Goal: Task Accomplishment & Management: Complete application form

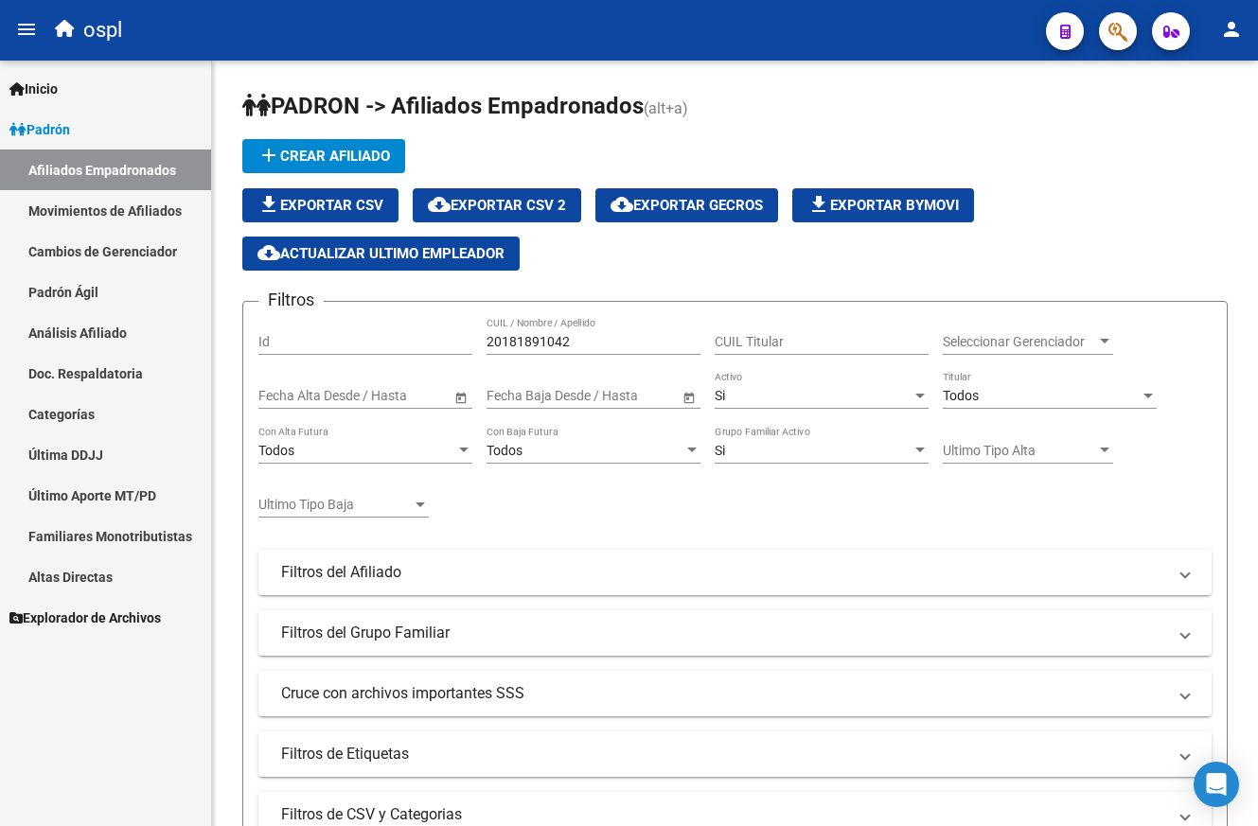
click at [58, 277] on link "Padrón Ágil" at bounding box center [105, 292] width 211 height 41
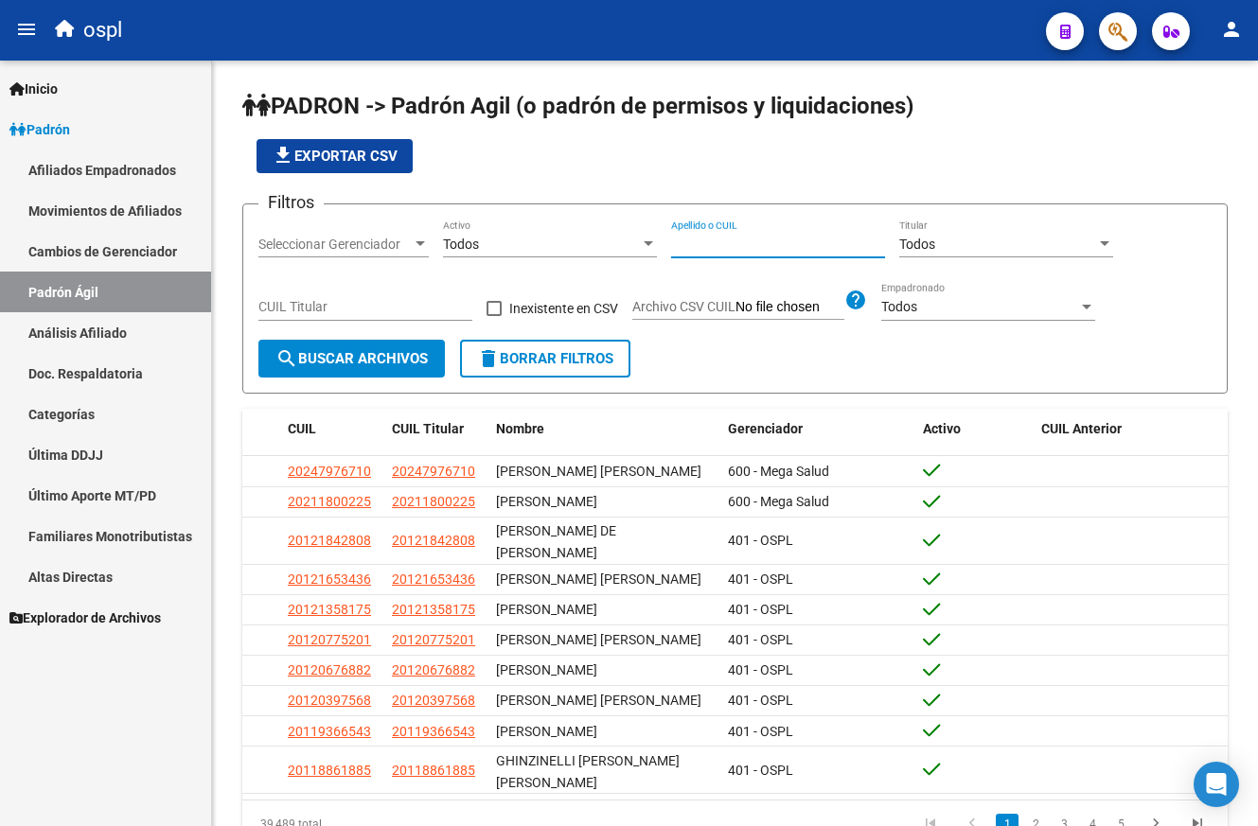
click at [795, 238] on input "Apellido o CUIL" at bounding box center [778, 245] width 214 height 16
paste input "20243568561"
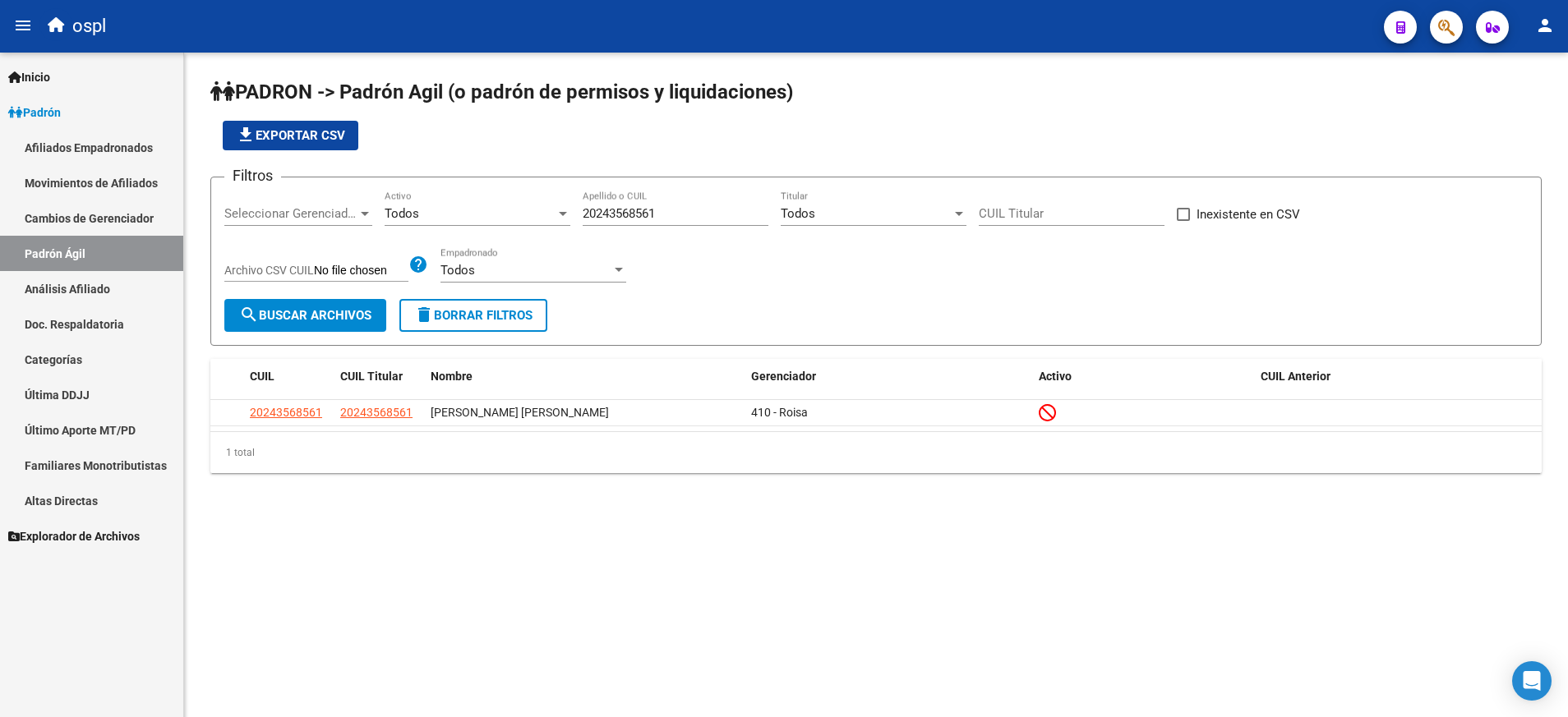
click at [615, 207] on div "20243568561 Apellido o CUIL" at bounding box center [675, 208] width 186 height 36
click at [612, 219] on input "20243568561" at bounding box center [675, 214] width 186 height 15
paste input "6802131"
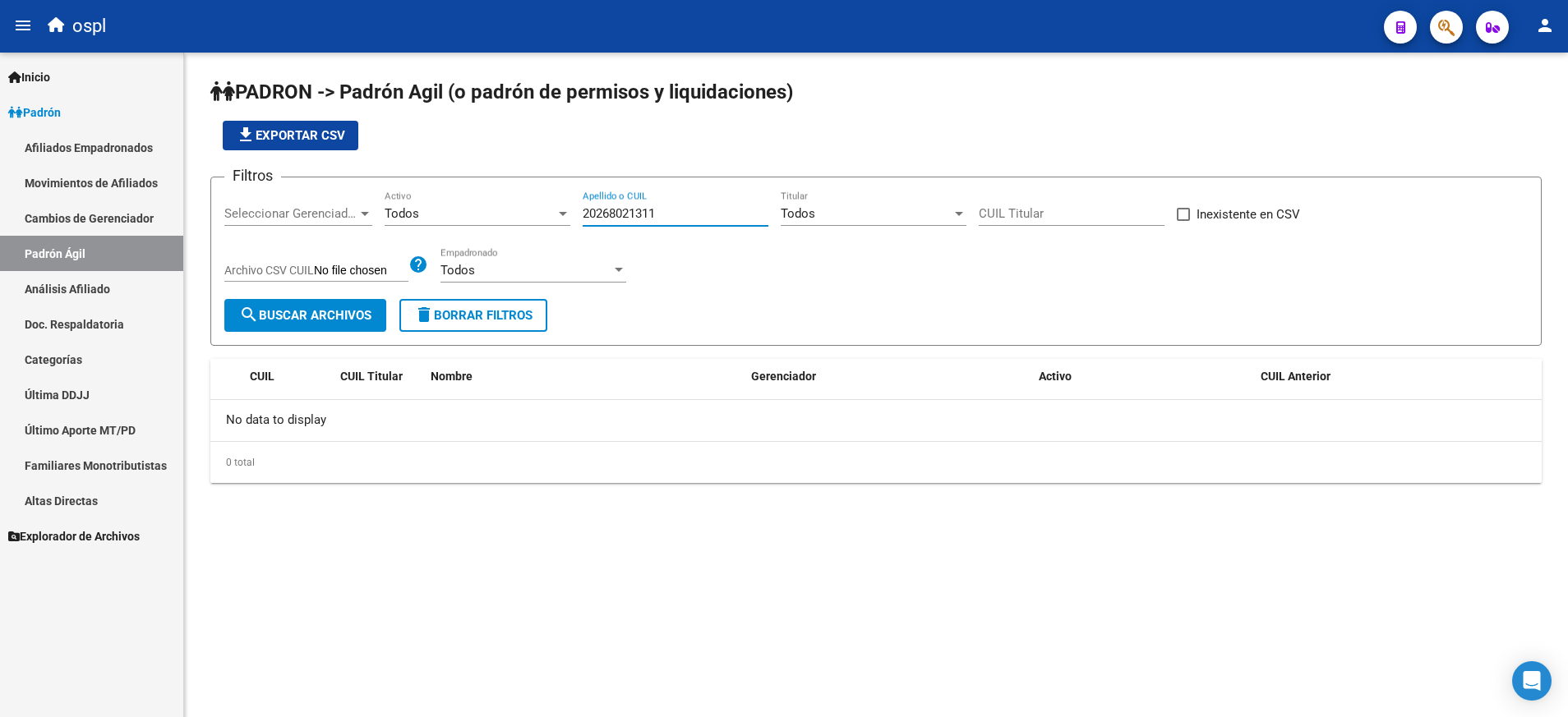
type input "20268021311"
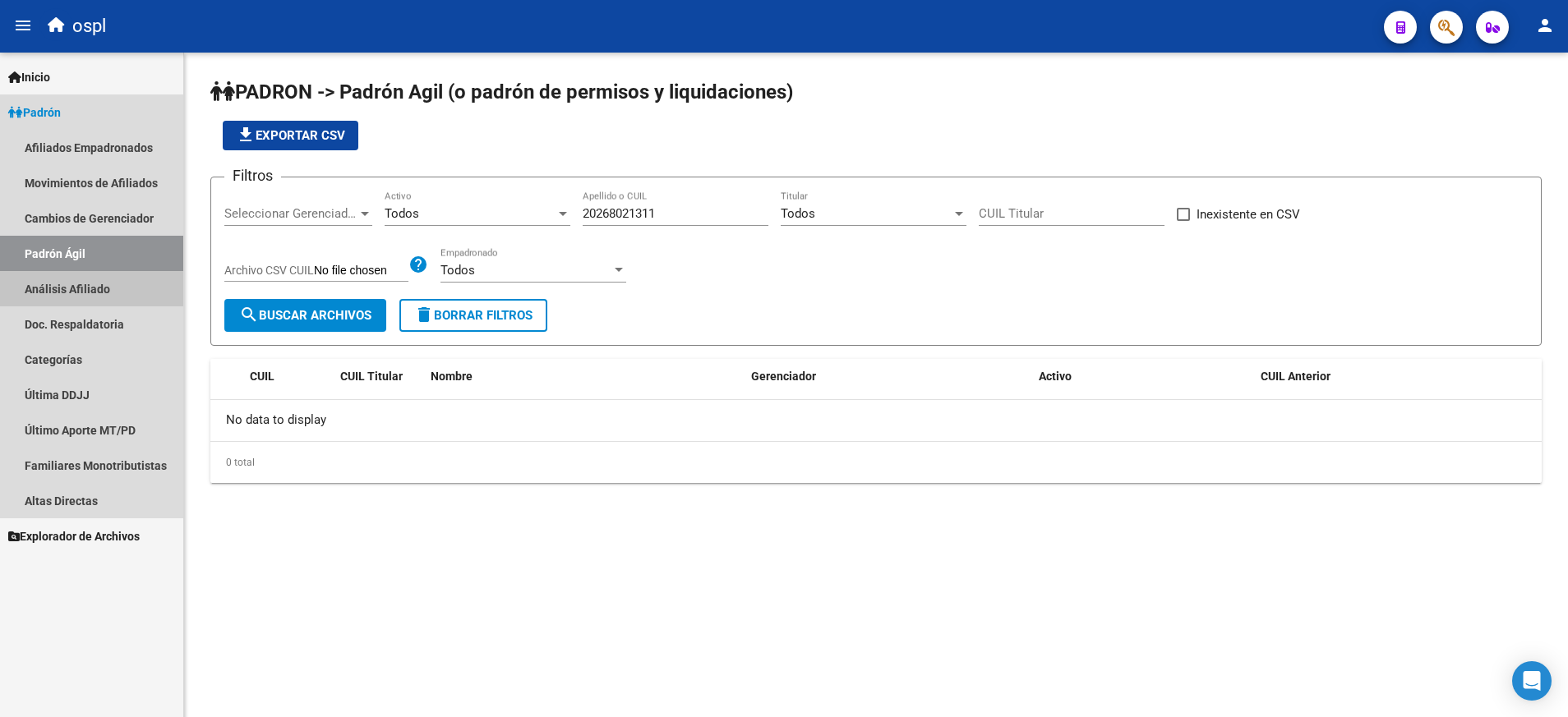
click at [115, 290] on link "Análisis Afiliado" at bounding box center [91, 288] width 183 height 36
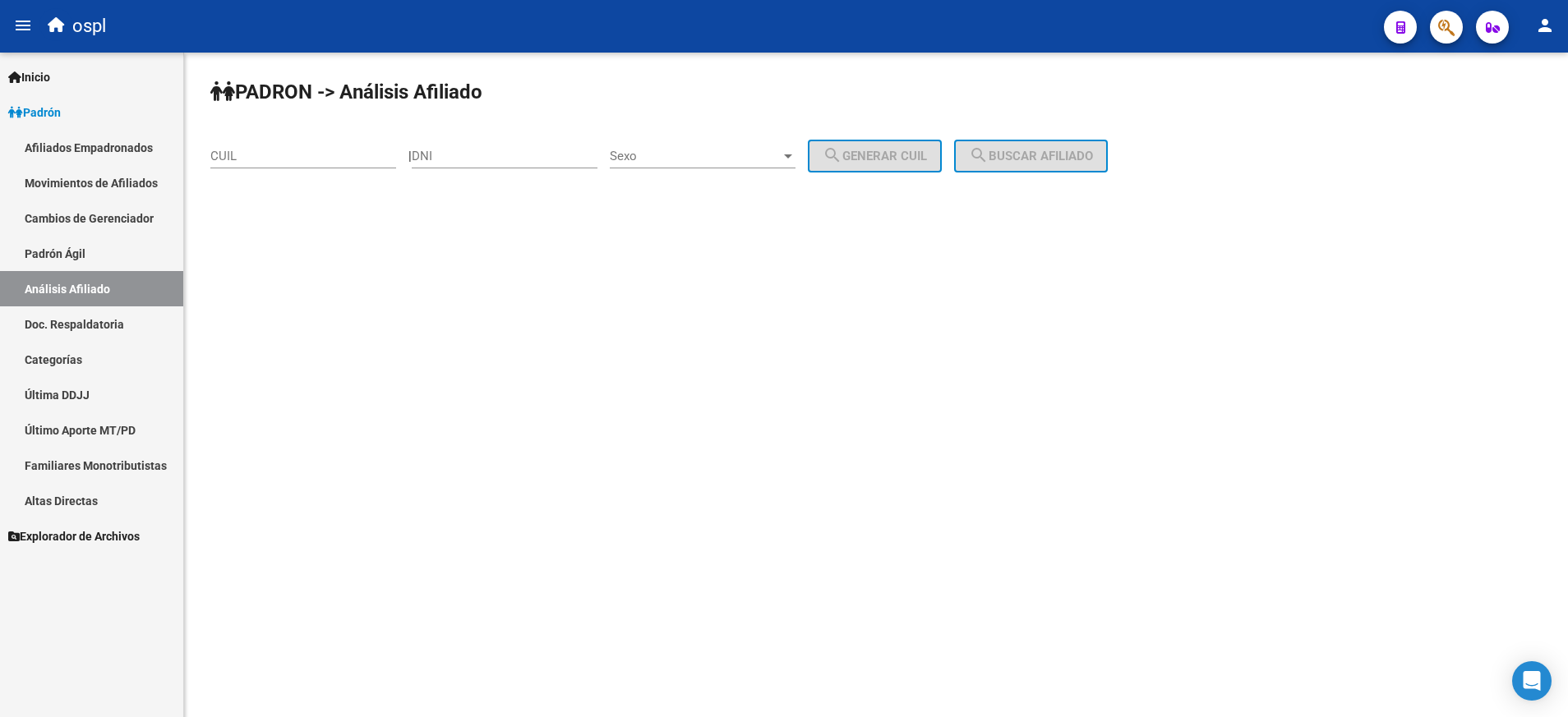
paste input "20-26802131-1"
click at [364, 161] on input "20-26802131-1" at bounding box center [303, 155] width 186 height 15
type input "20-26802131-1"
click at [1048, 161] on span "search Buscar afiliado" at bounding box center [1031, 155] width 124 height 15
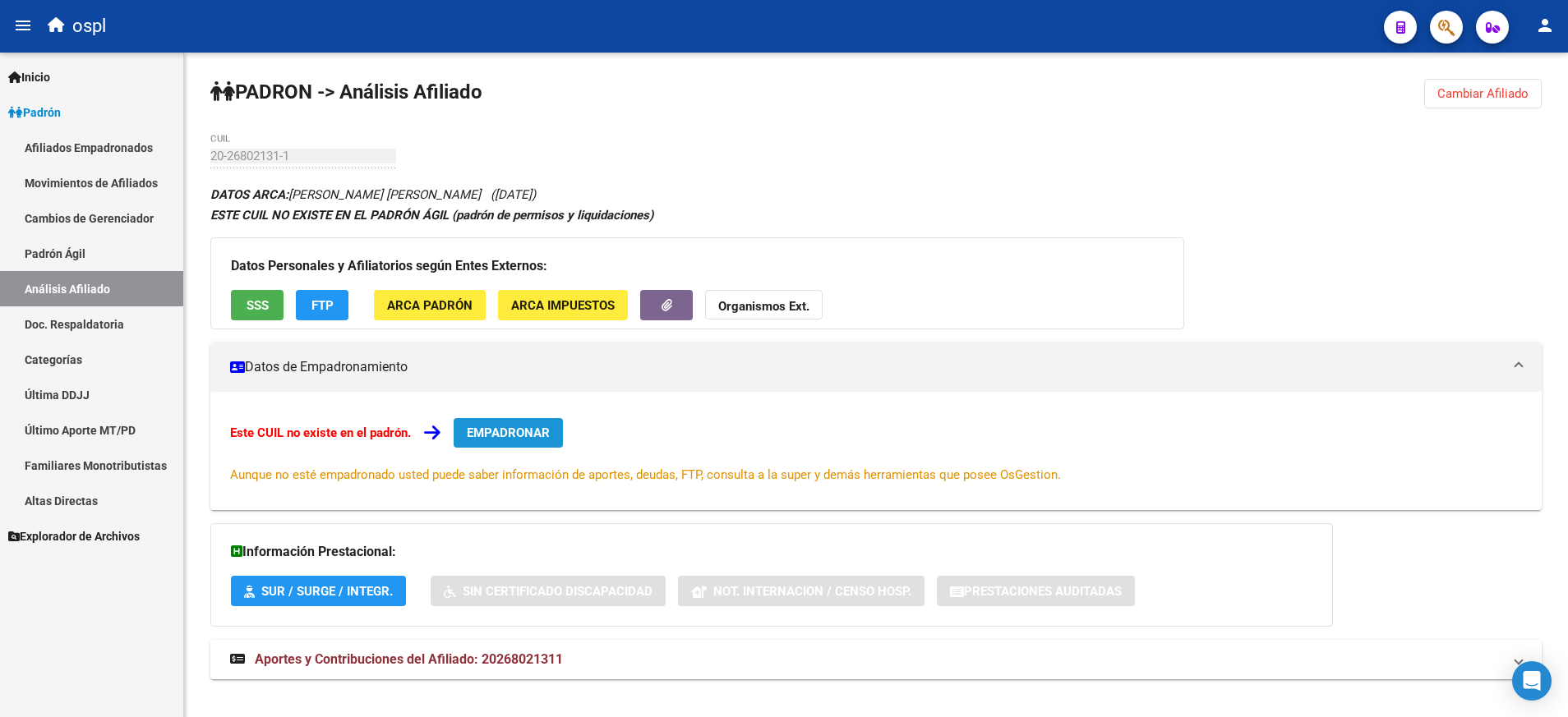
click at [537, 431] on span "EMPADRONAR" at bounding box center [509, 432] width 83 height 15
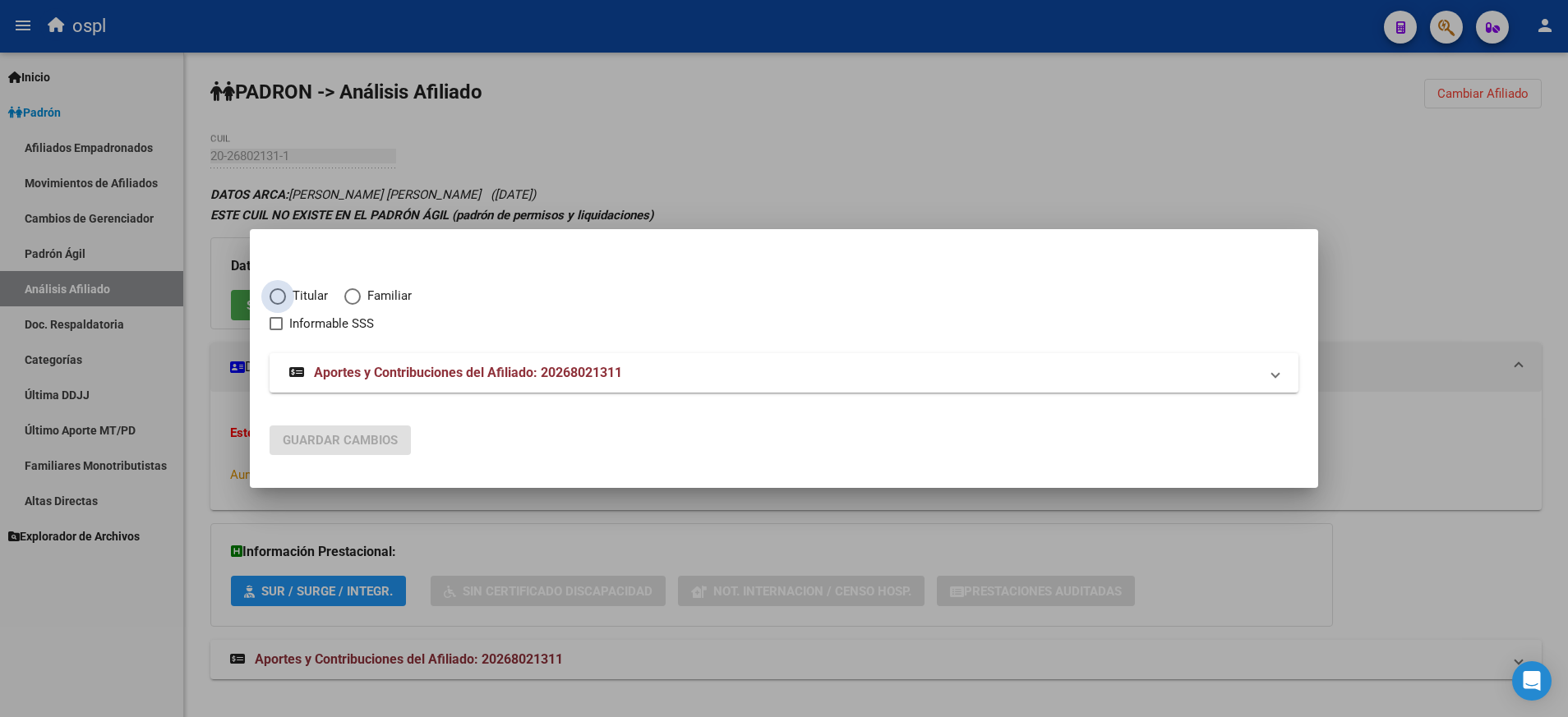
click at [278, 294] on span "Elija una opción" at bounding box center [277, 296] width 16 height 16
click at [278, 294] on input "Titular" at bounding box center [277, 296] width 16 height 16
radio input "true"
checkbox input "true"
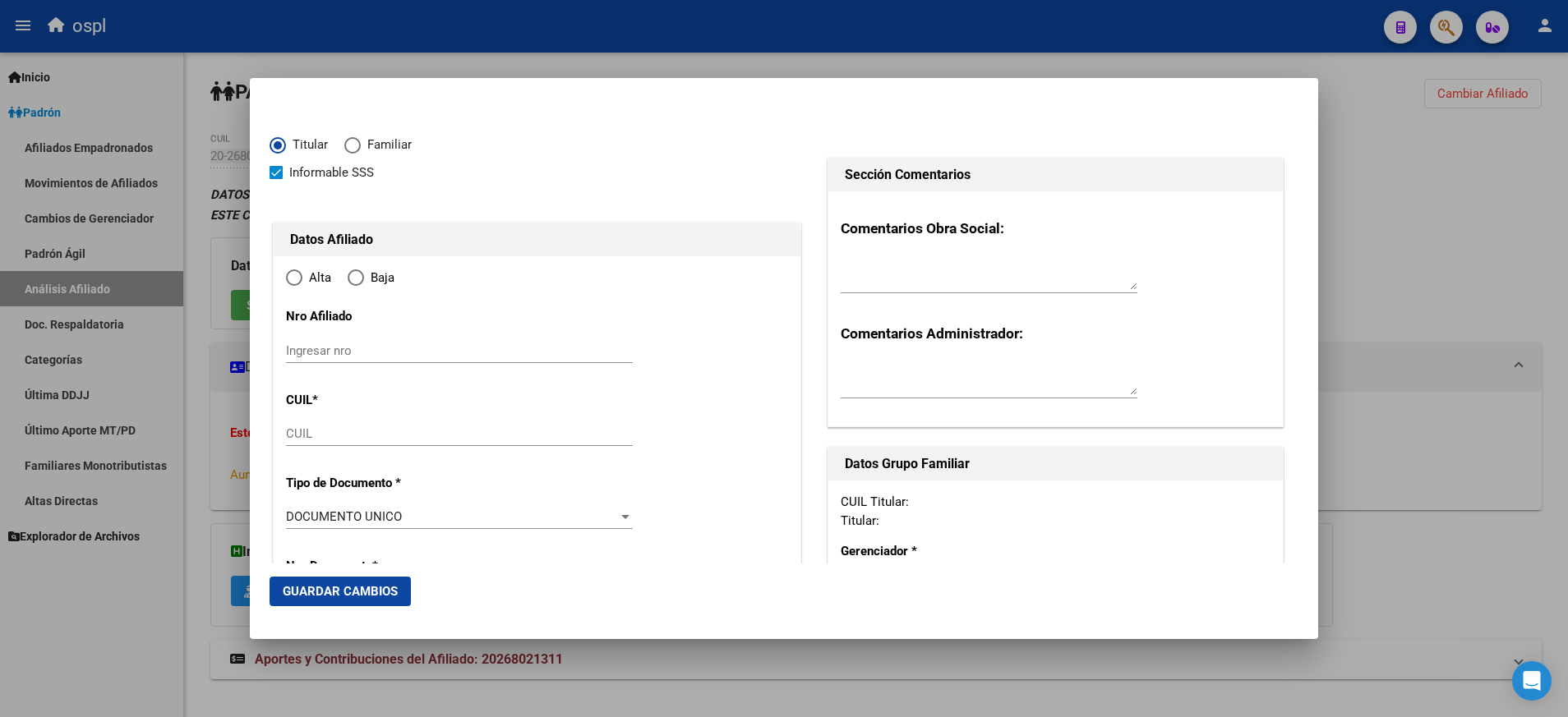
type input "20-26802131-1"
radio input "true"
type input "26802131"
type input "RIOS"
type input "[PERSON_NAME]"
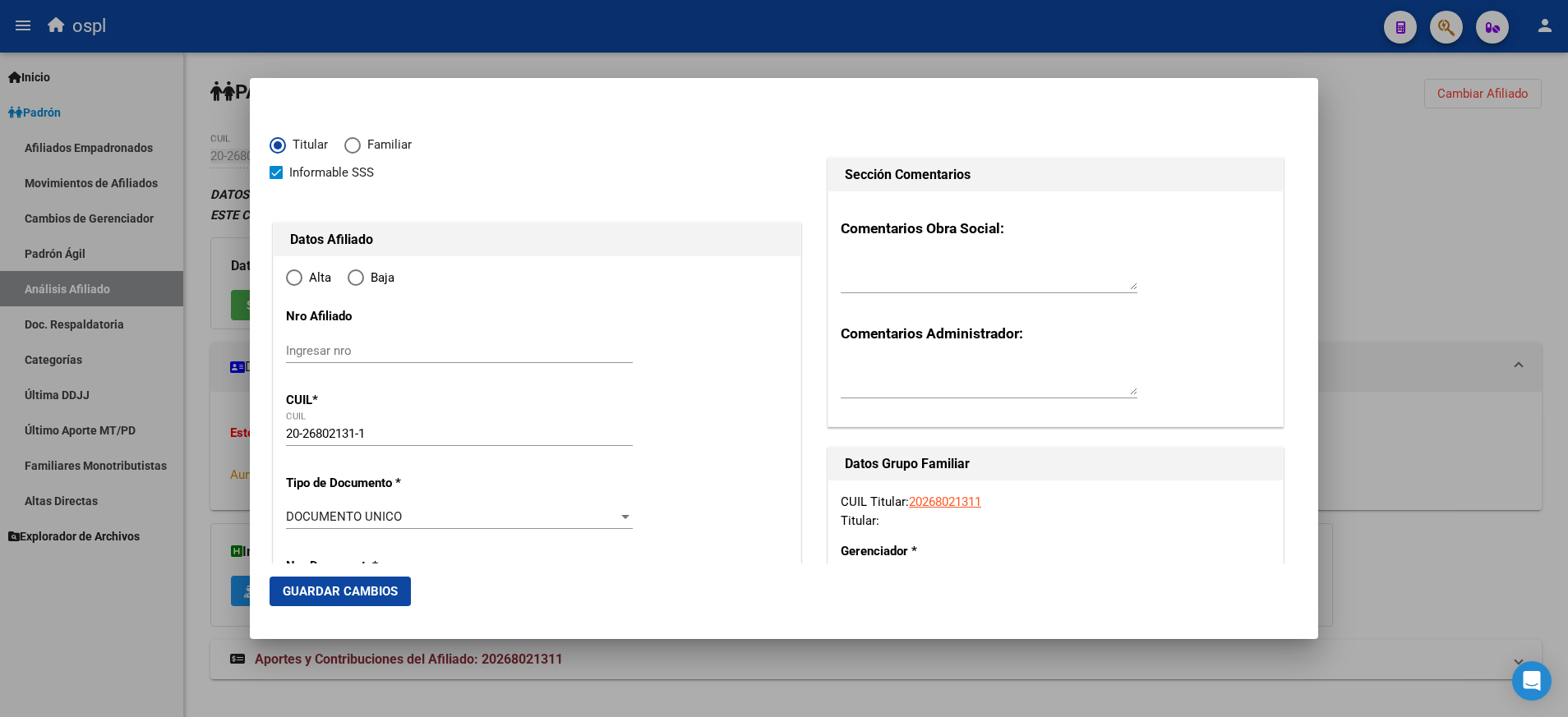
type input "[DATE]"
type input "IBICUY"
type input "2846"
type input "DR [PERSON_NAME]"
type input "1"
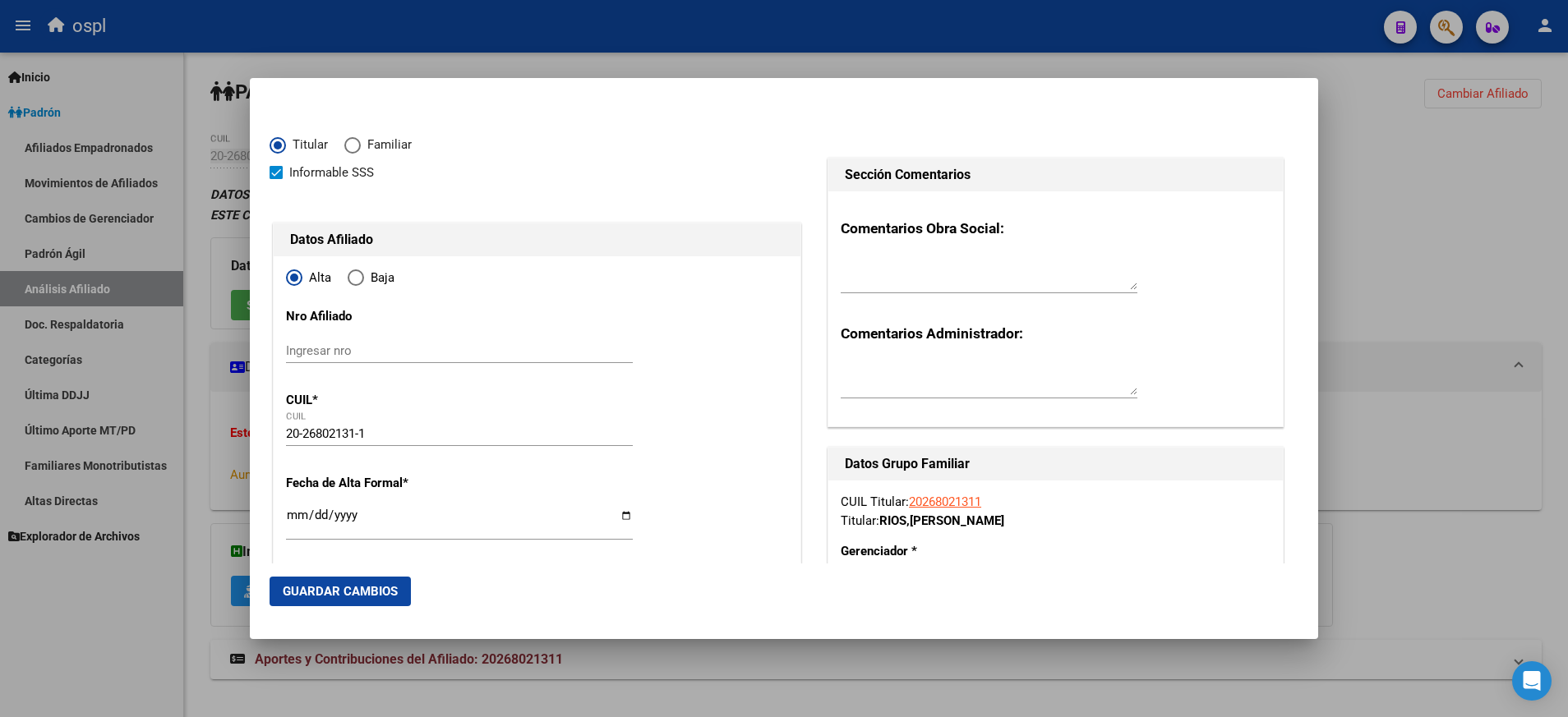
type input "IBICUY"
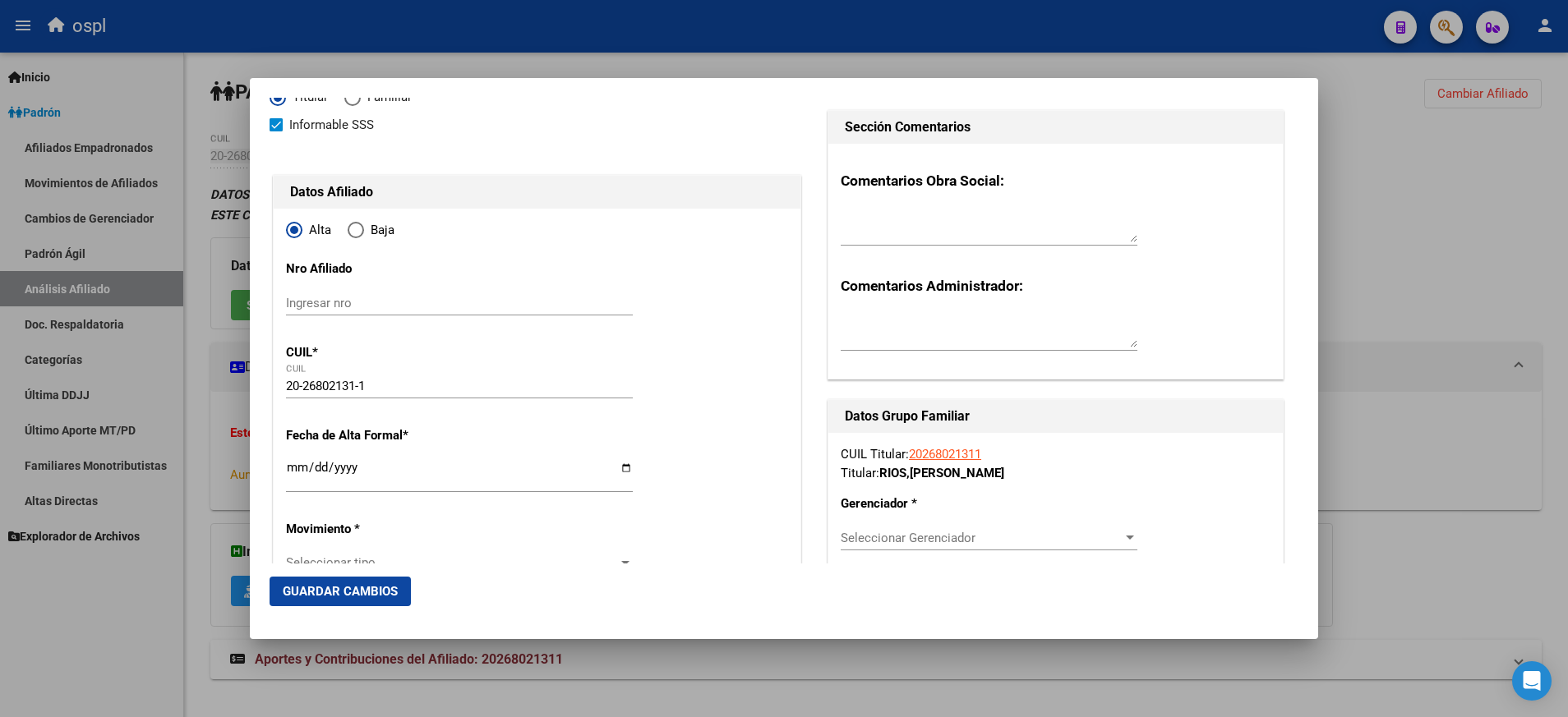
scroll to position [49, 0]
click at [613, 464] on input "Ingresar fecha" at bounding box center [458, 472] width 346 height 26
type input "[DATE]"
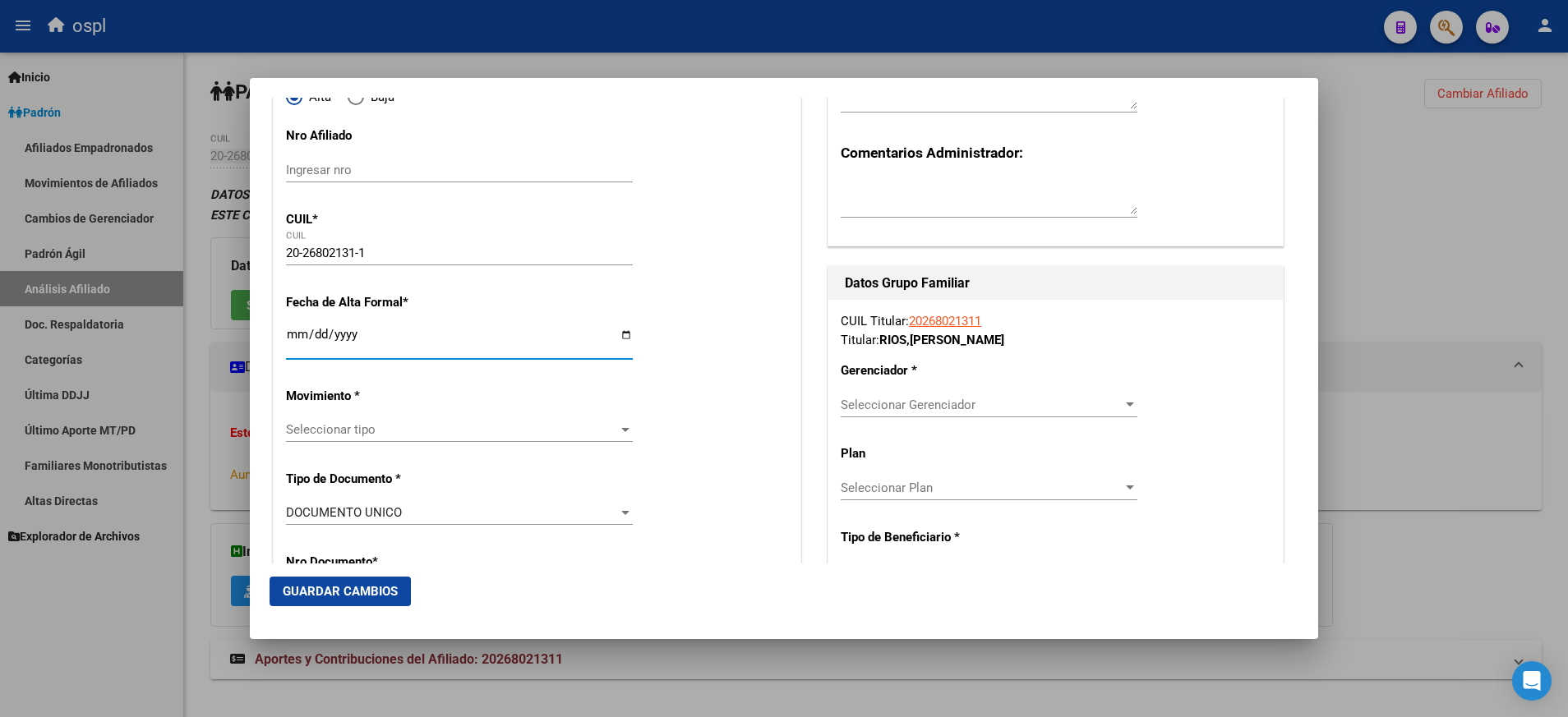
scroll to position [182, 0]
click at [616, 420] on div "Seleccionar tipo Seleccionar tipo" at bounding box center [458, 428] width 346 height 24
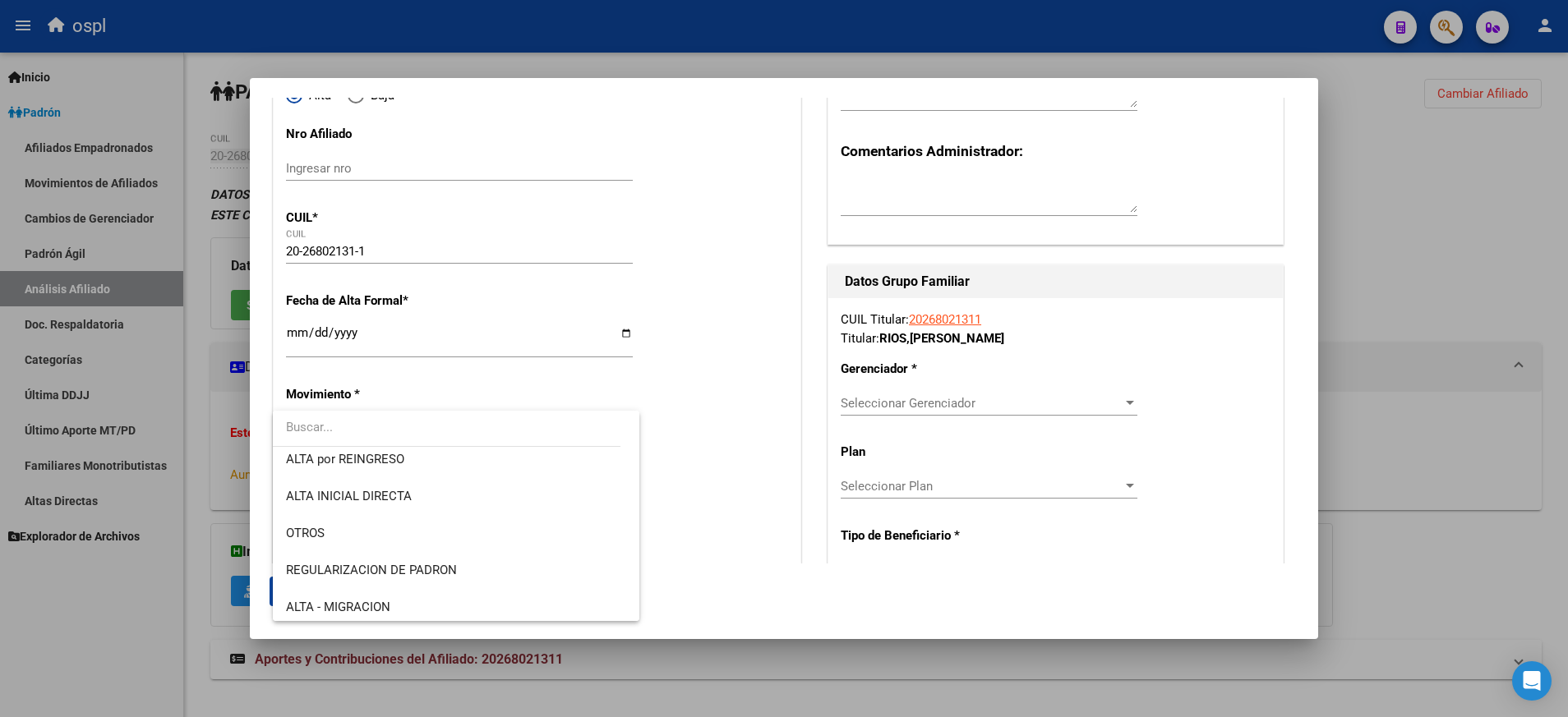
scroll to position [79, 0]
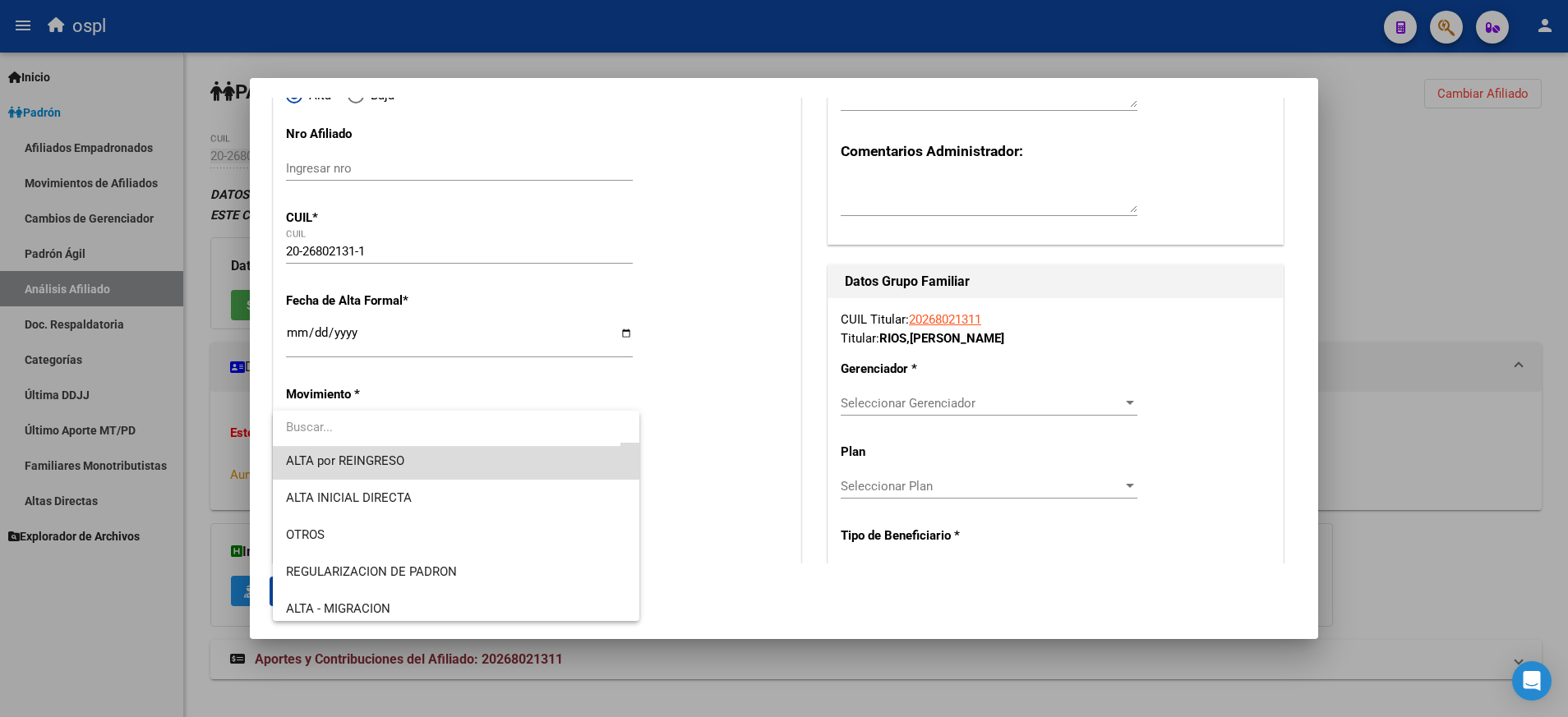
click at [568, 463] on span "ALTA por REINGRESO" at bounding box center [456, 461] width 340 height 37
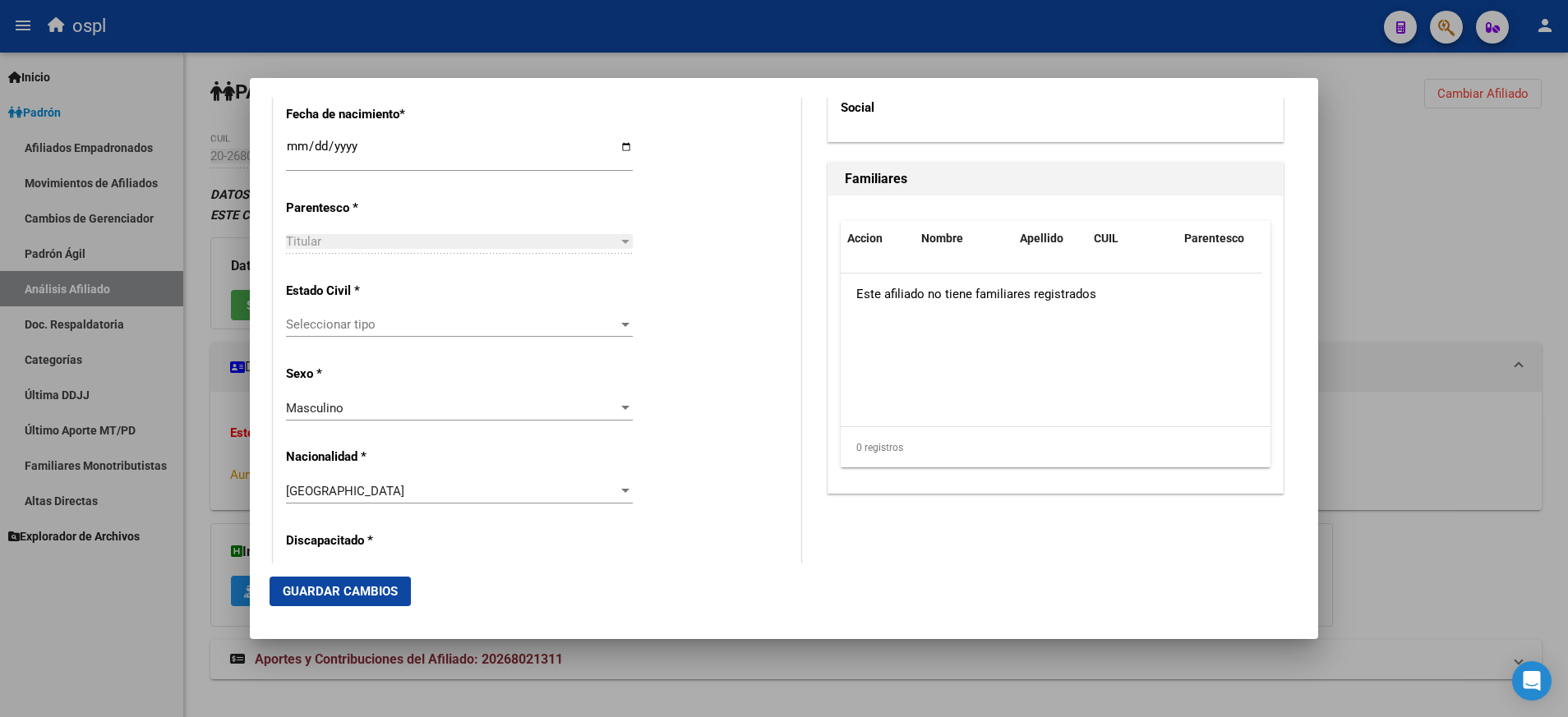
scroll to position [880, 0]
click at [618, 327] on div at bounding box center [625, 321] width 15 height 13
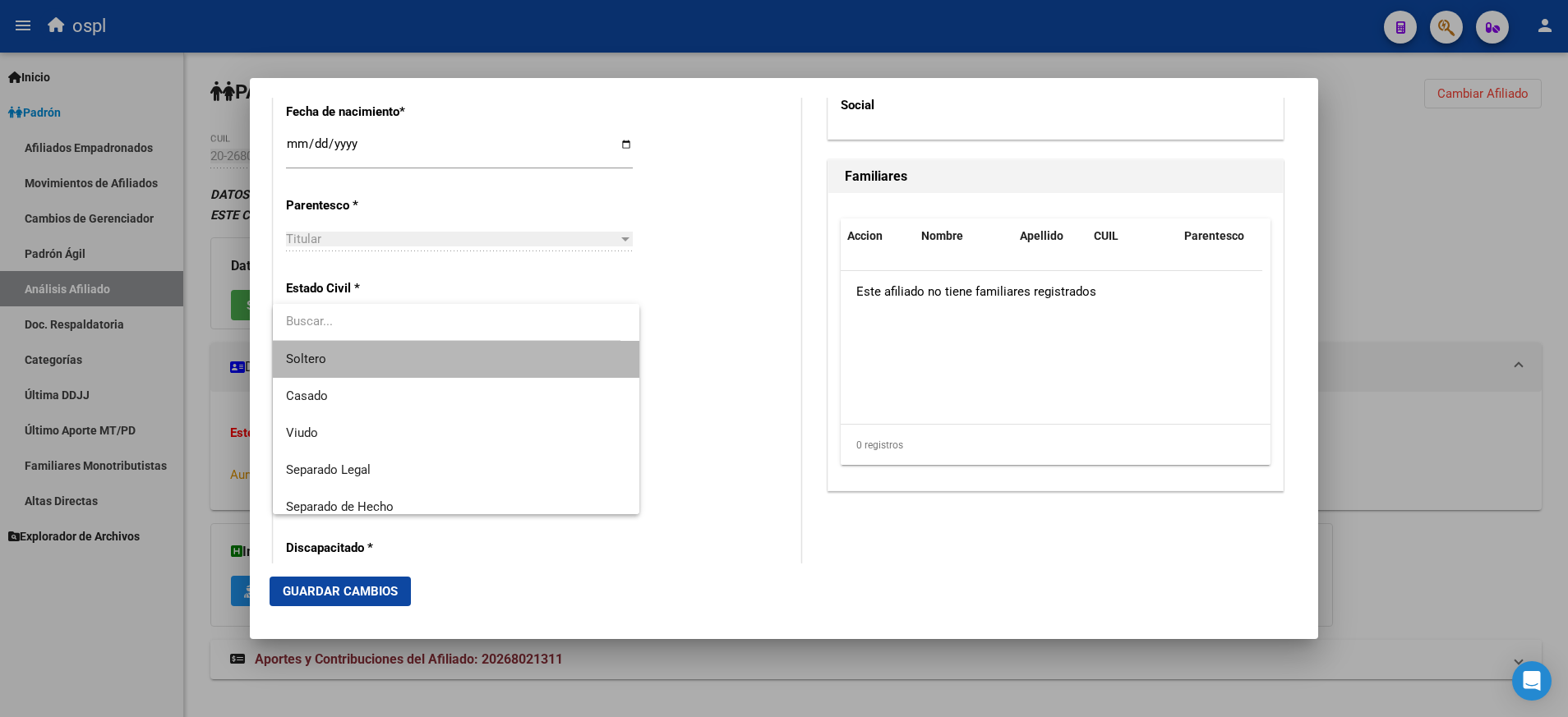
click at [565, 357] on span "Soltero" at bounding box center [456, 359] width 340 height 37
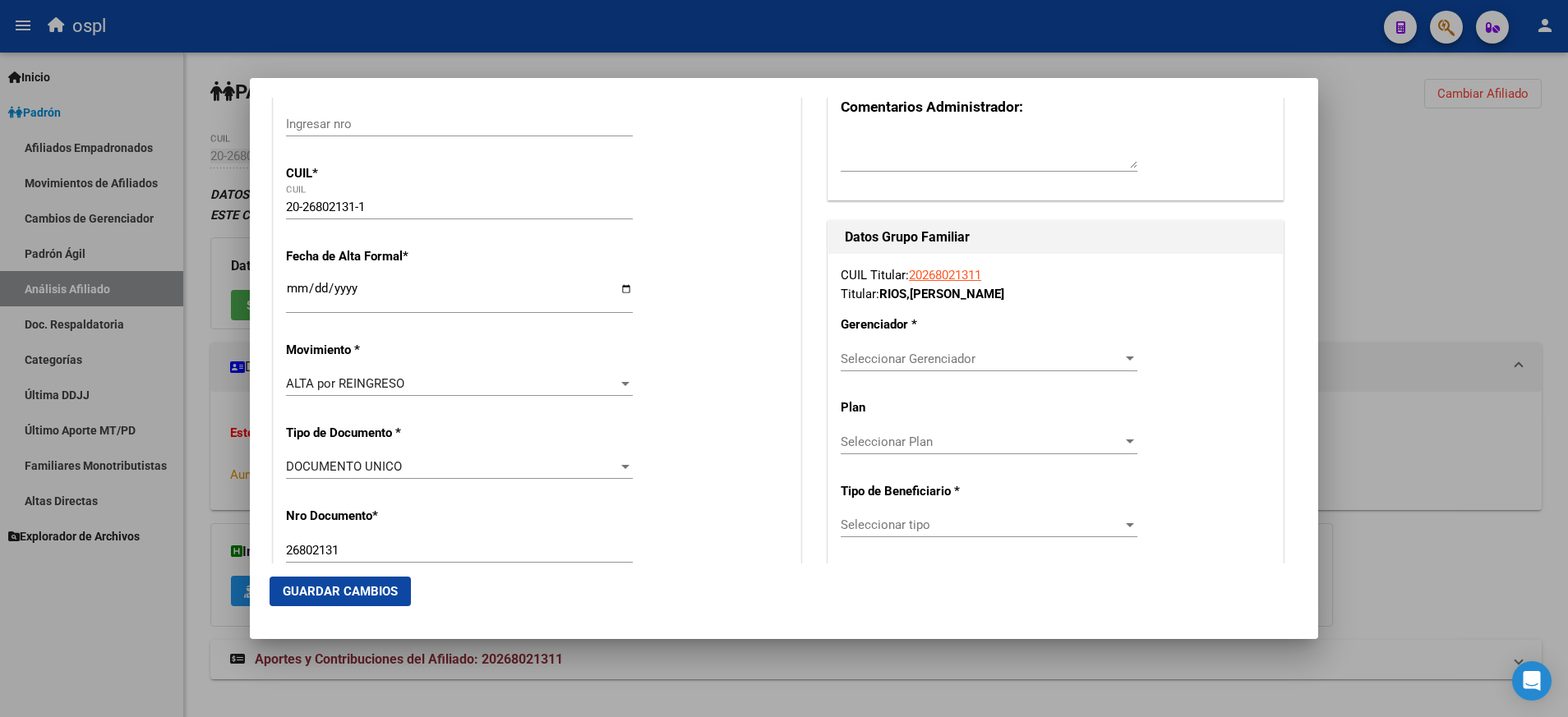
scroll to position [227, 0]
click at [1105, 358] on span "Seleccionar Gerenciador" at bounding box center [981, 358] width 282 height 15
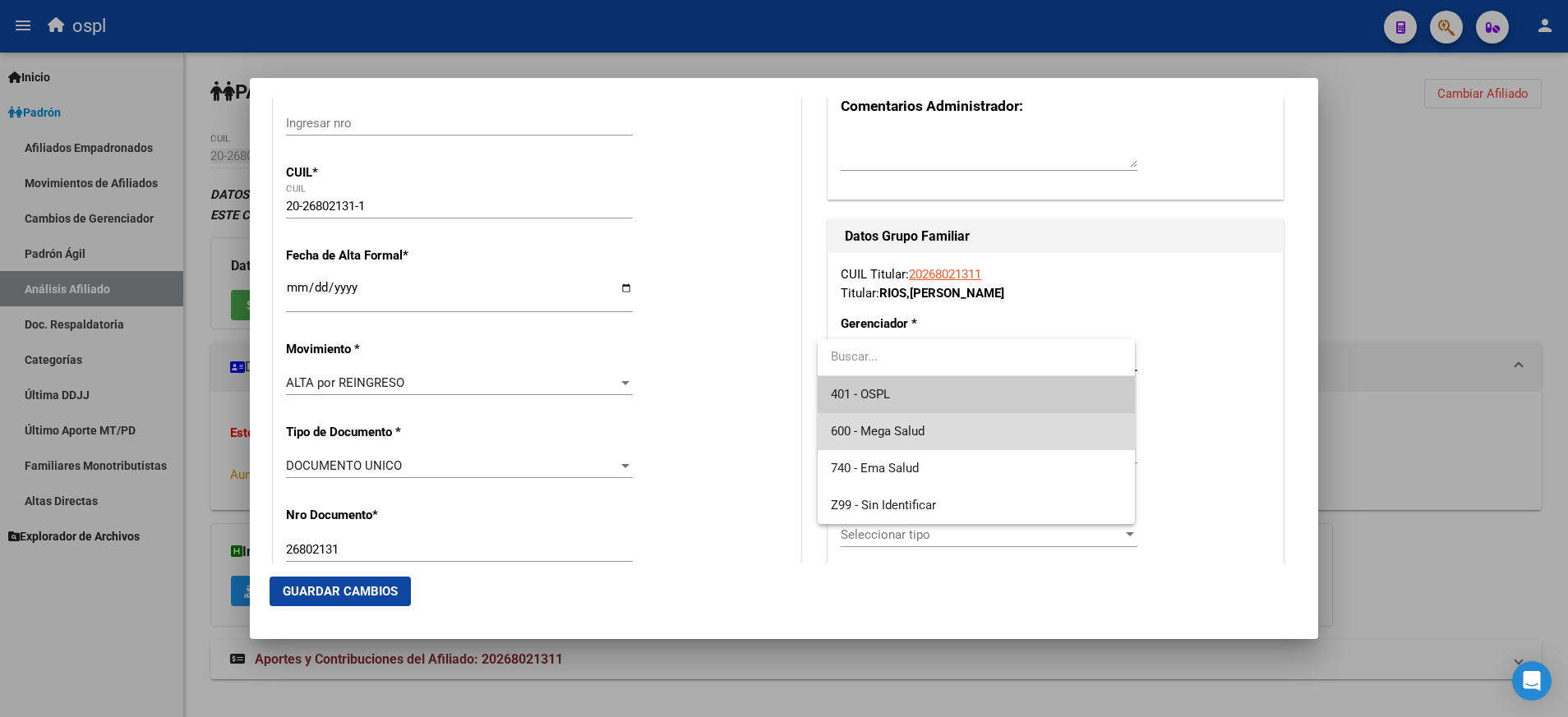
click at [1057, 439] on span "600 - Mega Salud" at bounding box center [976, 431] width 291 height 37
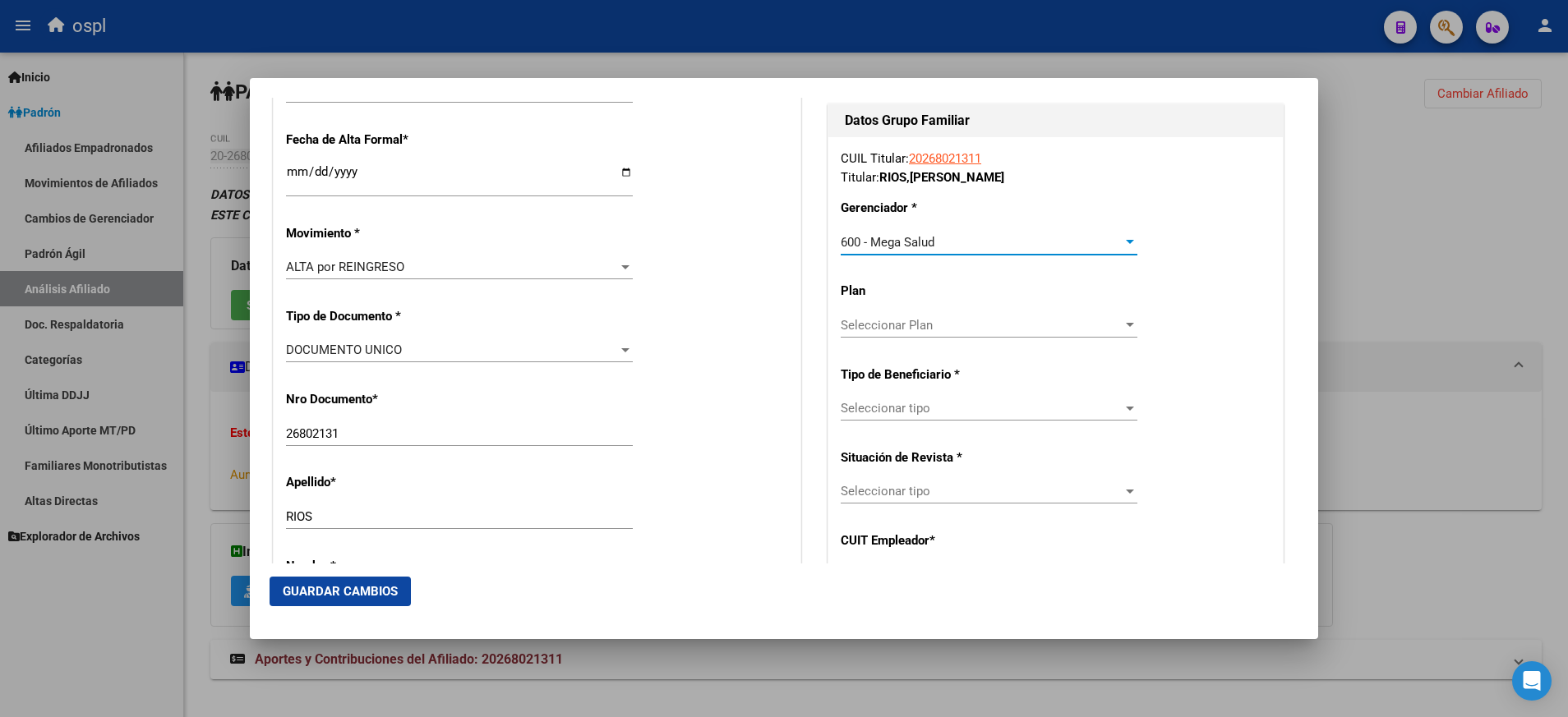
scroll to position [345, 0]
click at [1122, 416] on div "Seleccionar tipo Seleccionar tipo" at bounding box center [989, 405] width 297 height 24
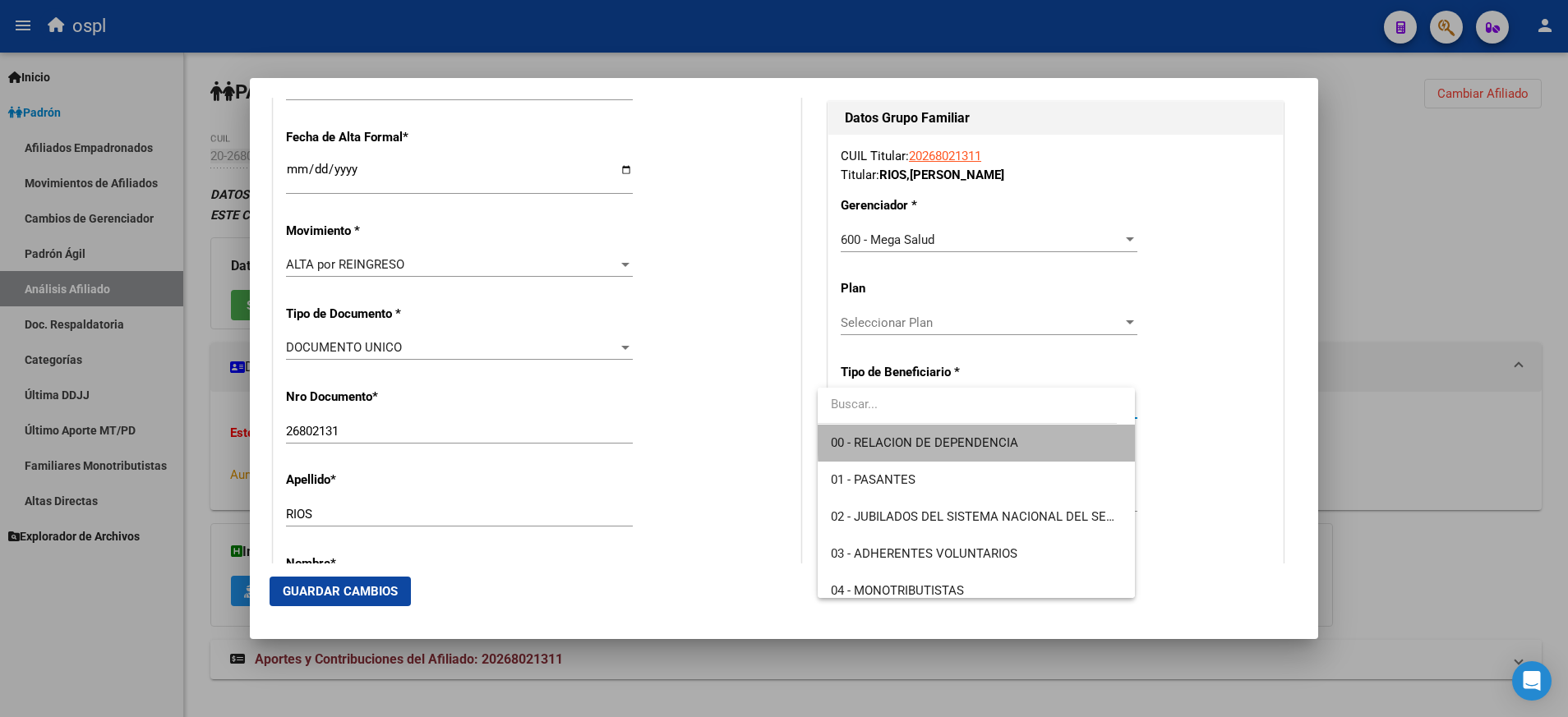
click at [1071, 434] on span "00 - RELACION DE DEPENDENCIA" at bounding box center [976, 443] width 291 height 37
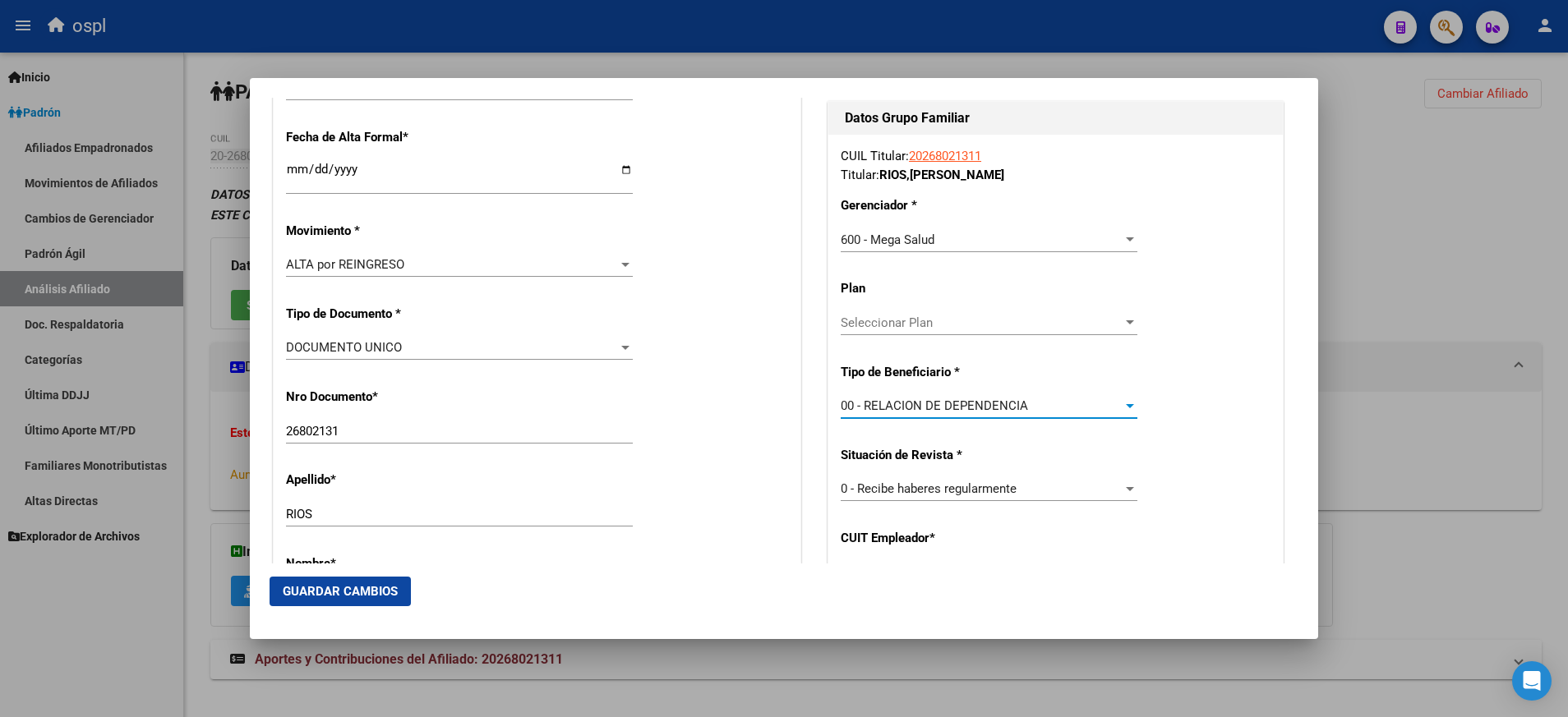
type input "30-71448132-7"
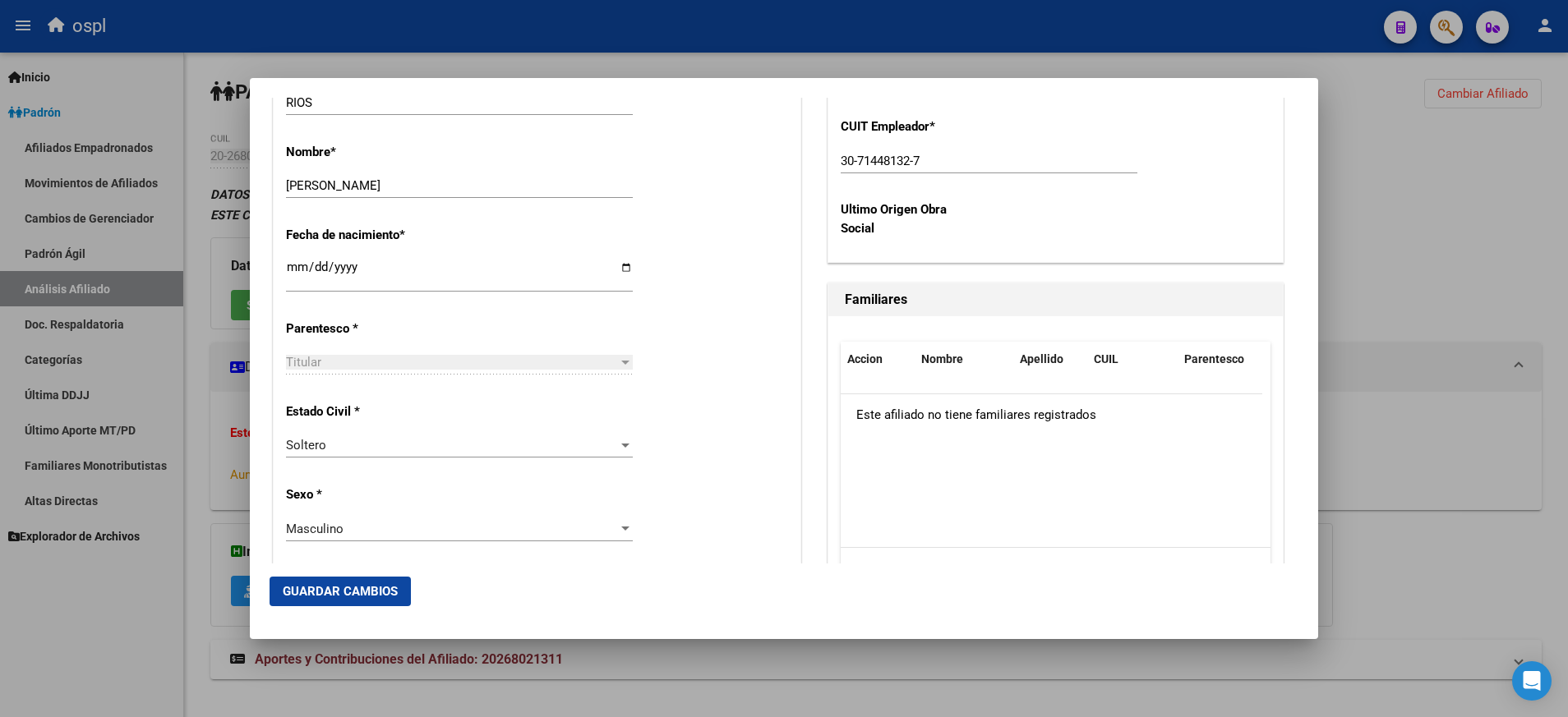
scroll to position [760, 0]
click at [364, 582] on button "Guardar Cambios" at bounding box center [339, 591] width 142 height 30
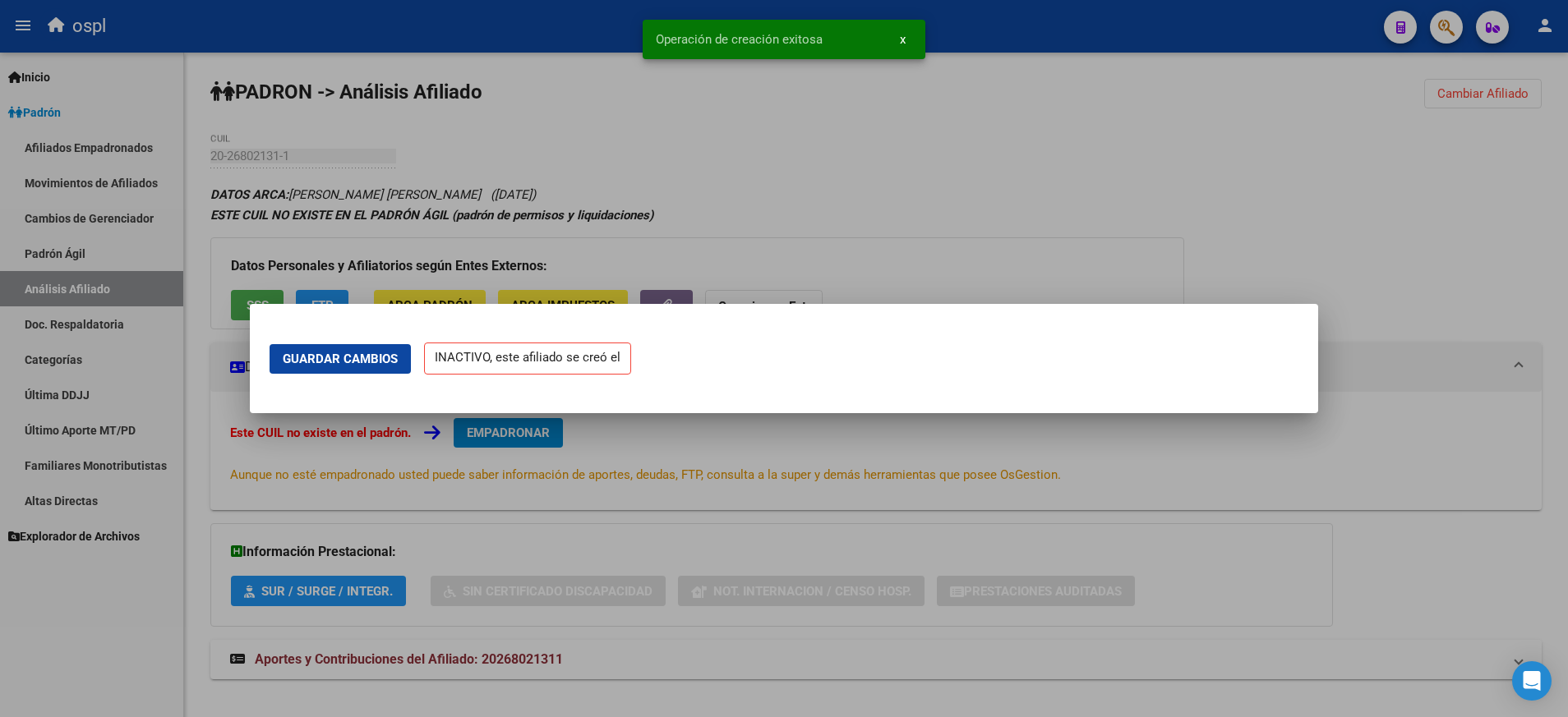
scroll to position [0, 0]
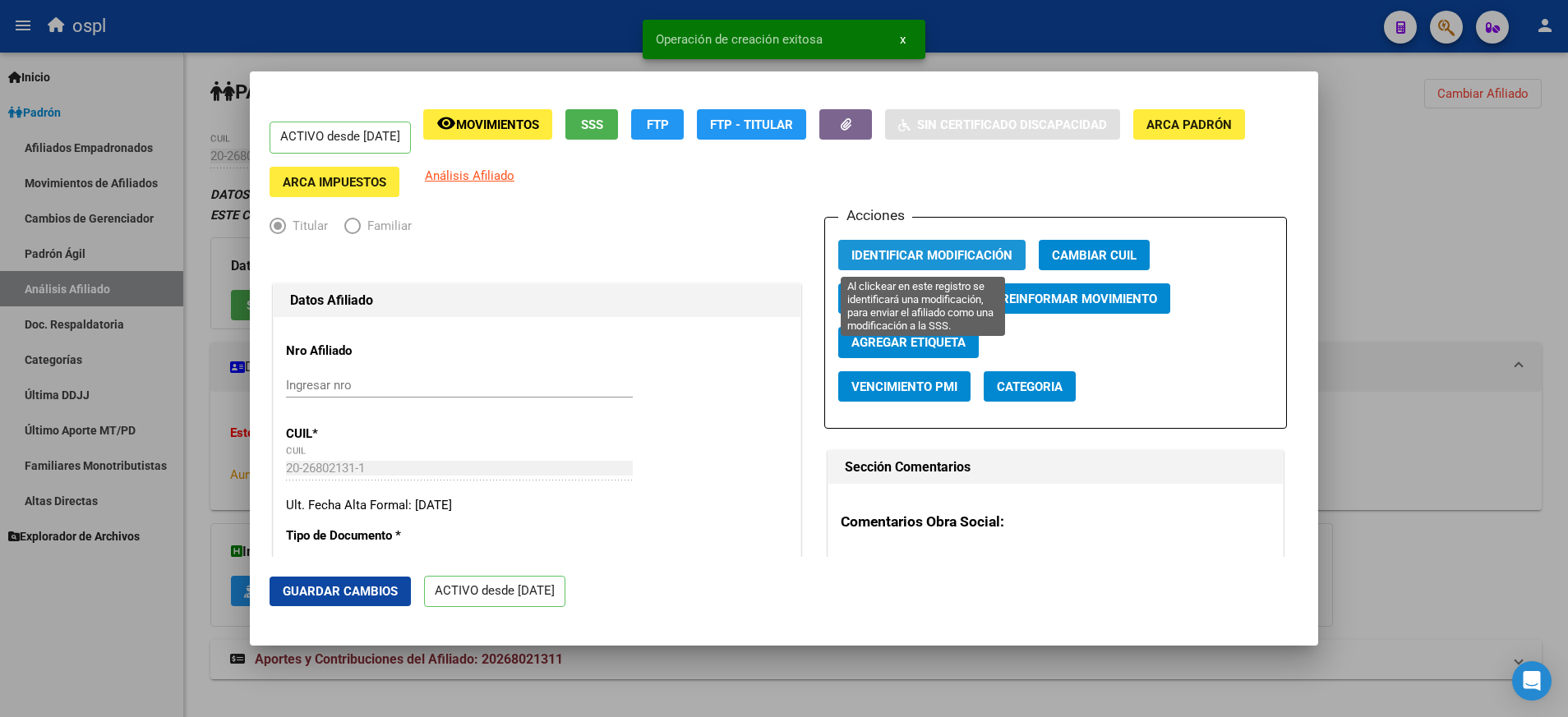
click at [902, 254] on span "Identificar Modificación" at bounding box center [931, 255] width 161 height 15
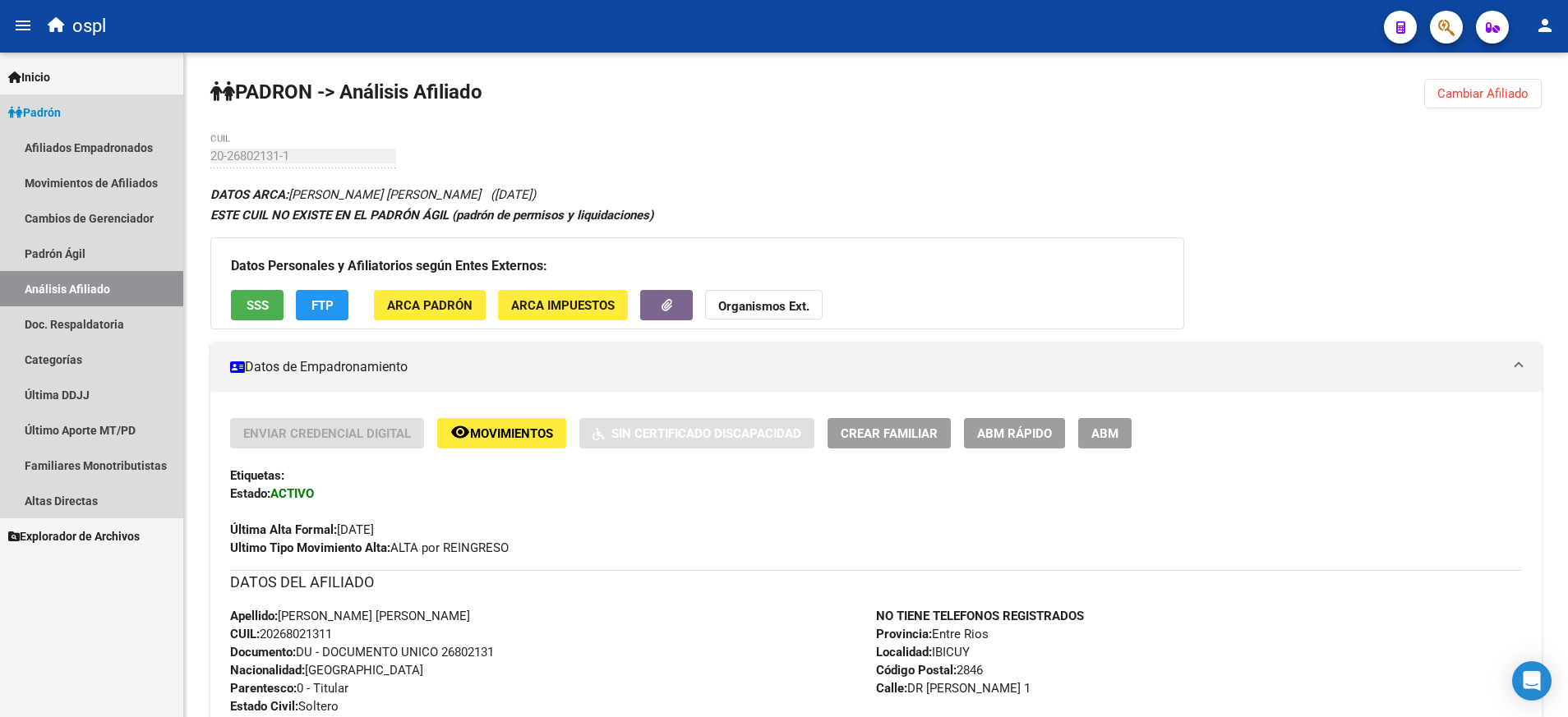
click at [60, 115] on span "Padrón" at bounding box center [34, 112] width 53 height 18
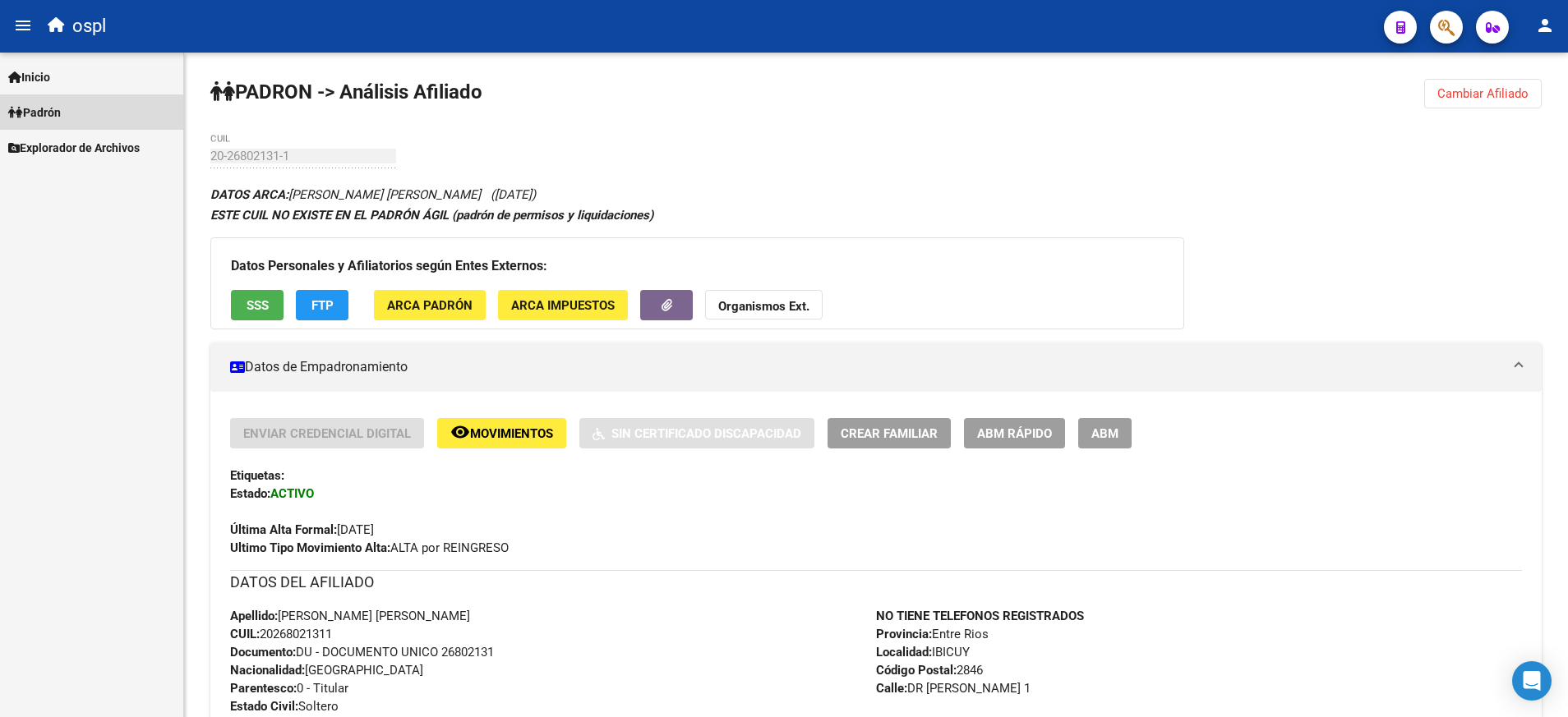
click at [51, 120] on span "Padrón" at bounding box center [34, 112] width 53 height 18
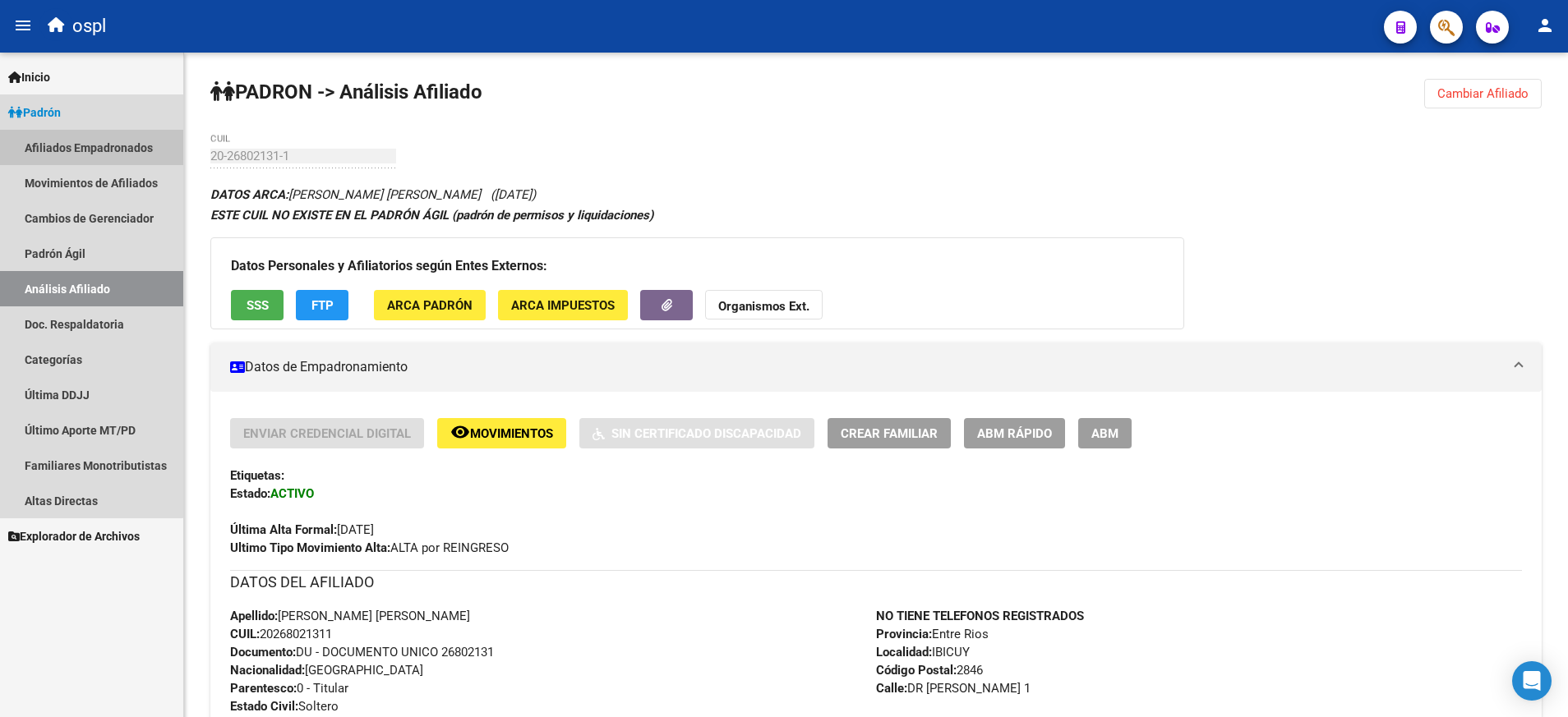
click at [77, 151] on link "Afiliados Empadronados" at bounding box center [91, 148] width 183 height 36
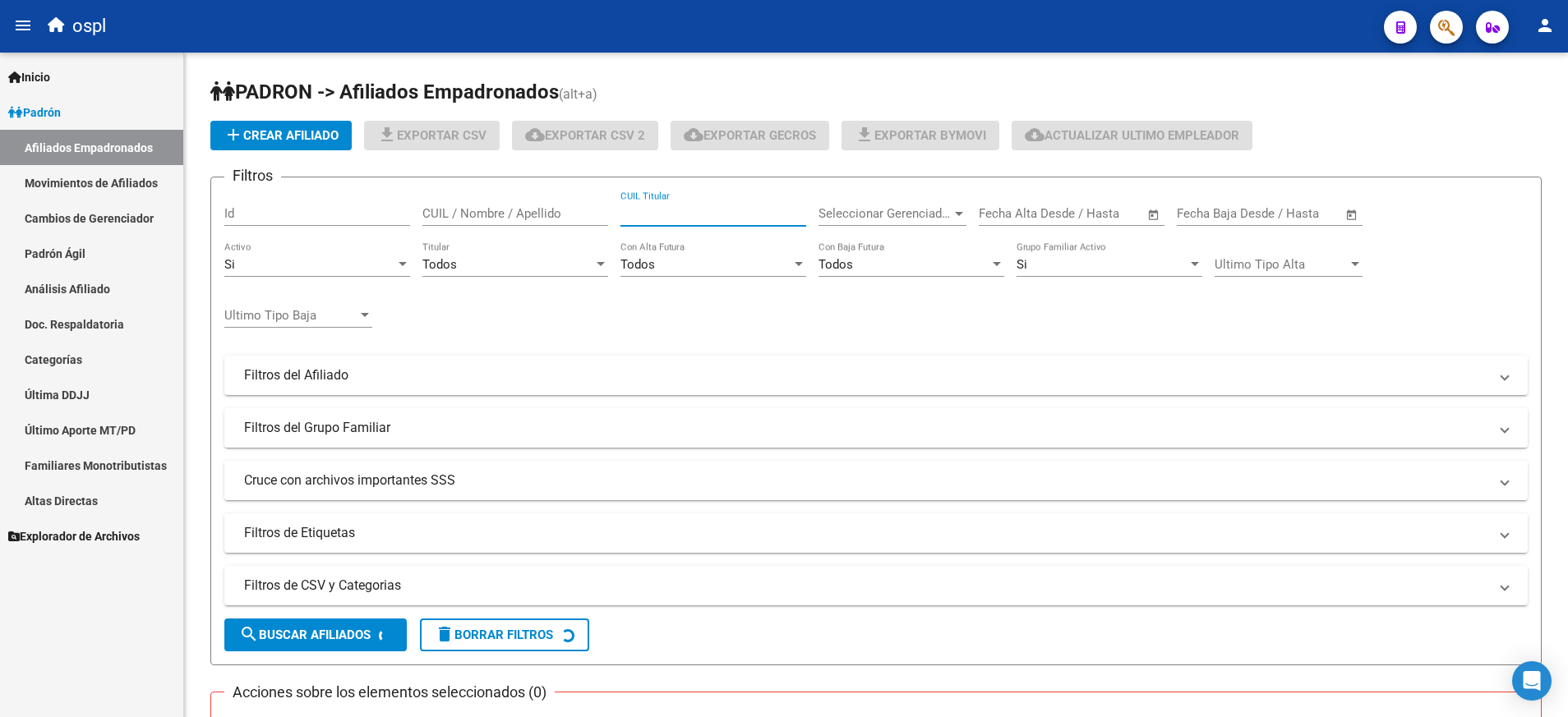
click at [696, 214] on input "CUIL Titular" at bounding box center [713, 214] width 186 height 15
paste input "20268386360"
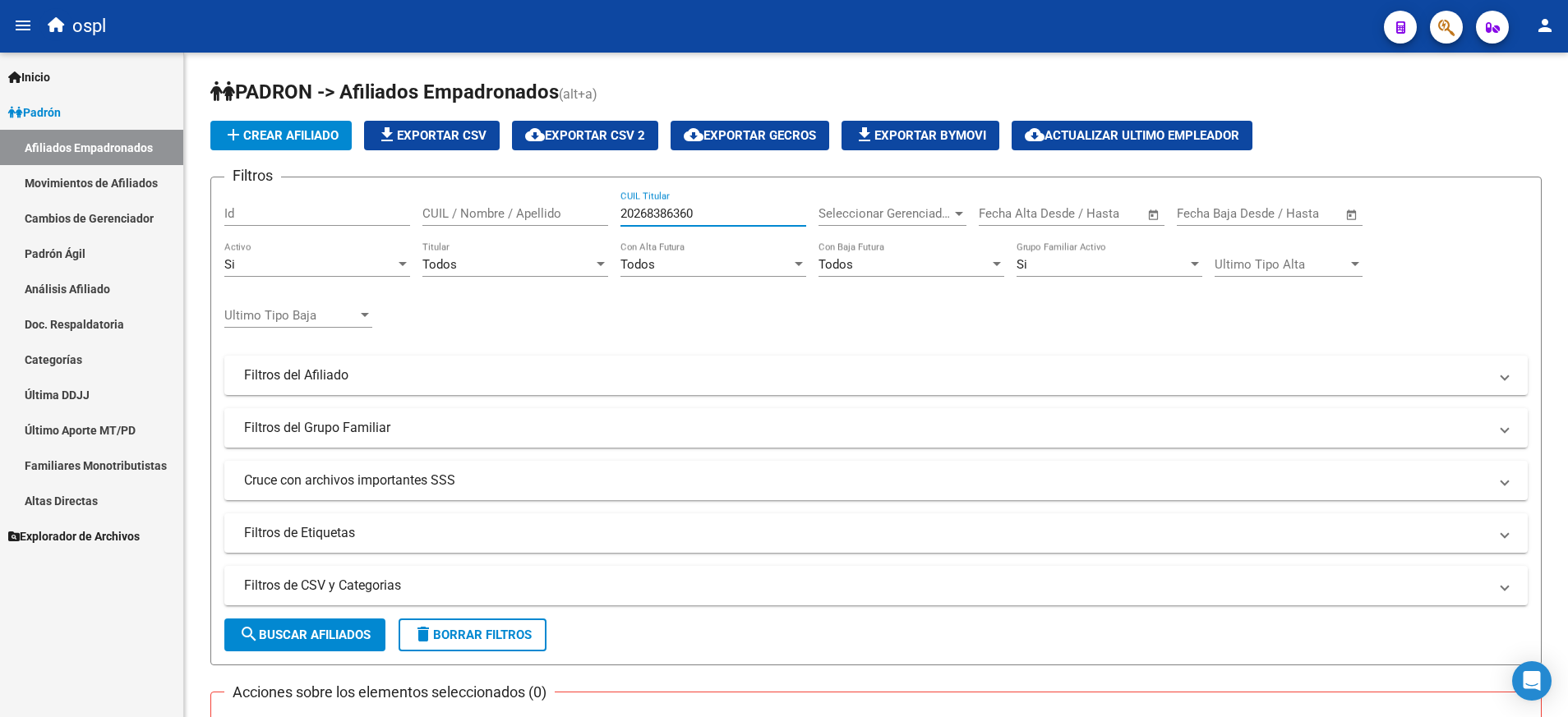
type input "20268386360"
click at [352, 633] on span "search Buscar Afiliados" at bounding box center [304, 635] width 131 height 15
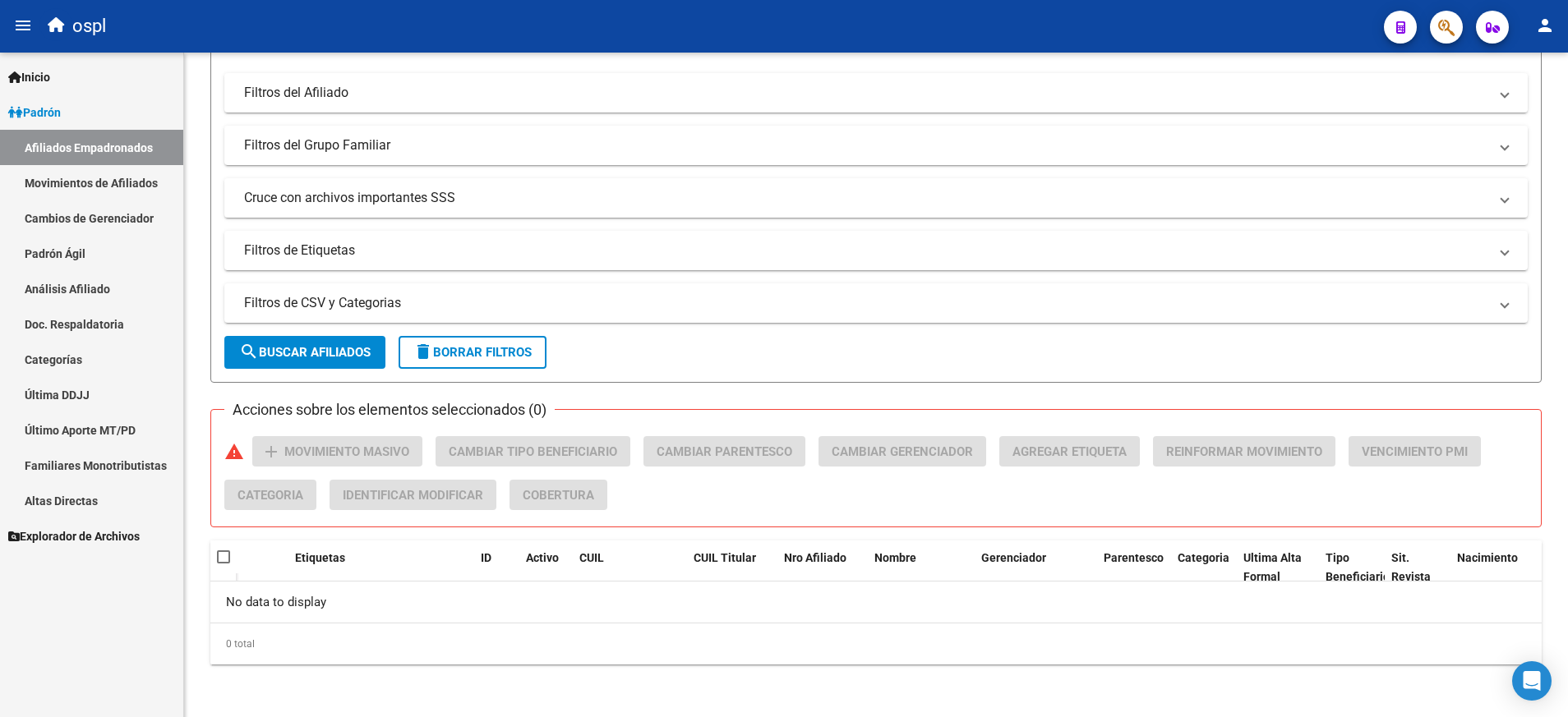
scroll to position [260, 0]
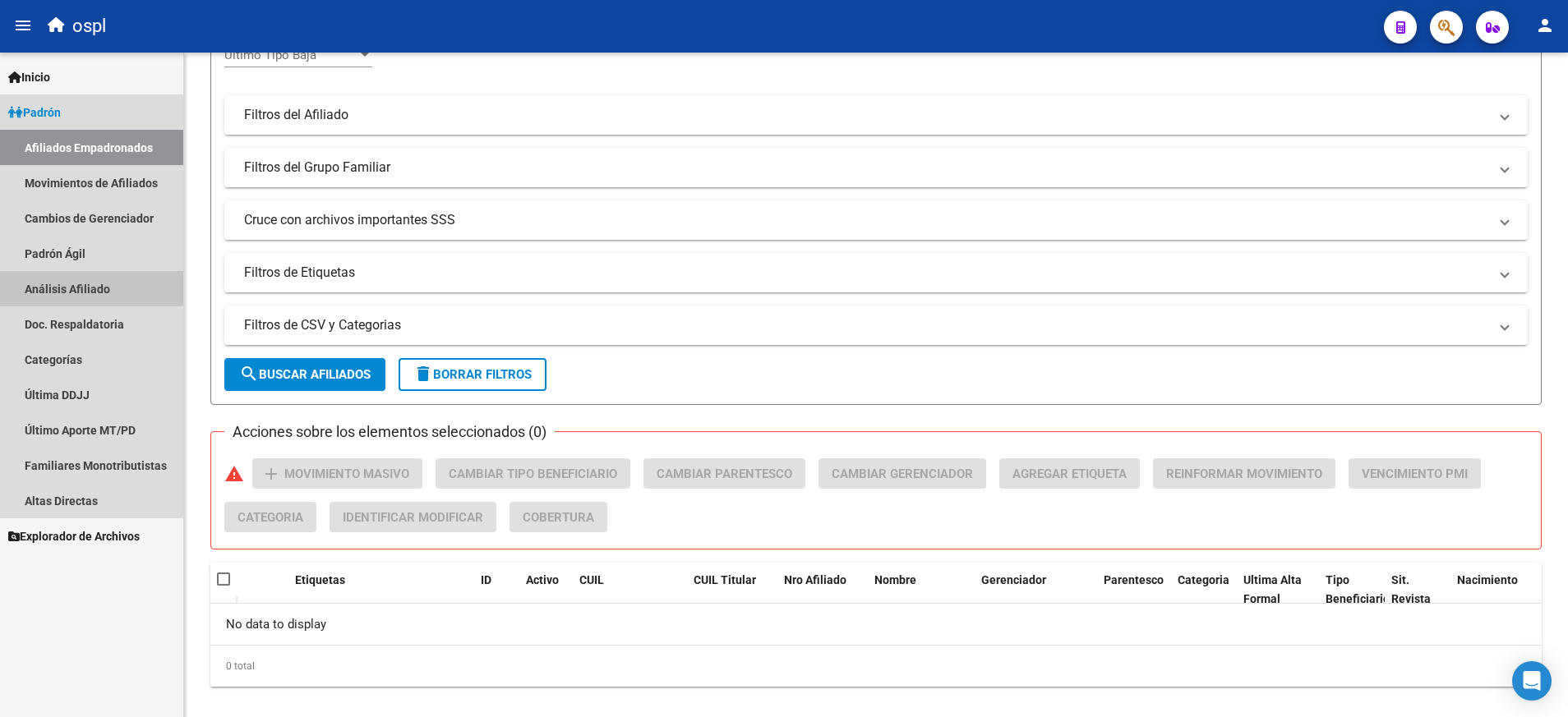
click at [115, 299] on link "Análisis Afiliado" at bounding box center [91, 288] width 183 height 36
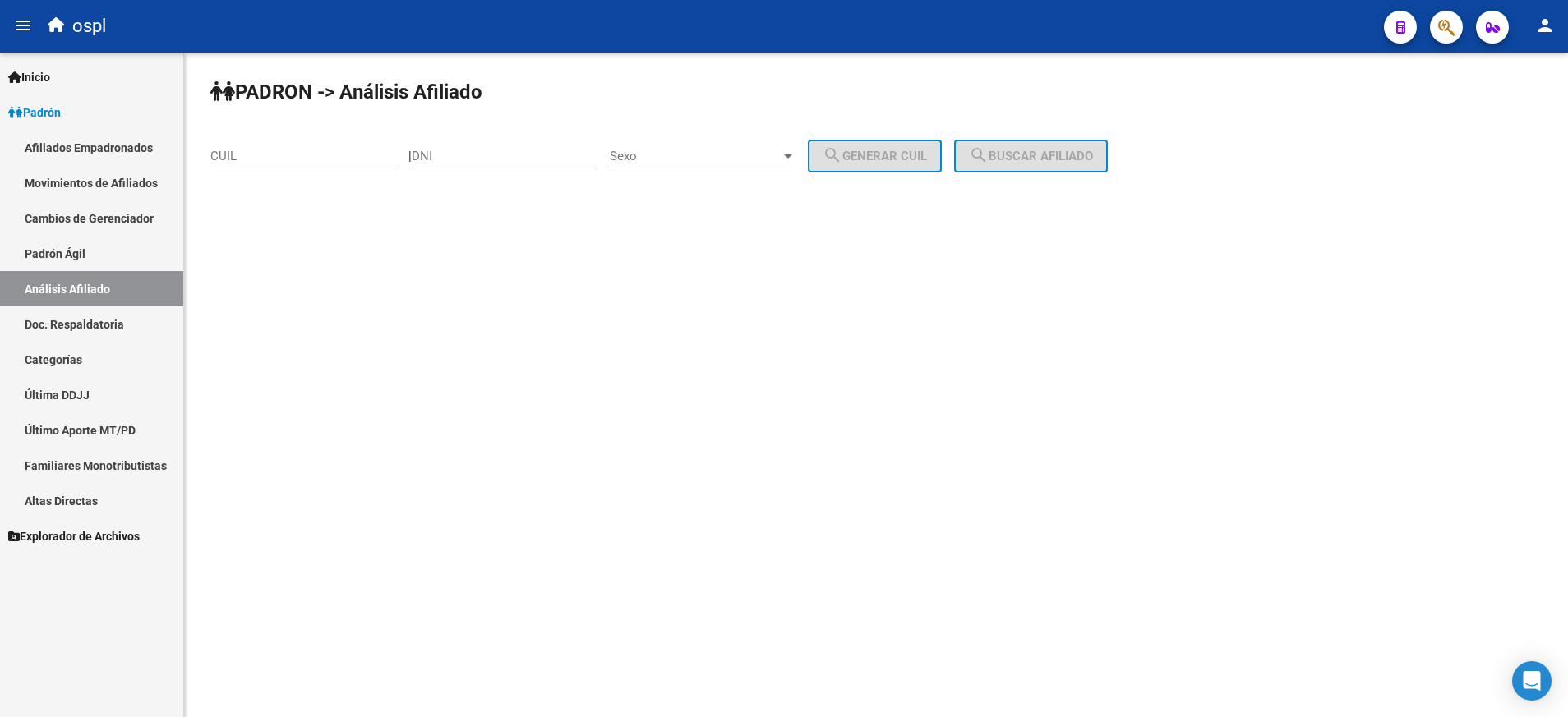
click at [347, 147] on div "CUIL" at bounding box center [303, 150] width 186 height 36
paste input "20-30469043-8"
type input "20-30469043-8"
click at [1043, 161] on span "search Buscar afiliado" at bounding box center [1031, 155] width 124 height 15
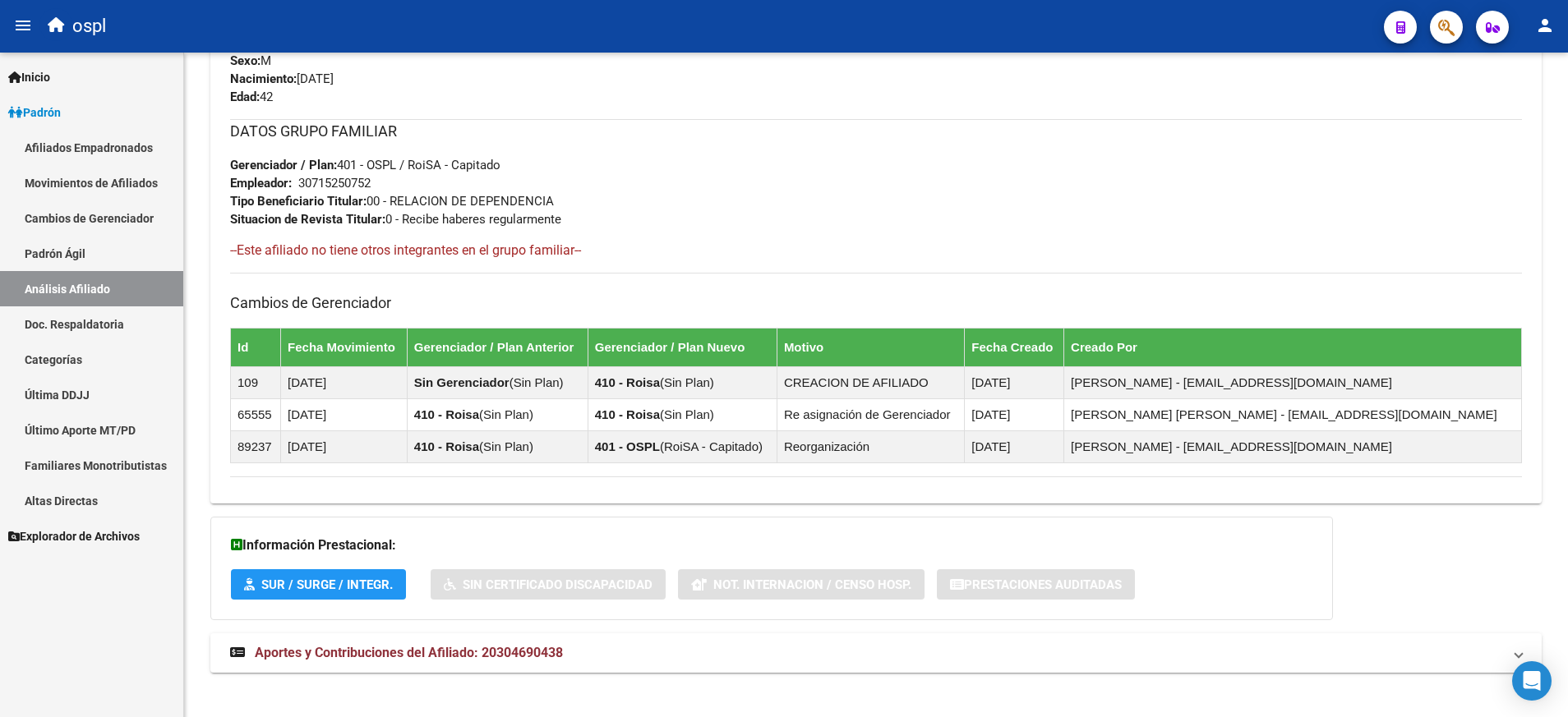
scroll to position [753, 0]
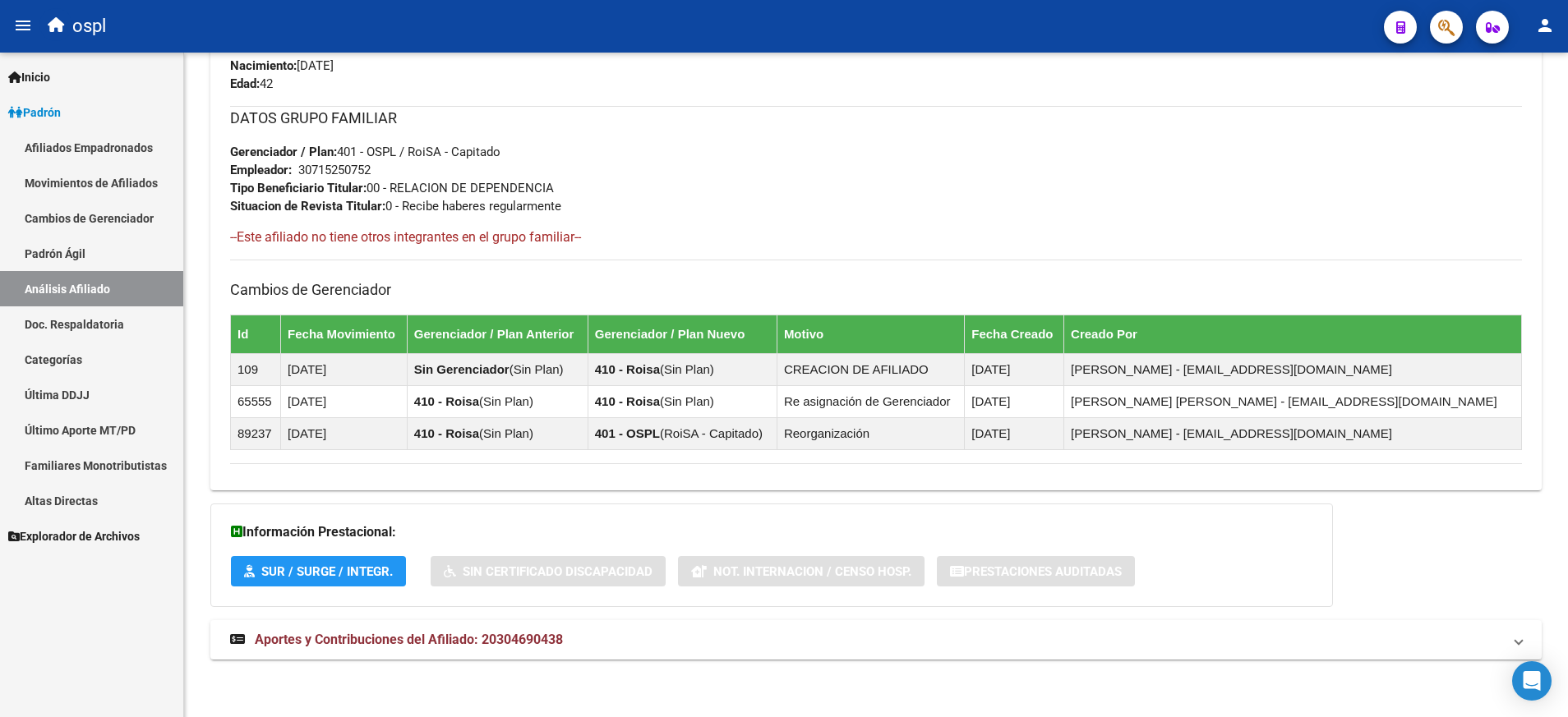
click at [524, 635] on span "Aportes y Contribuciones del Afiliado: 20304690438" at bounding box center [408, 640] width 308 height 16
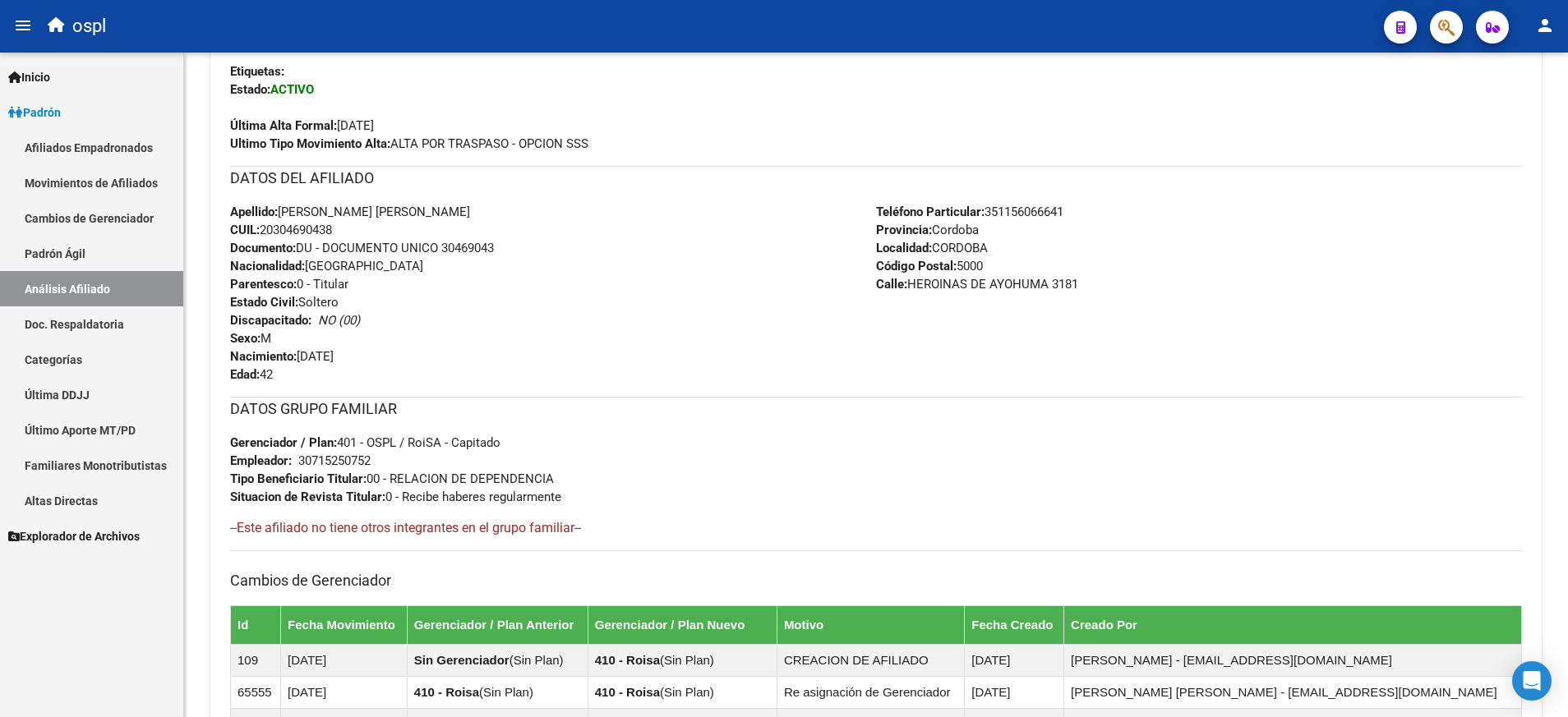
scroll to position [0, 0]
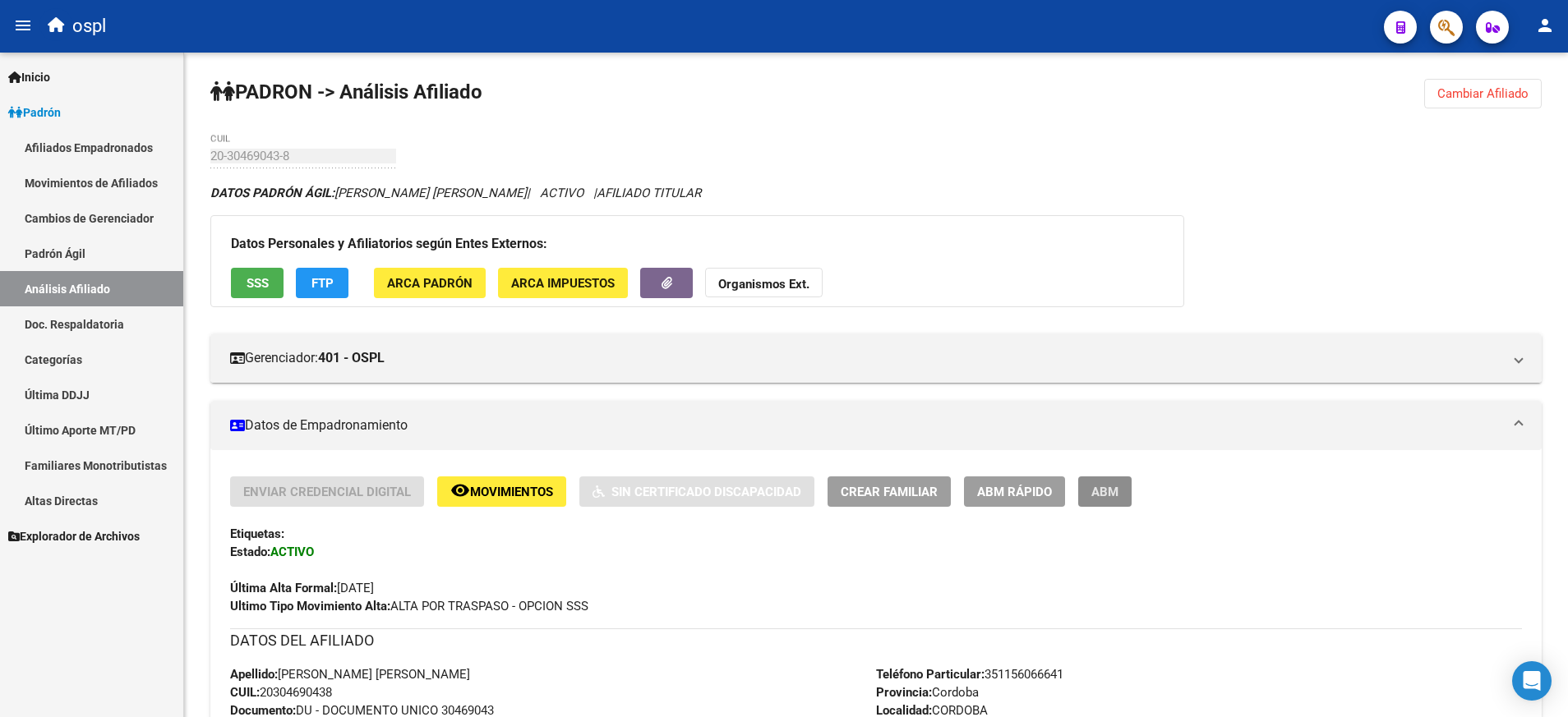
click at [1105, 488] on span "ABM" at bounding box center [1104, 491] width 27 height 15
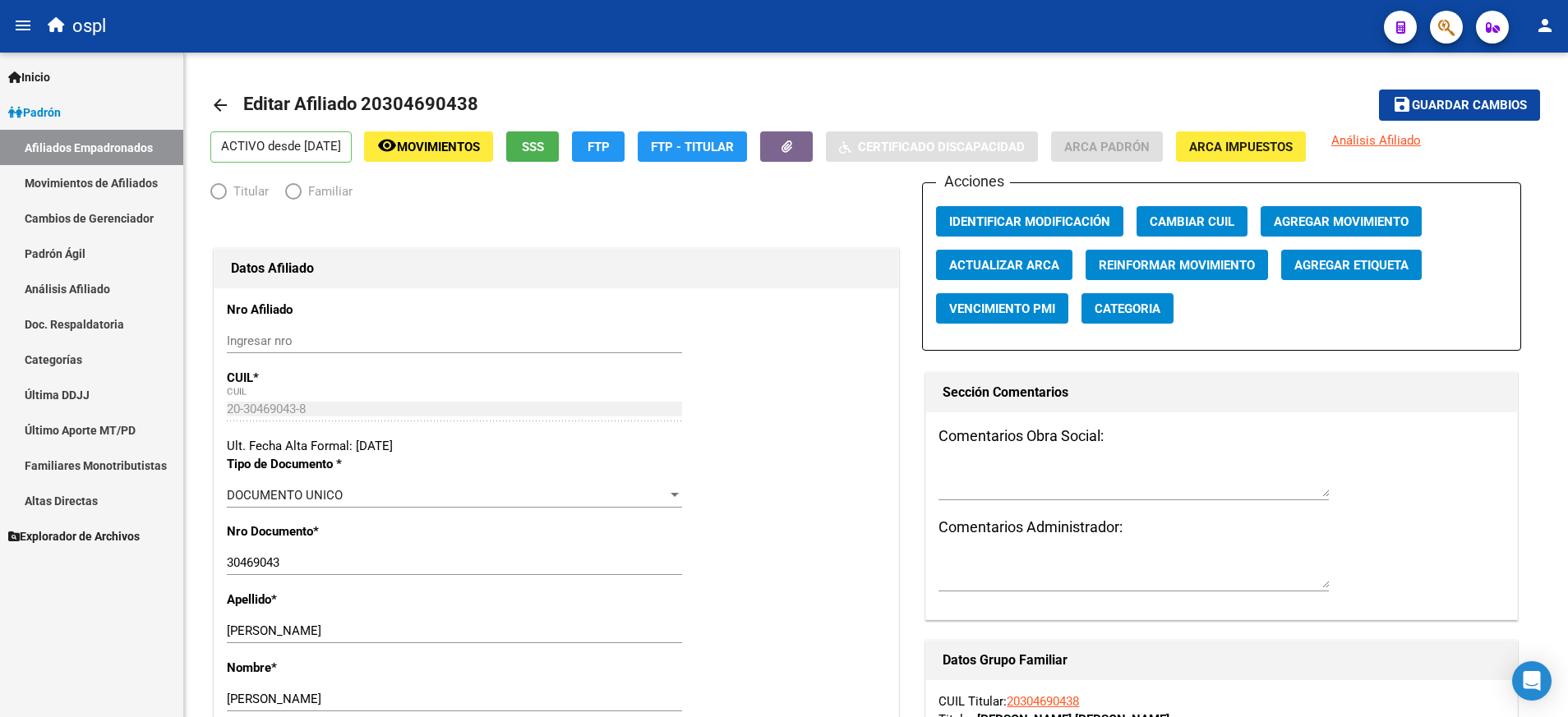
radio input "true"
type input "30-71525075-2"
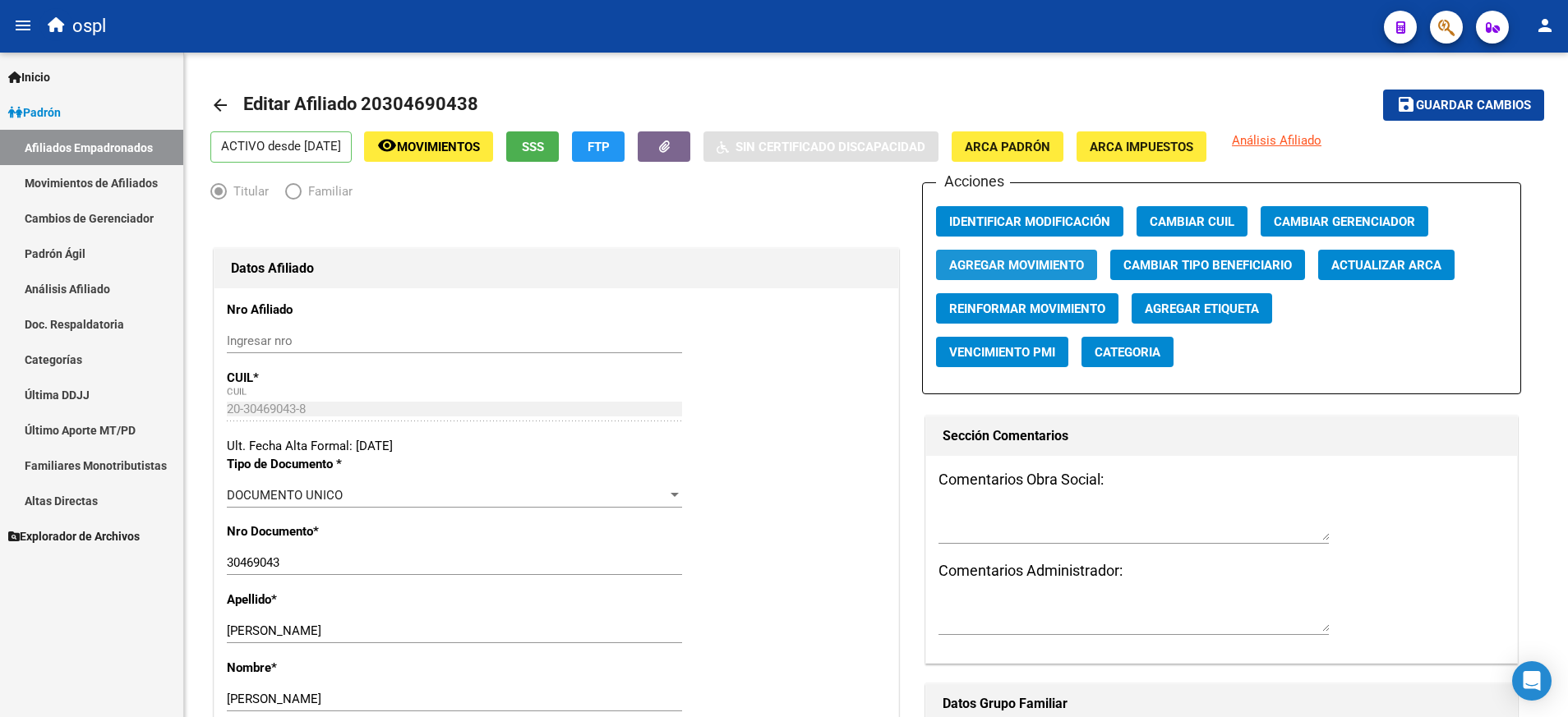
click at [1031, 264] on span "Agregar Movimiento" at bounding box center [1016, 265] width 135 height 15
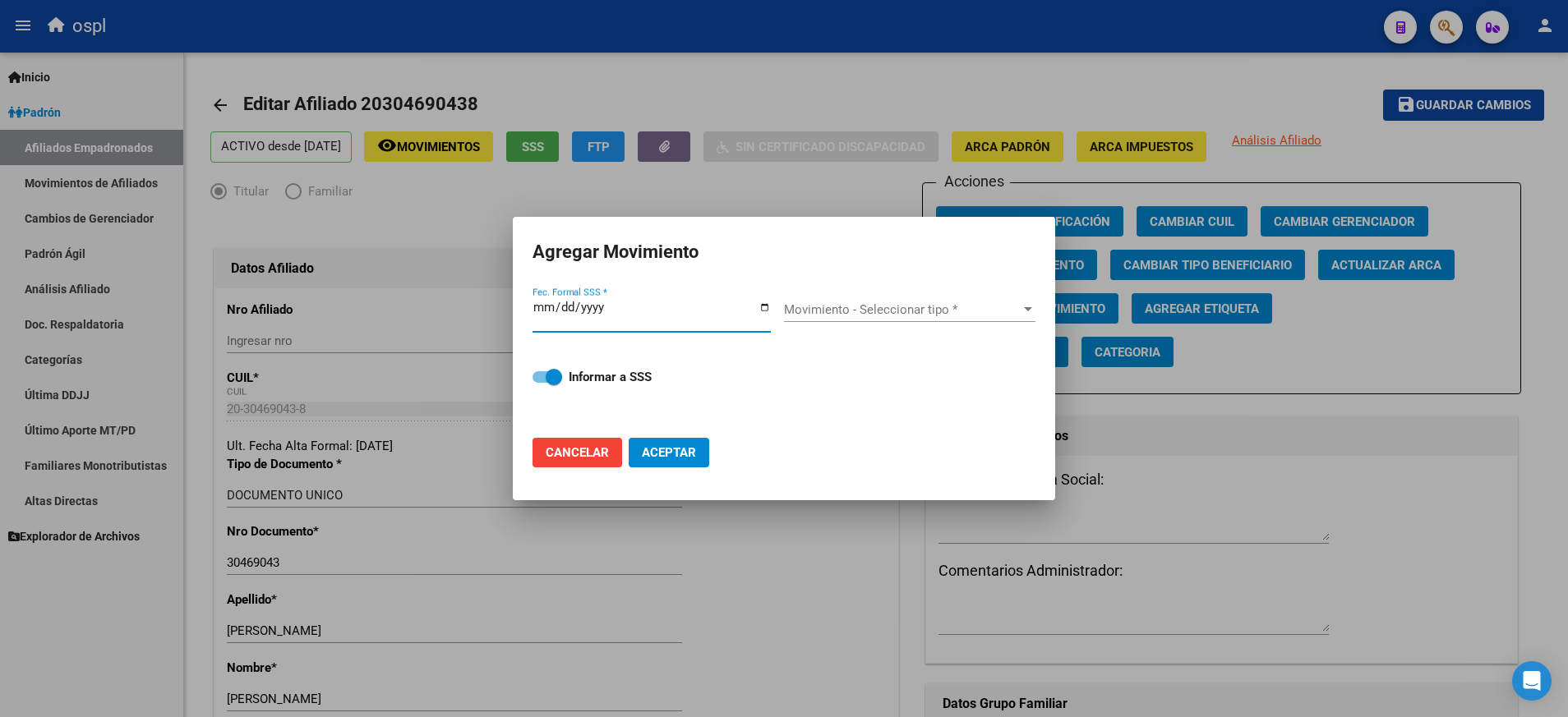
click at [763, 312] on input "Fec. Formal SSS *" at bounding box center [651, 313] width 238 height 26
type input "[DATE]"
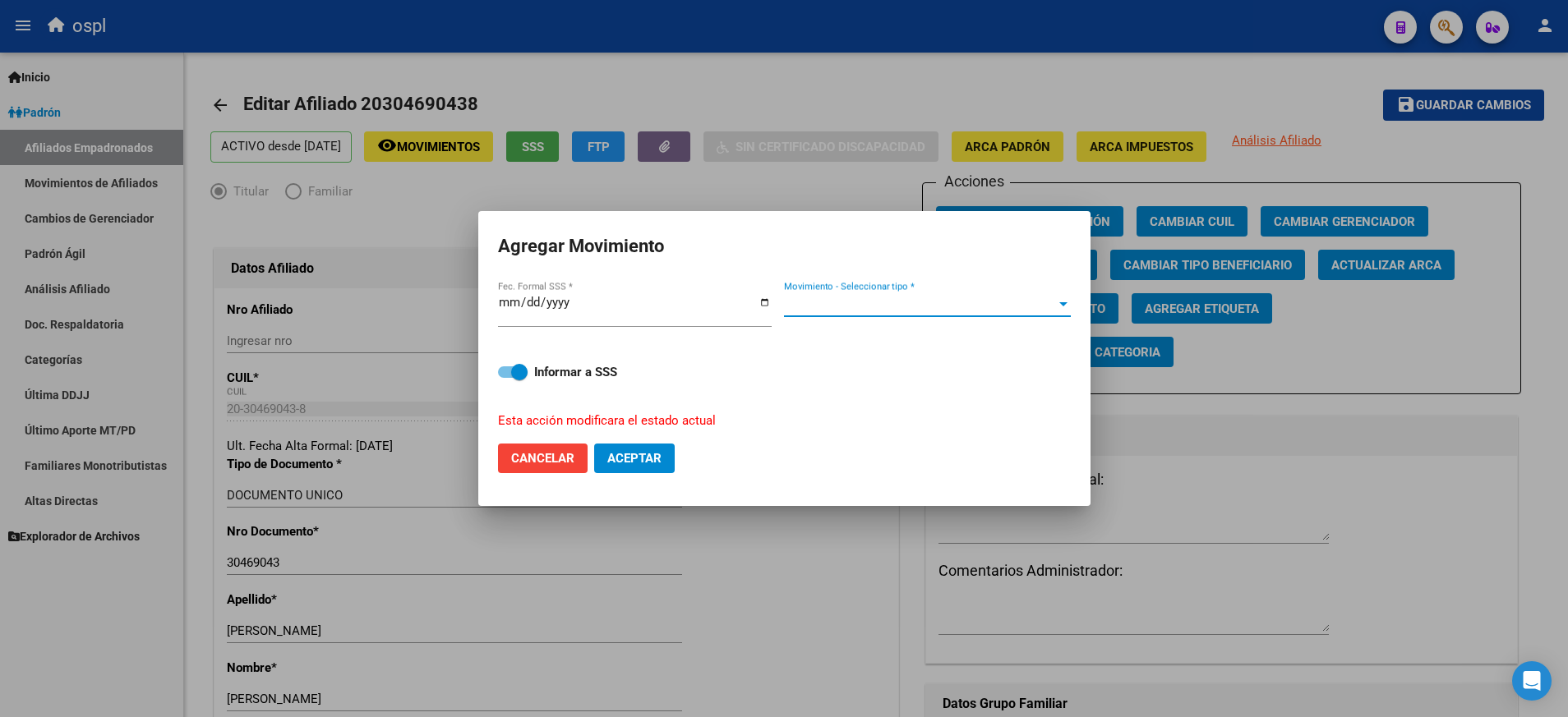
click at [1060, 309] on div at bounding box center [1063, 304] width 15 height 13
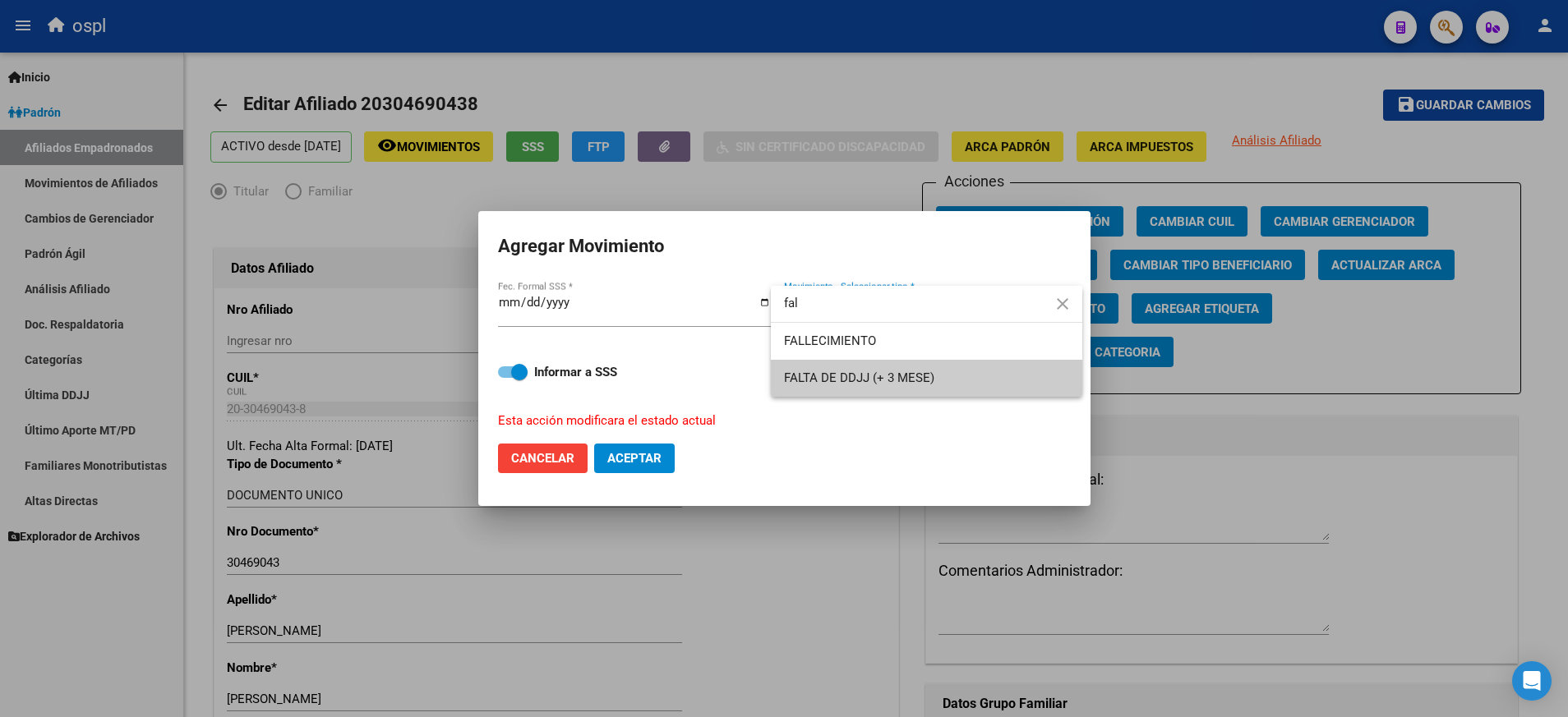
type input "fal"
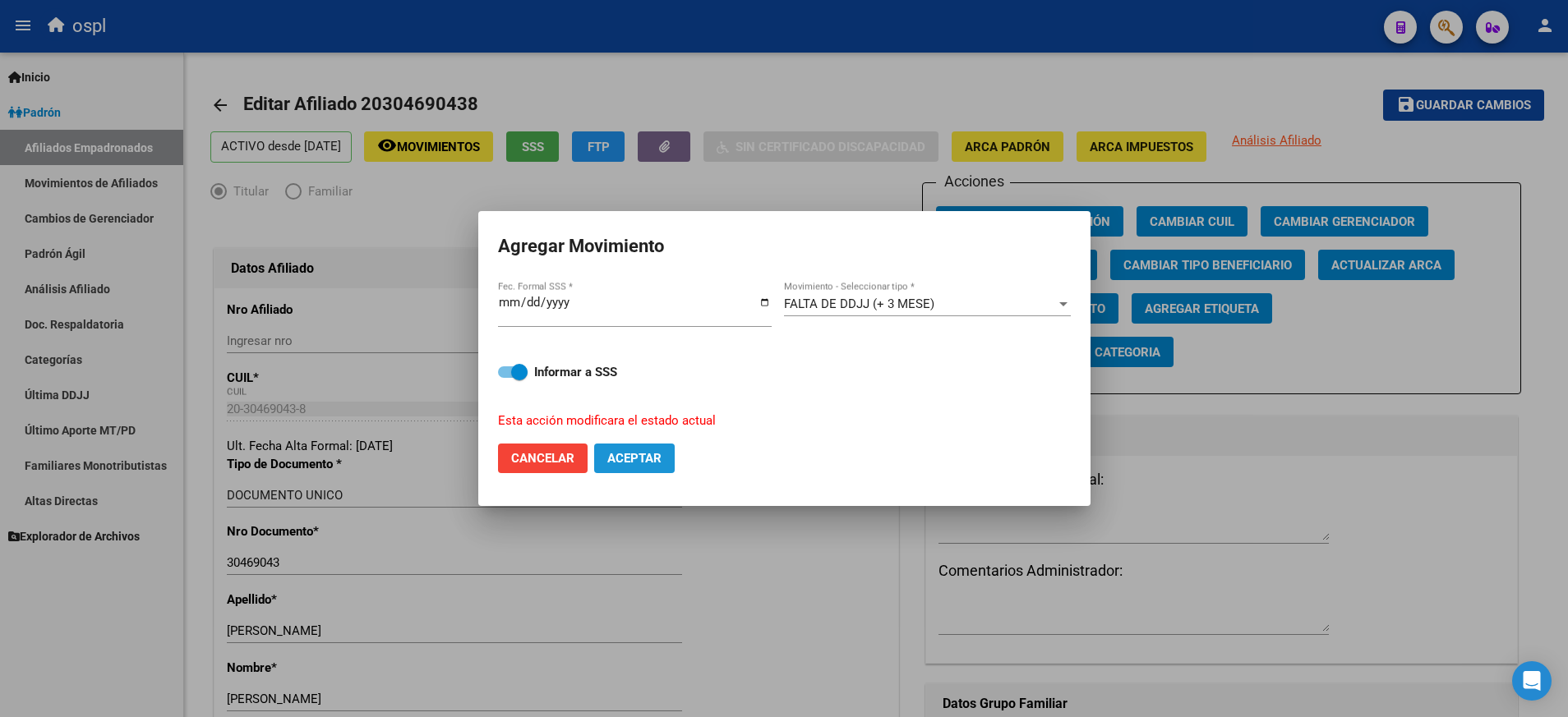
click at [654, 444] on button "Aceptar" at bounding box center [634, 458] width 81 height 30
checkbox input "false"
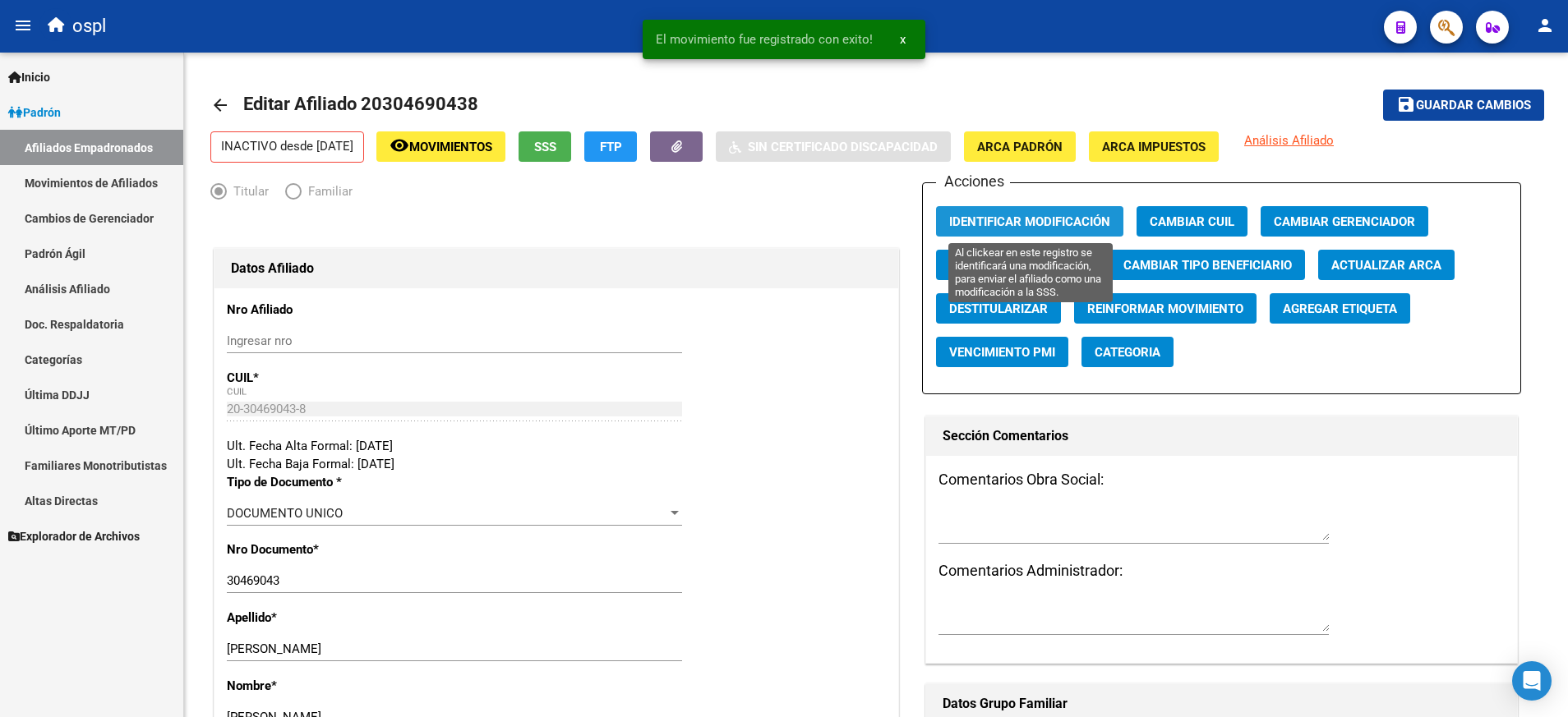
click at [1045, 221] on span "Identificar Modificación" at bounding box center [1029, 221] width 161 height 15
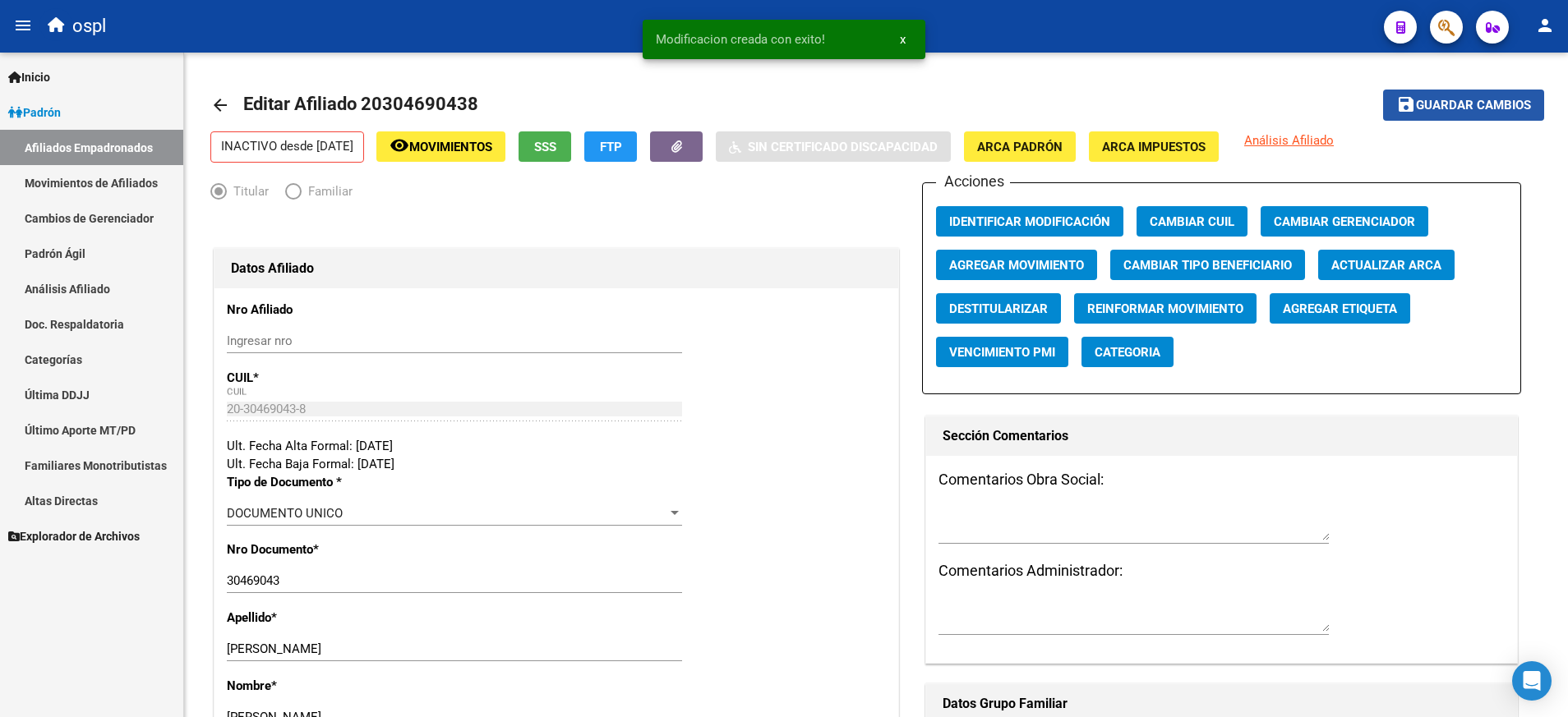
click at [1484, 92] on button "save Guardar cambios" at bounding box center [1463, 104] width 161 height 30
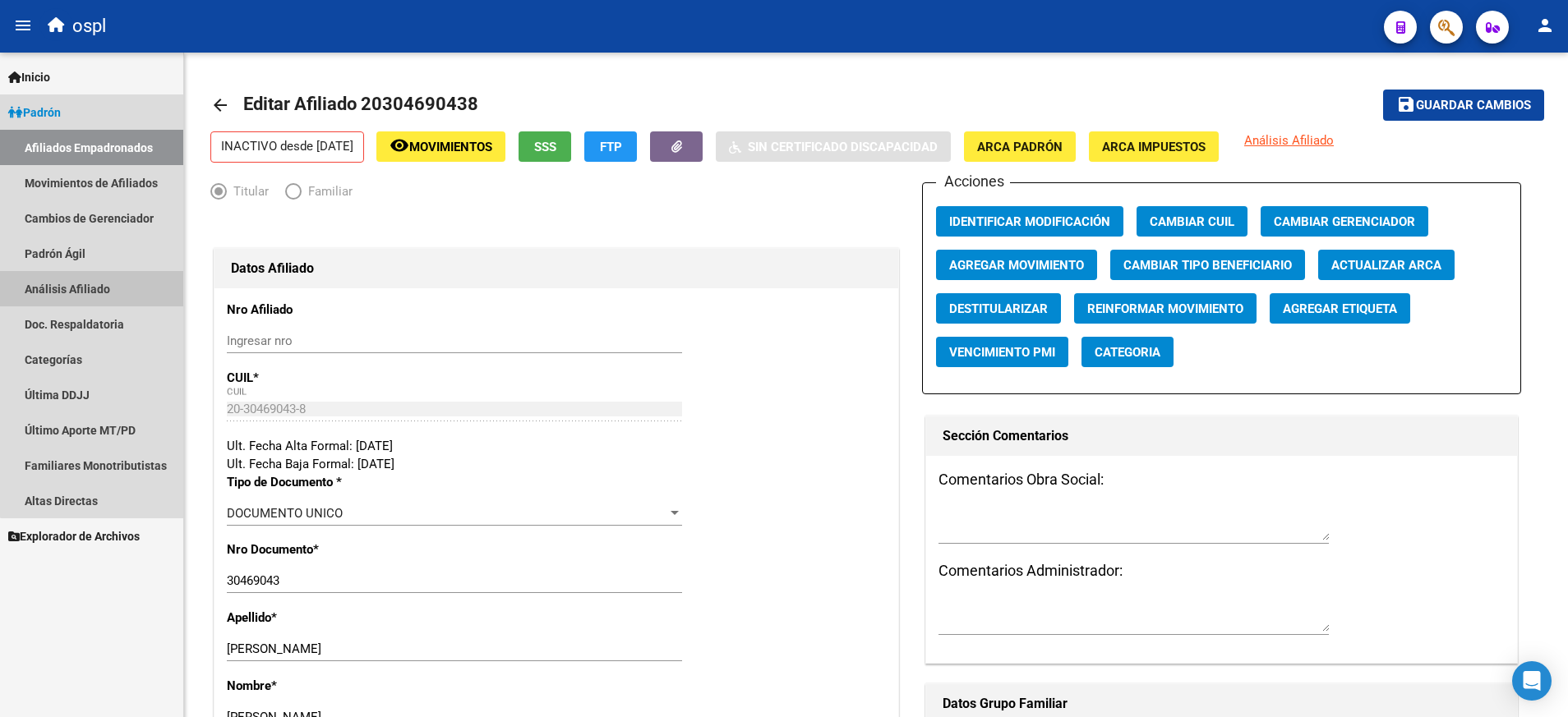
click at [115, 280] on link "Análisis Afiliado" at bounding box center [91, 288] width 183 height 36
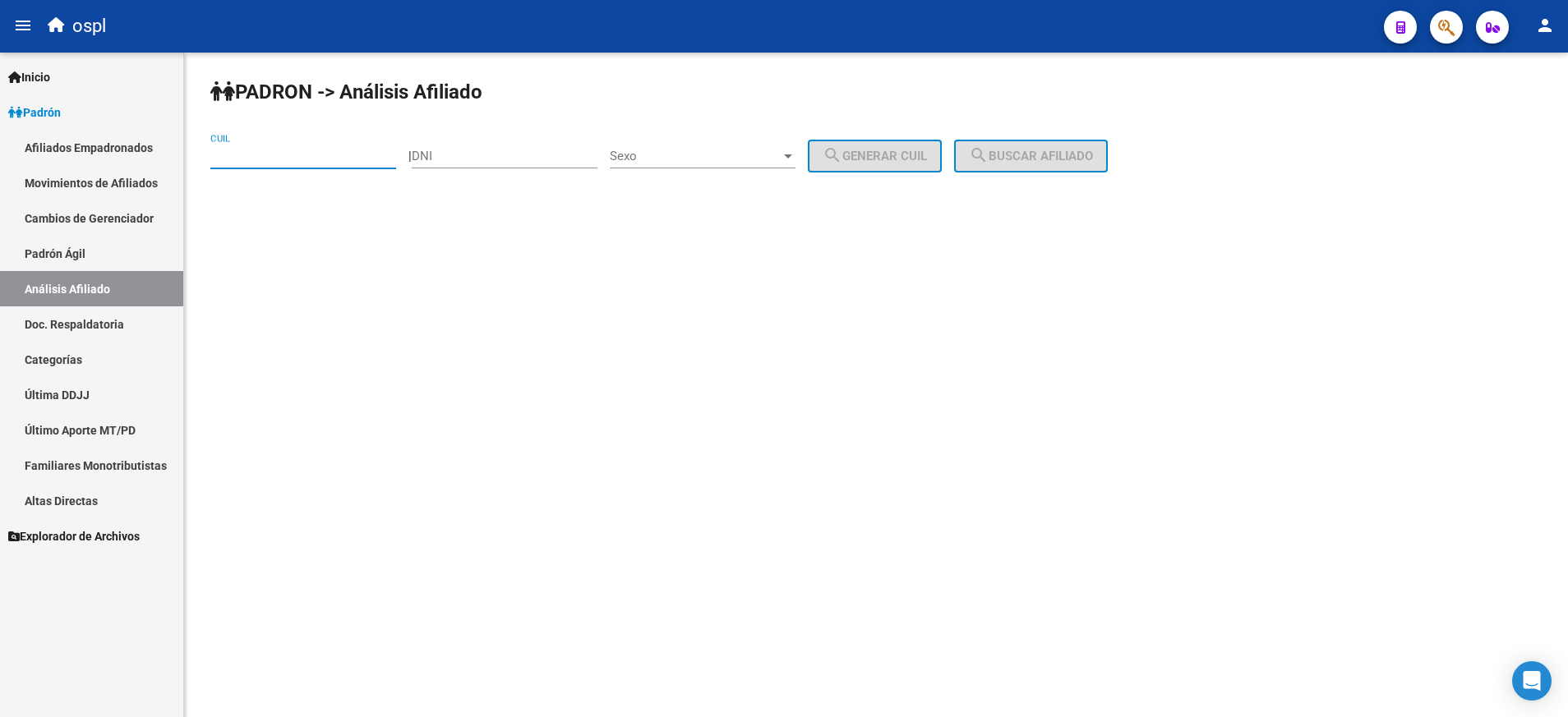
click at [301, 154] on input "CUIL" at bounding box center [303, 155] width 186 height 15
paste input "20-32786572-3"
type input "20-32786572-3"
click at [1035, 138] on div "[PERSON_NAME] -> Análisis Afiliado 20-32786572-3 CUIL | DNI Sexo Sexo search Ge…" at bounding box center [876, 139] width 1384 height 173
click at [1036, 146] on button "search Buscar afiliado" at bounding box center [1031, 156] width 154 height 33
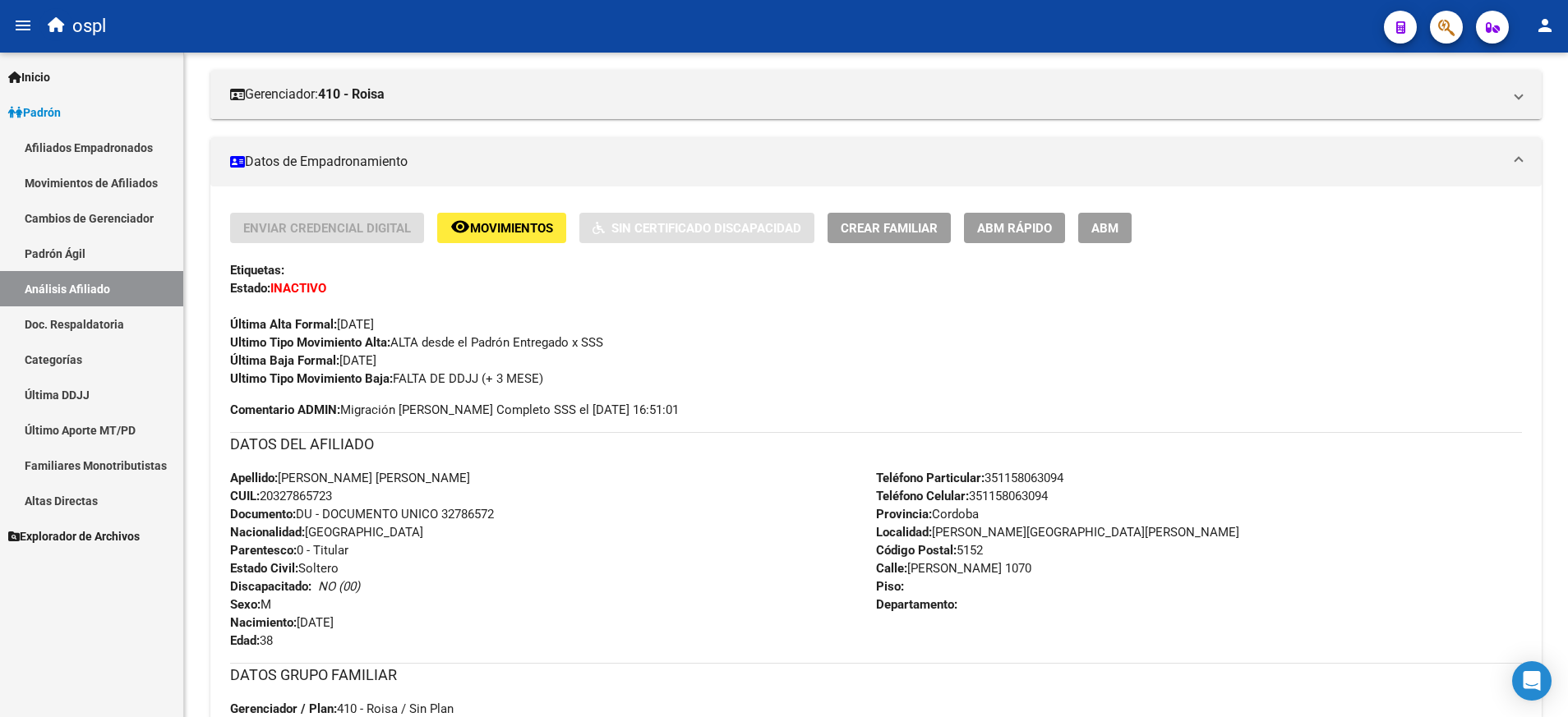
scroll to position [272, 0]
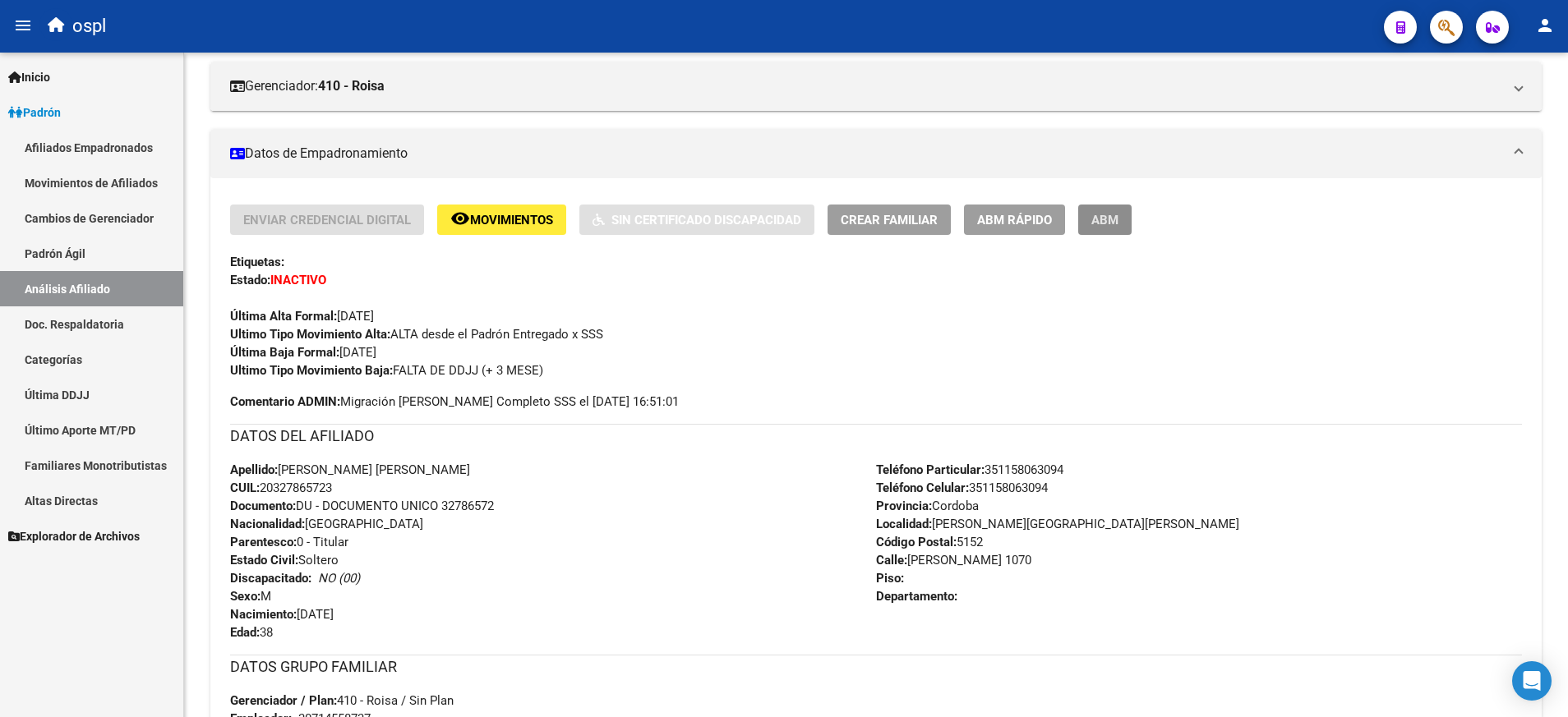
click at [1097, 210] on button "ABM" at bounding box center [1105, 220] width 54 height 30
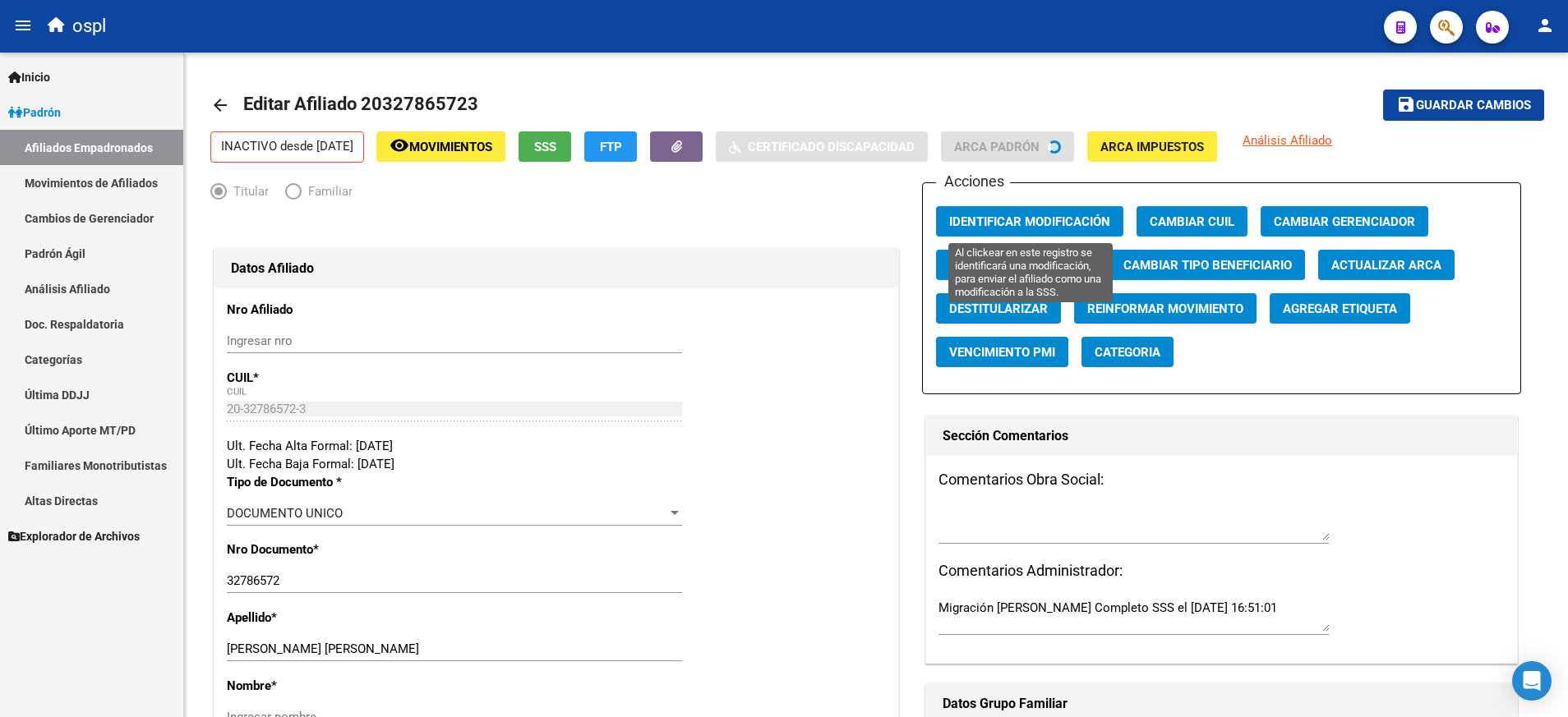
radio input "true"
type input "30-71455873-7"
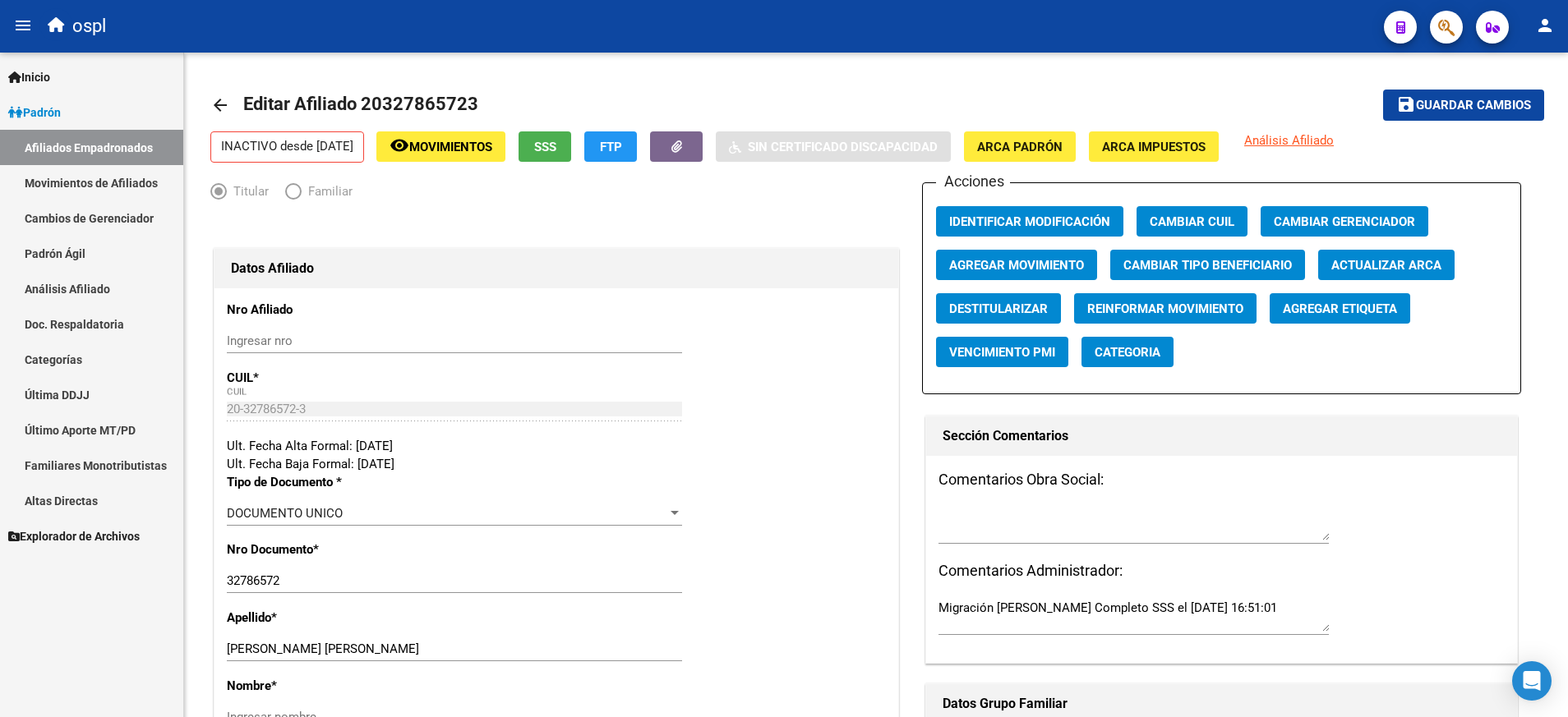
click at [1004, 271] on span "Agregar Movimiento" at bounding box center [1016, 265] width 135 height 15
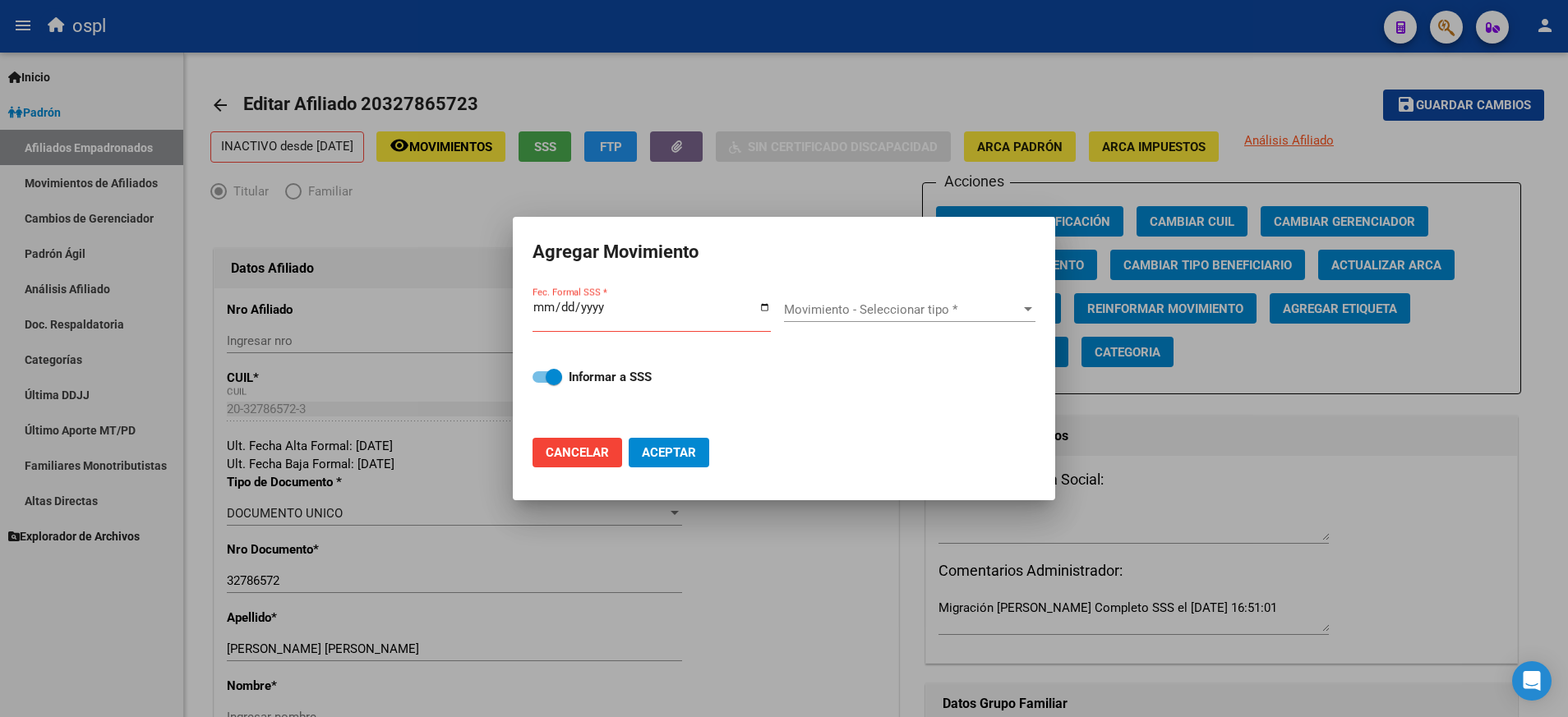
drag, startPoint x: 774, startPoint y: 309, endPoint x: 760, endPoint y: 301, distance: 16.1
click at [760, 301] on div "Fec. Formal SSS *" at bounding box center [658, 315] width 252 height 63
click at [760, 301] on input "Fec. Formal SSS *" at bounding box center [651, 313] width 238 height 26
type input "[DATE]"
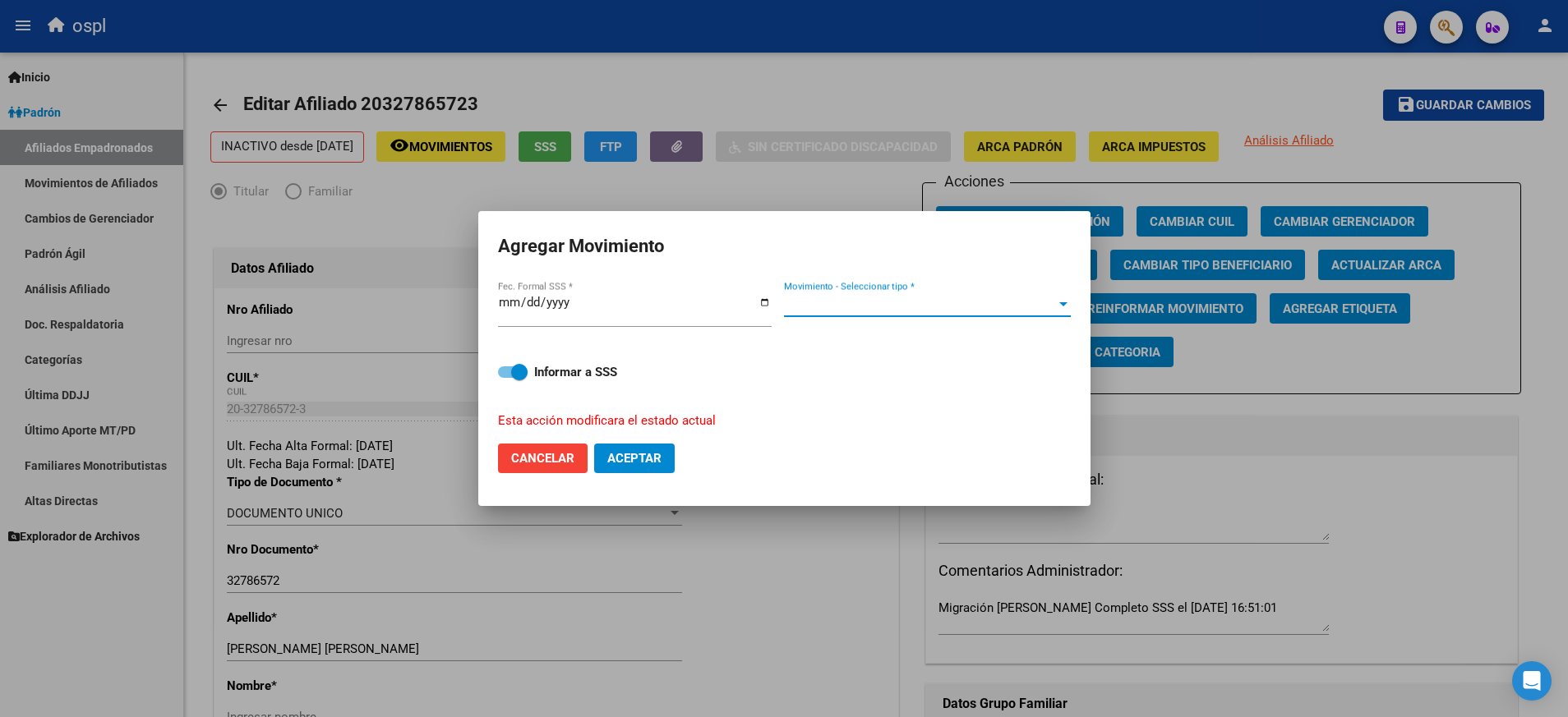
click at [1060, 310] on div at bounding box center [1063, 304] width 15 height 13
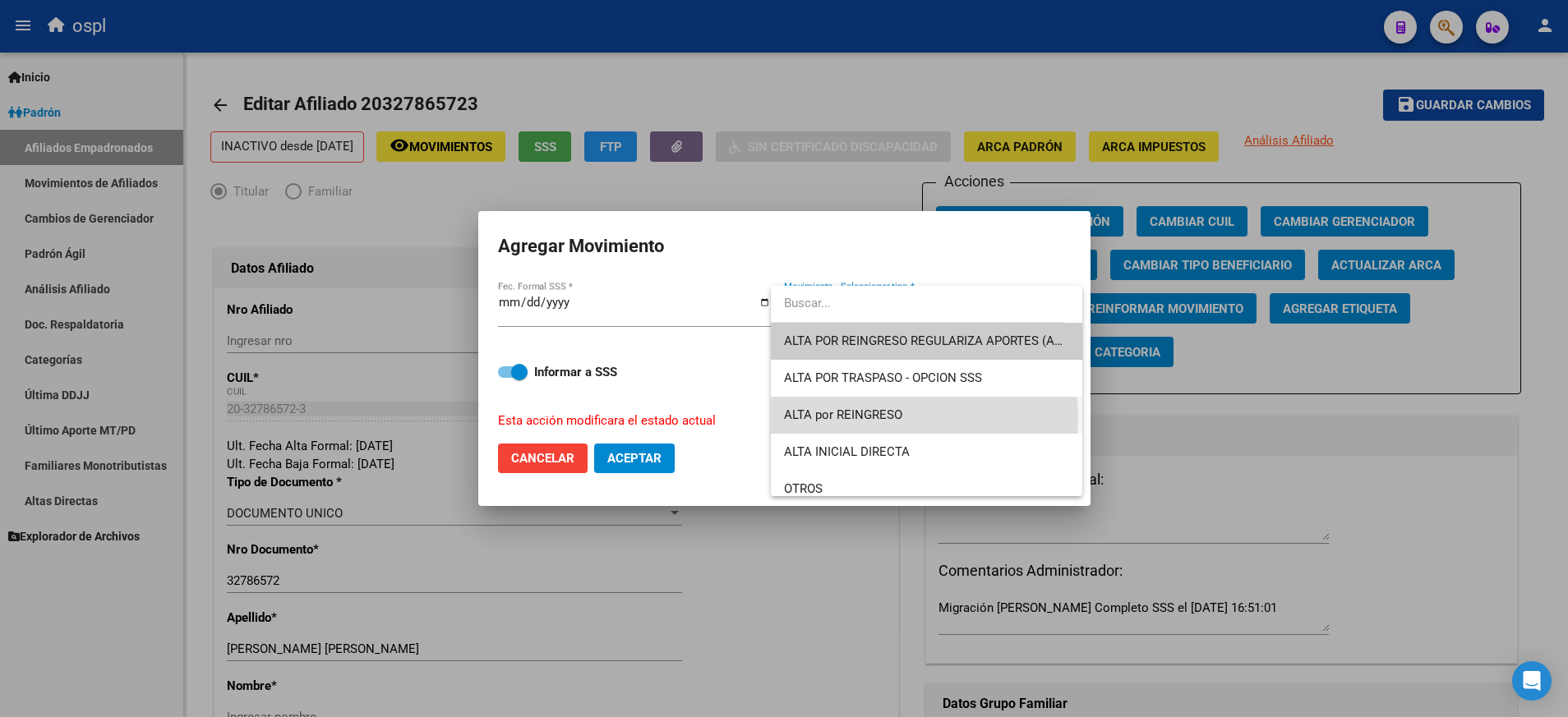
click at [924, 417] on span "ALTA por REINGRESO" at bounding box center [926, 415] width 285 height 37
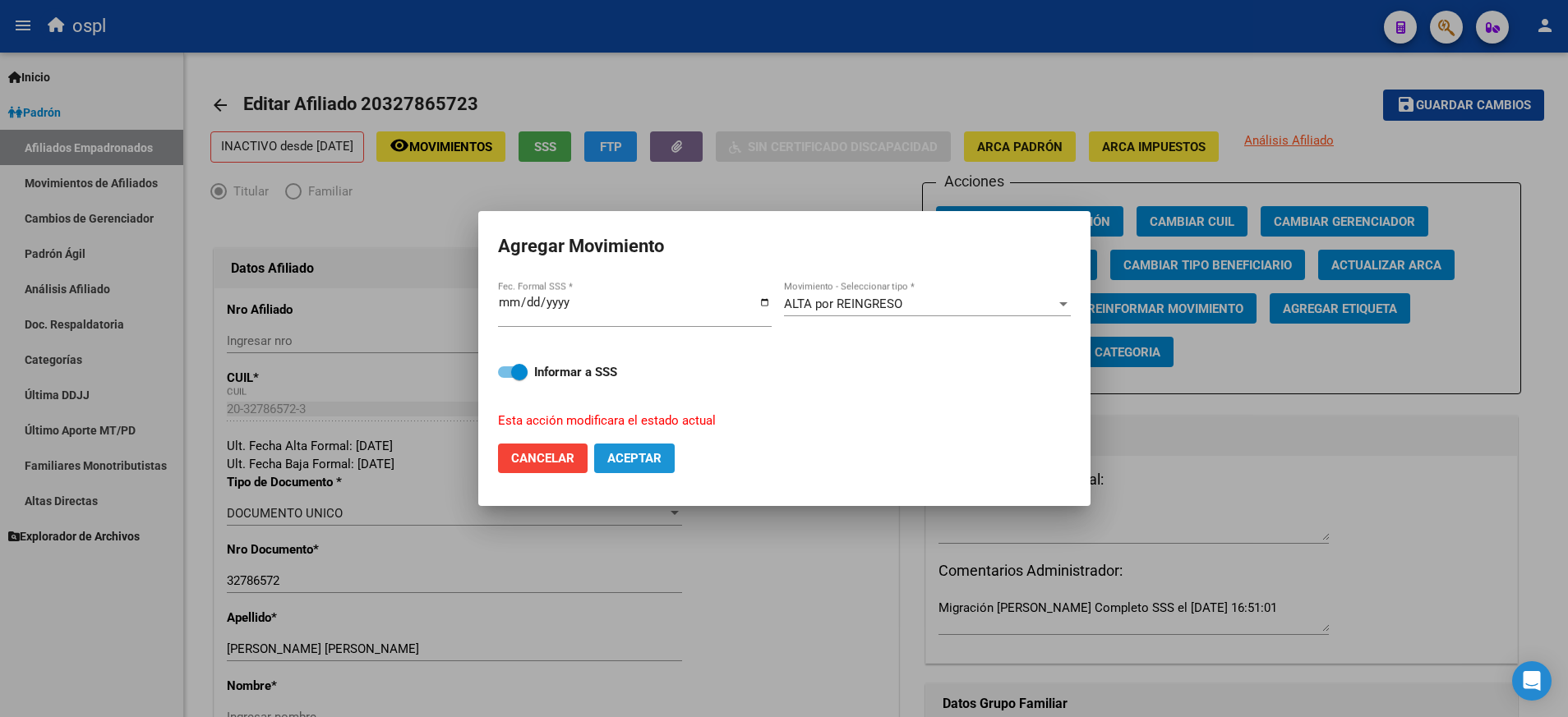
click at [657, 460] on span "Aceptar" at bounding box center [634, 458] width 54 height 15
checkbox input "false"
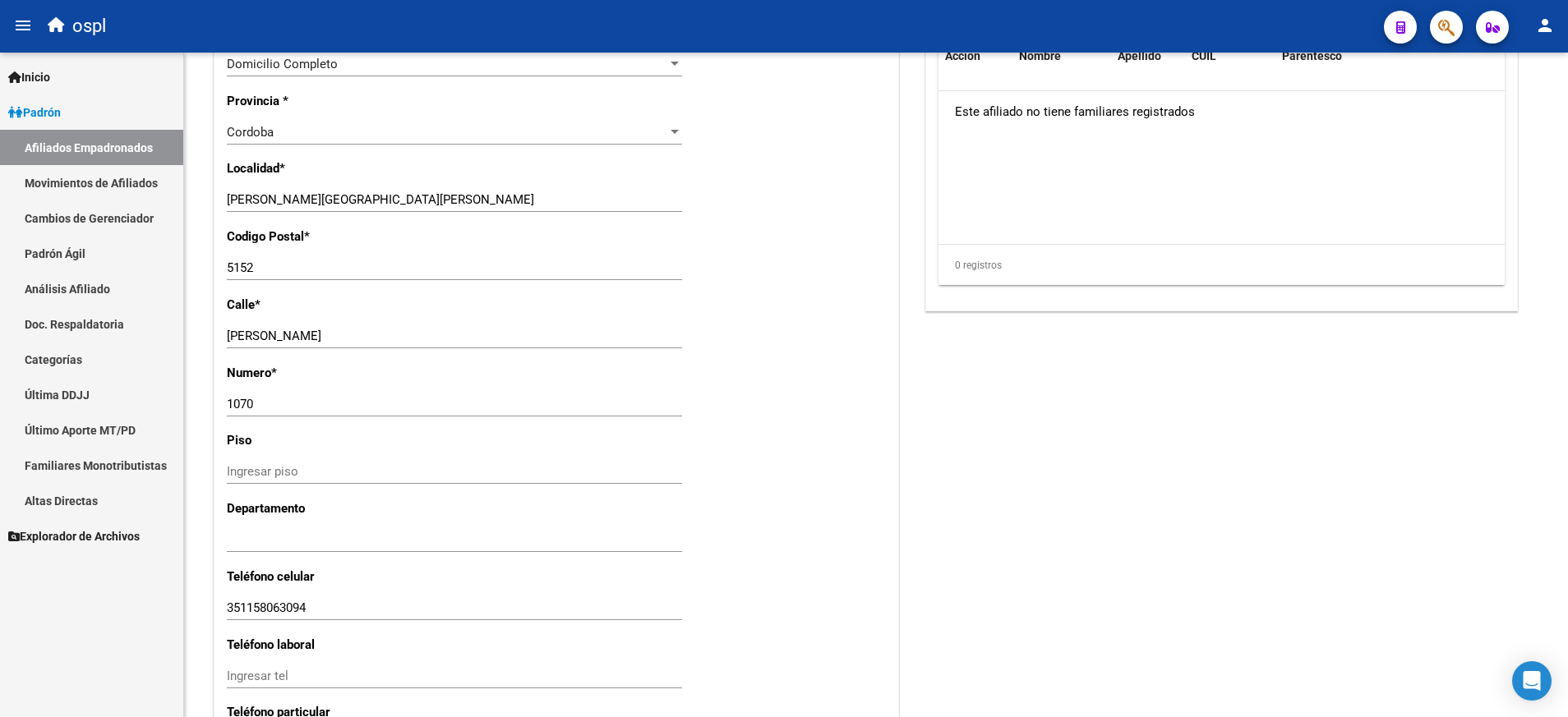
scroll to position [1475, 0]
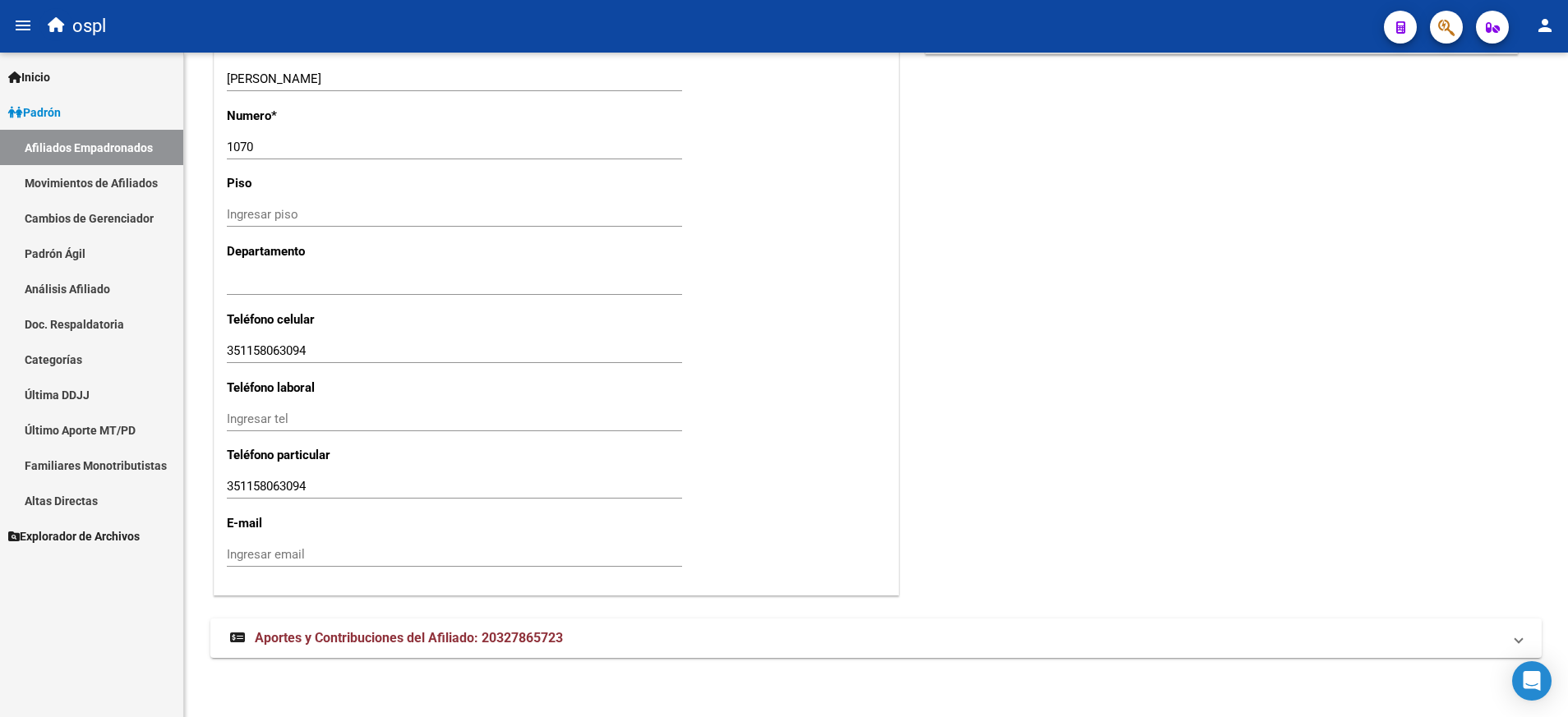
click at [474, 636] on span "Aportes y Contribuciones del Afiliado: 20327865723" at bounding box center [408, 638] width 308 height 16
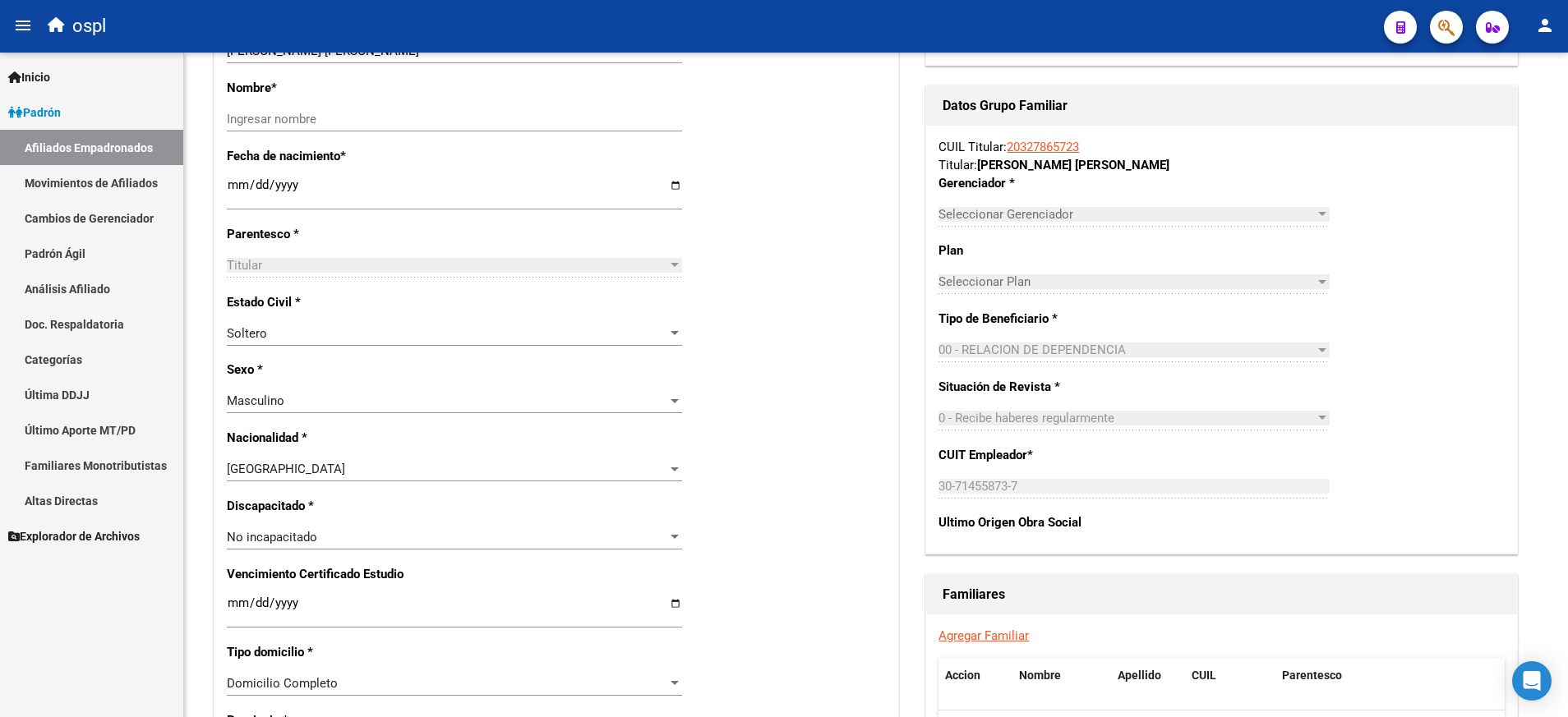
scroll to position [597, 0]
click at [970, 639] on link "Agregar Familiar" at bounding box center [984, 636] width 90 height 15
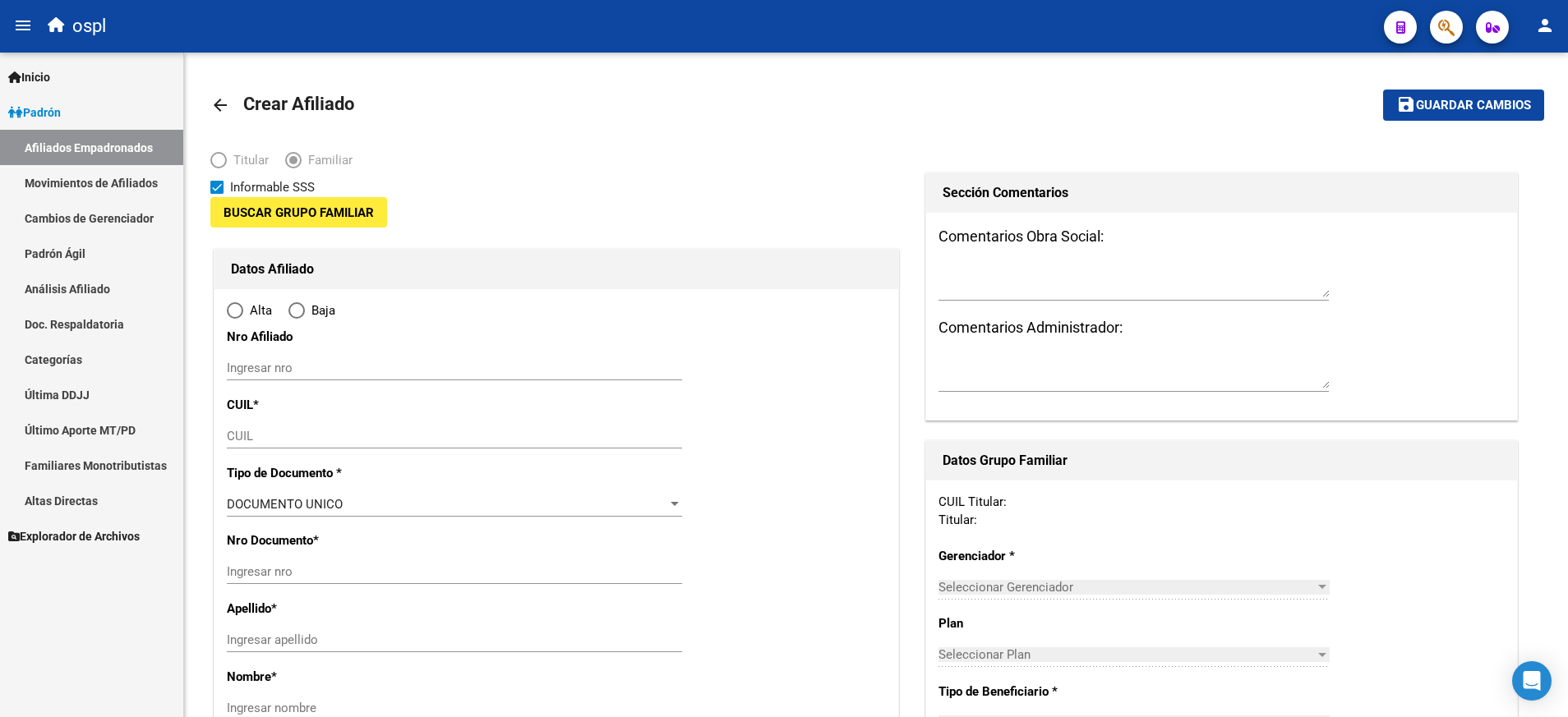
type input "30-71455873-7"
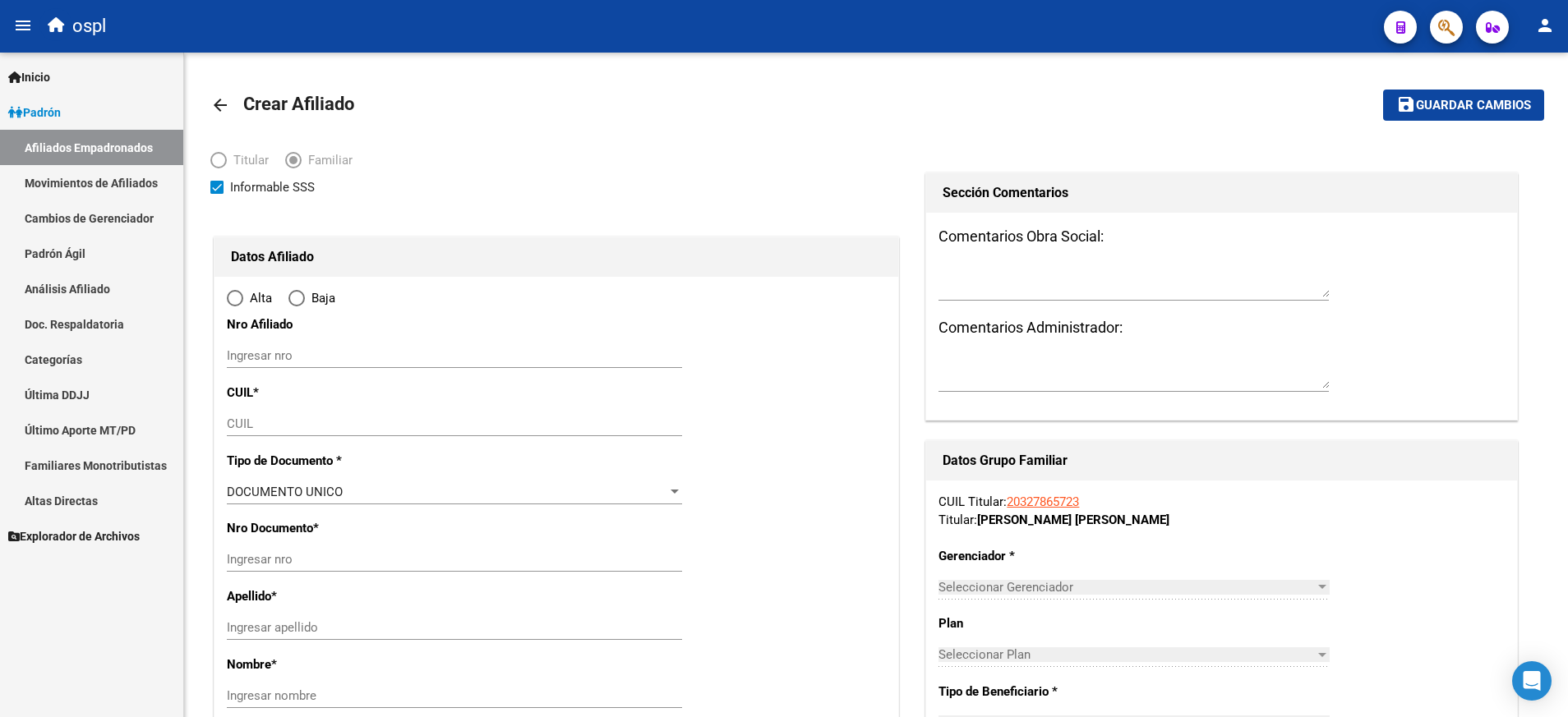
radio input "true"
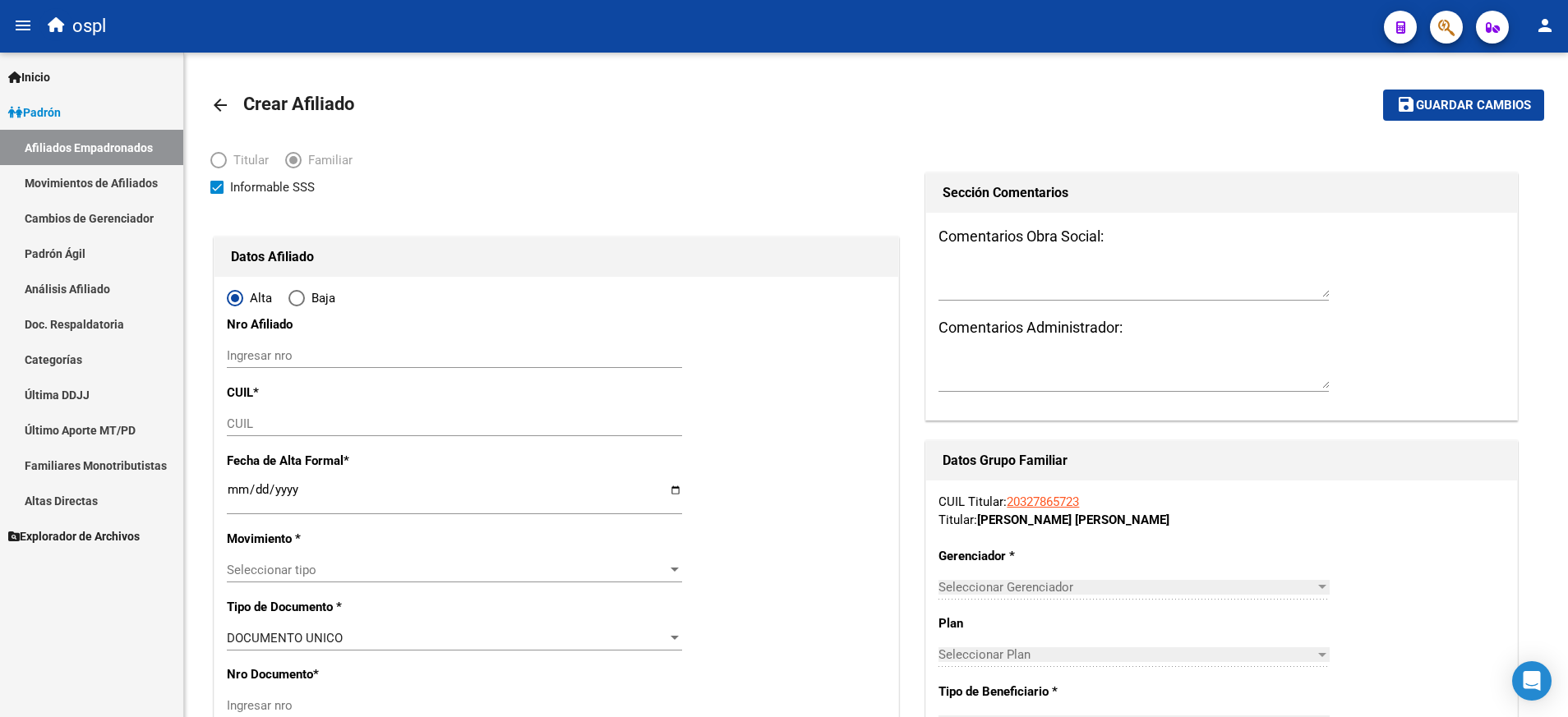
type input "[PERSON_NAME][GEOGRAPHIC_DATA][PERSON_NAME]"
type input "5152"
type input "[PERSON_NAME]"
type input "1070"
click at [352, 420] on input "CUIL" at bounding box center [454, 424] width 455 height 15
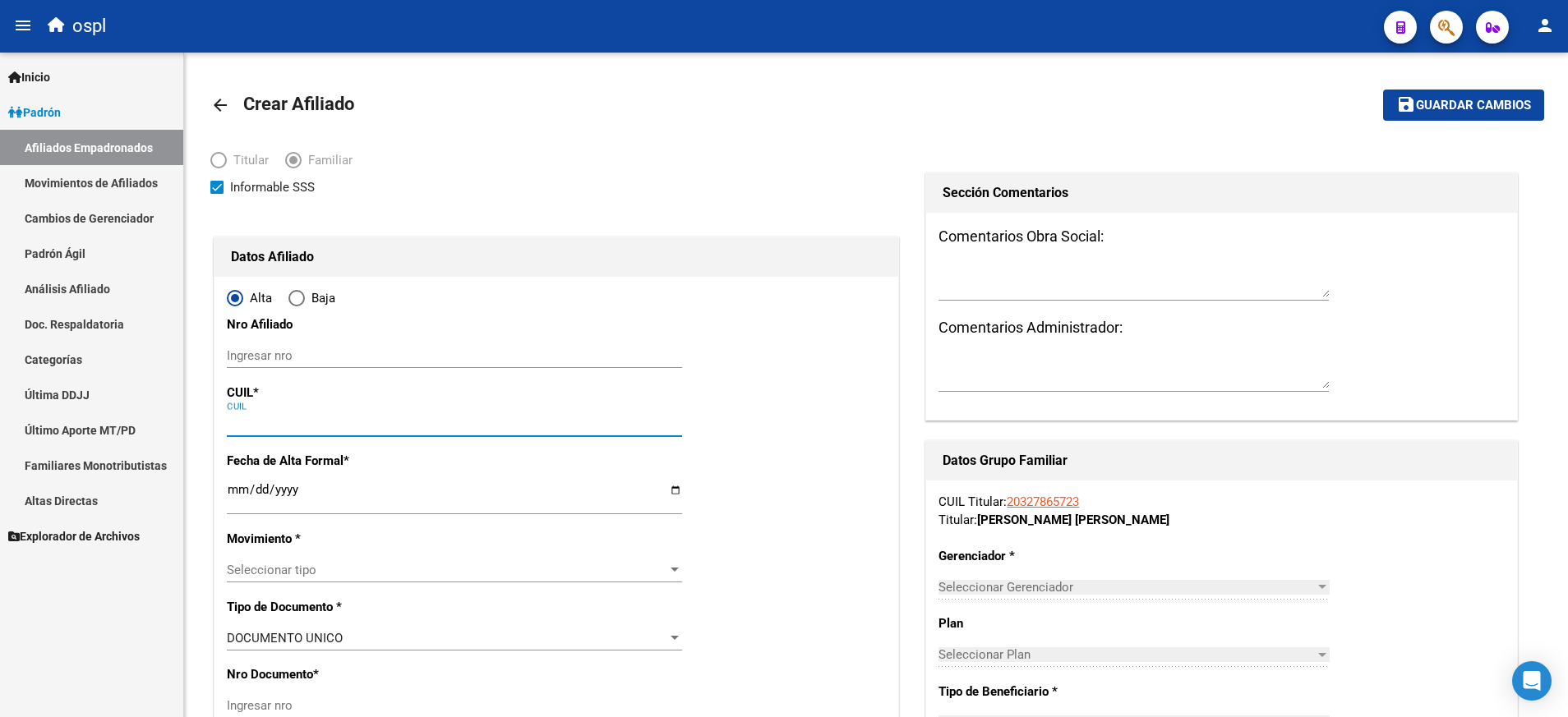
paste input "20-47474951-8"
type input "20-47474951-8"
click at [1383, 89] on button "save Guardar cambios" at bounding box center [1463, 104] width 161 height 30
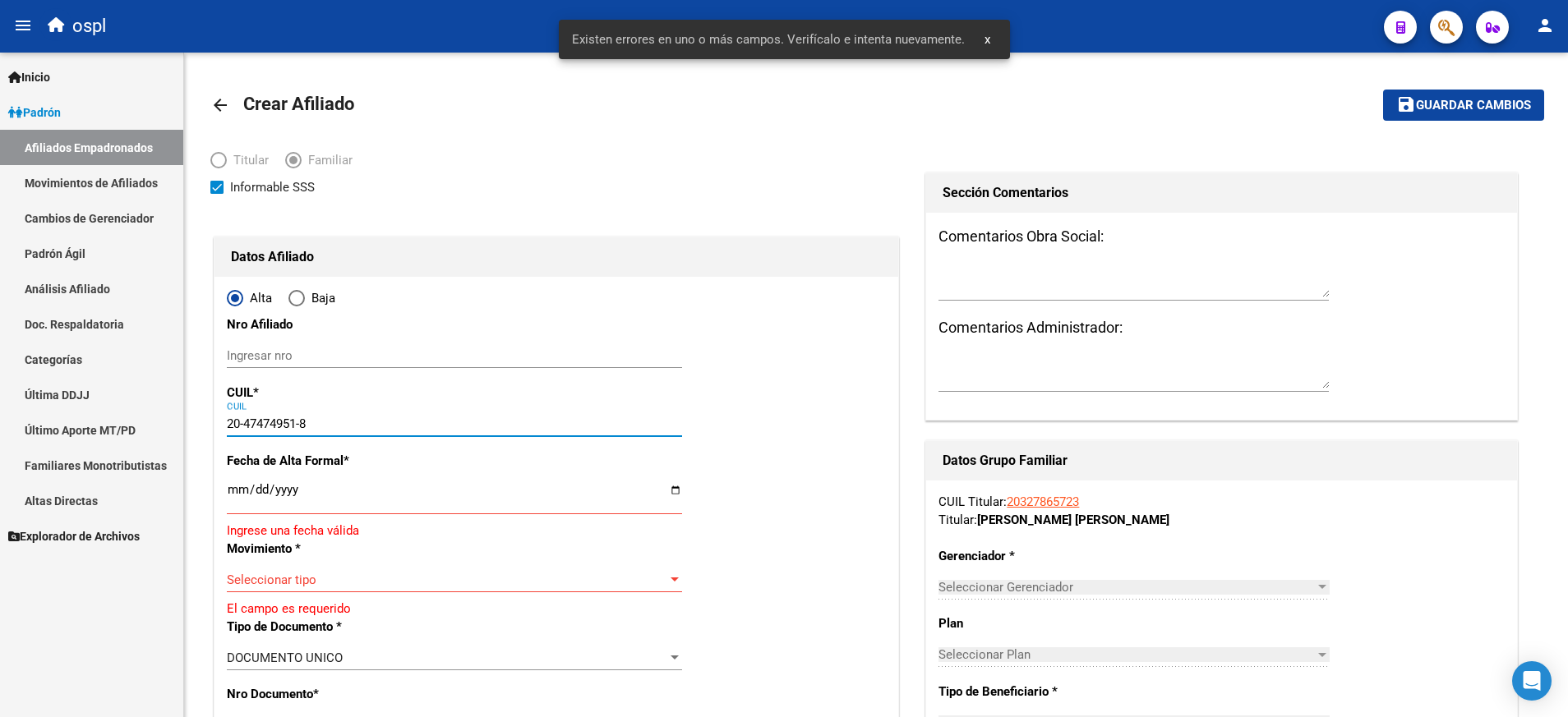
type input "47474951"
type input "[PERSON_NAME]"
type input "[DATE]"
type input "CORDOBA CAPITAL"
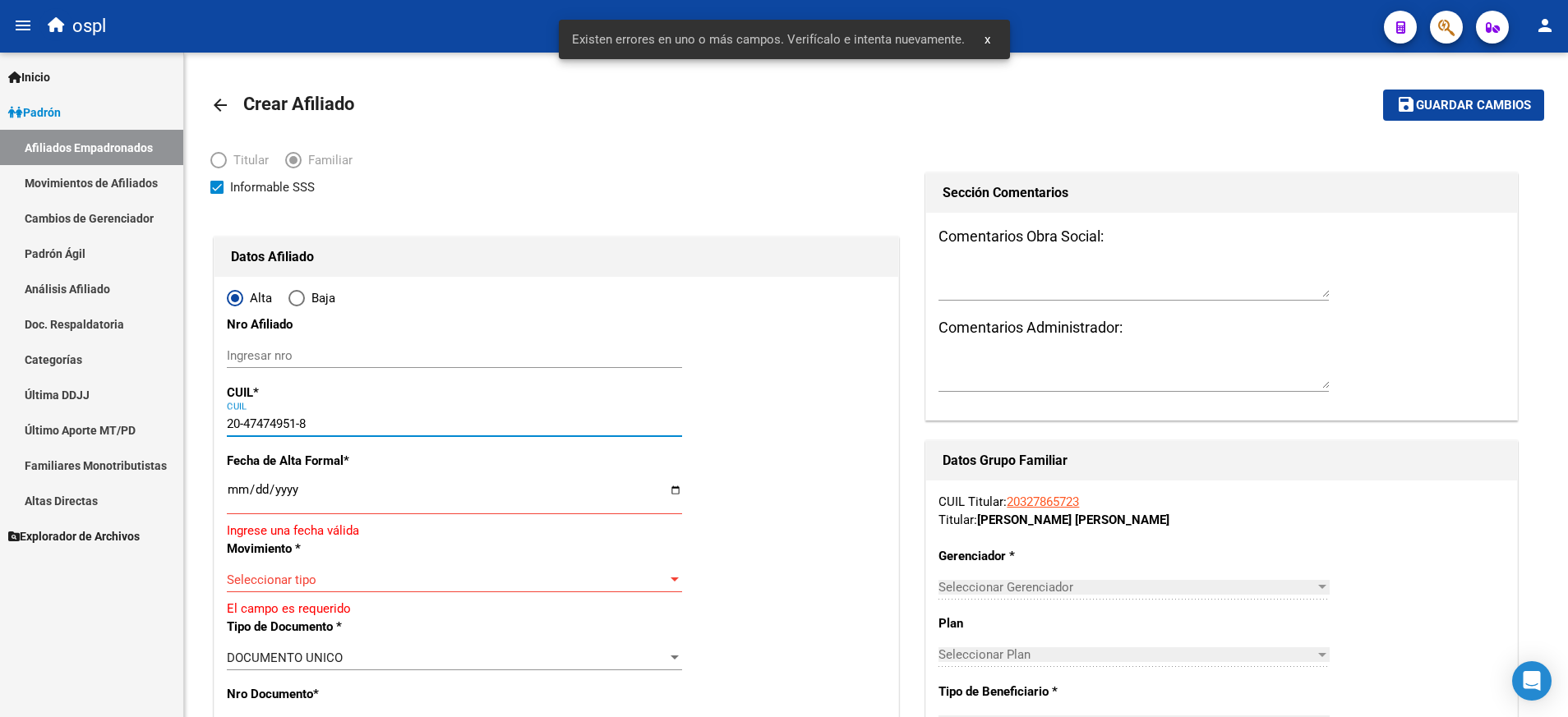
type input "5000"
type input "[PERSON_NAME] DE [PERSON_NAME]"
type input "3341"
click at [678, 490] on input "Ingresar fecha" at bounding box center [454, 496] width 455 height 26
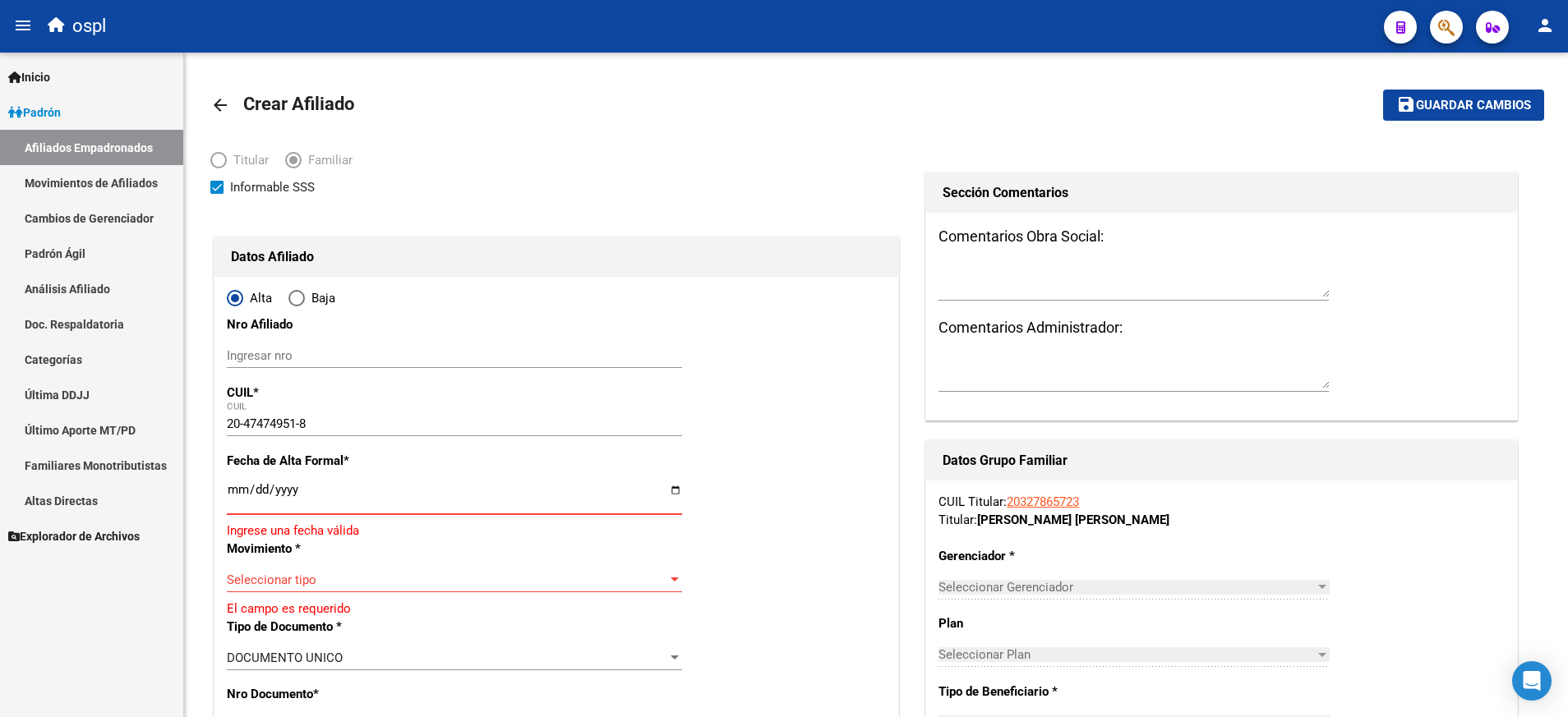
type input "[DATE]"
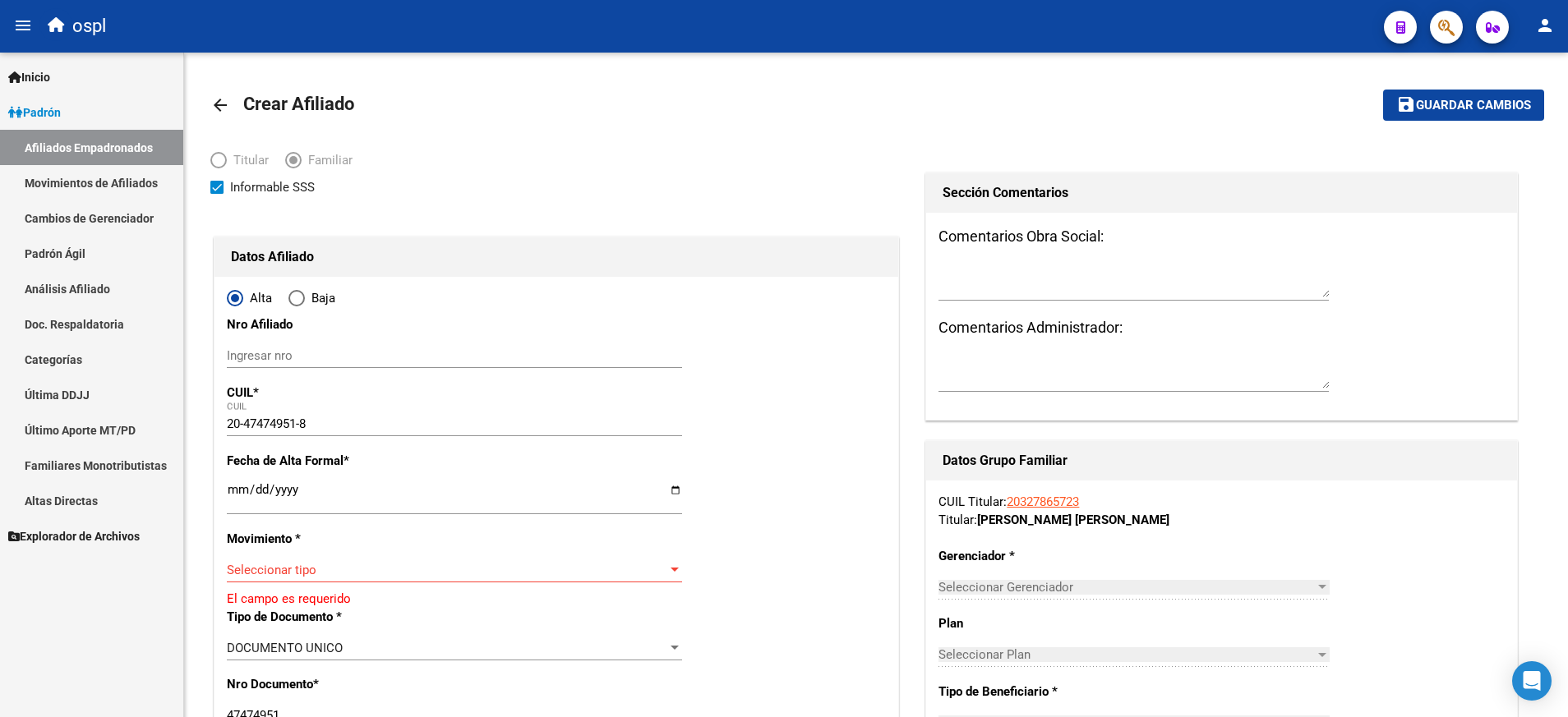
drag, startPoint x: 459, startPoint y: 582, endPoint x: 476, endPoint y: 571, distance: 20.2
click at [476, 571] on div "Seleccionar tipo Seleccionar tipo" at bounding box center [454, 570] width 455 height 24
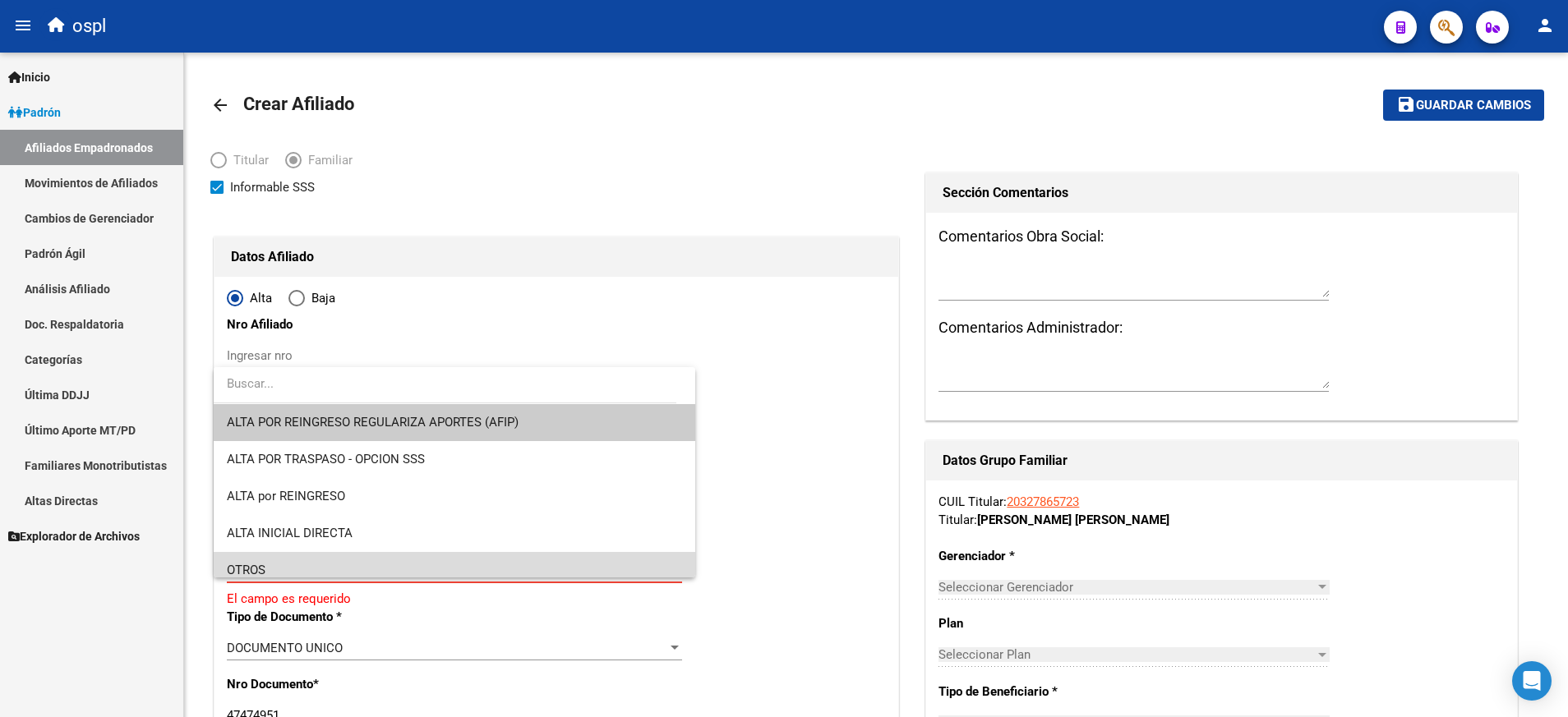
click at [476, 571] on span "OTROS" at bounding box center [454, 570] width 455 height 37
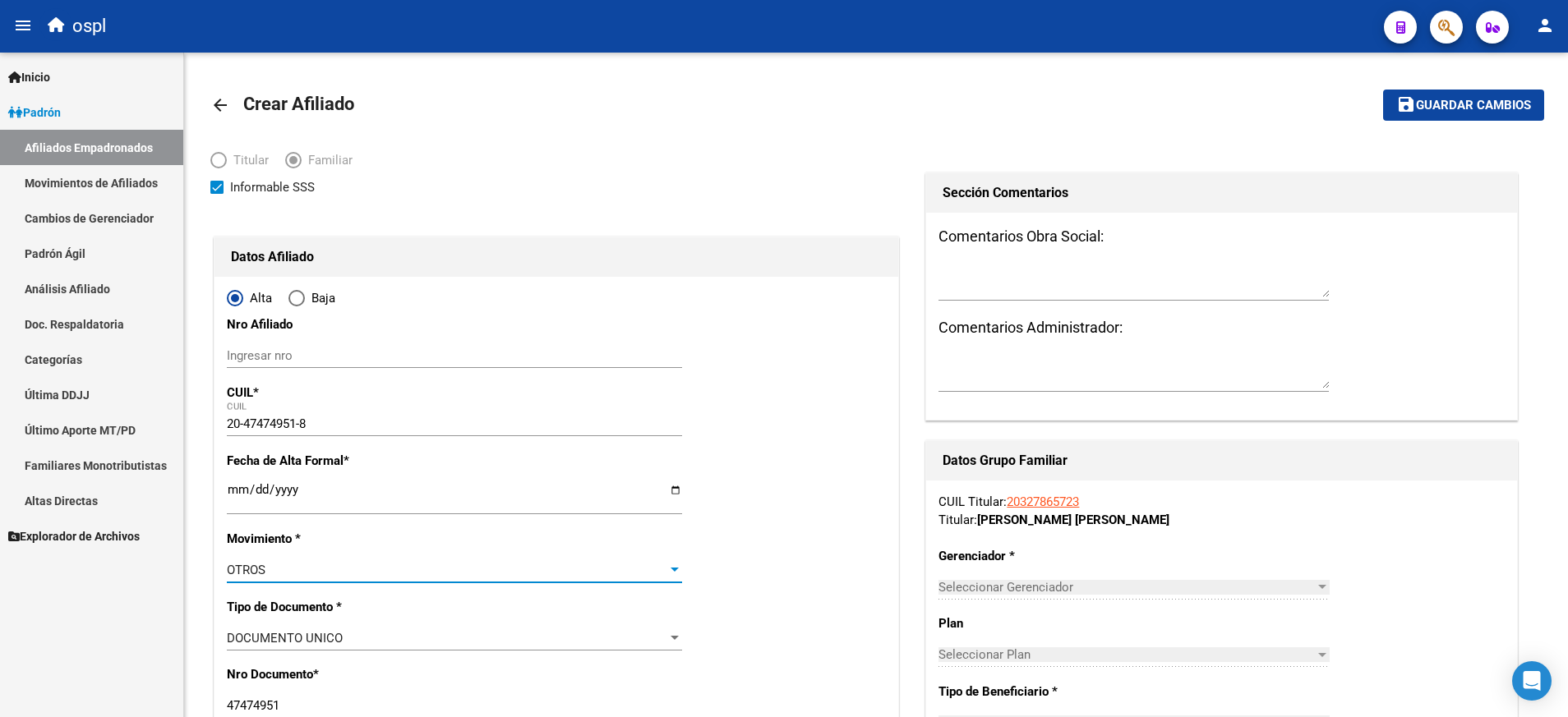
click at [477, 569] on div "OTROS" at bounding box center [446, 569] width 440 height 15
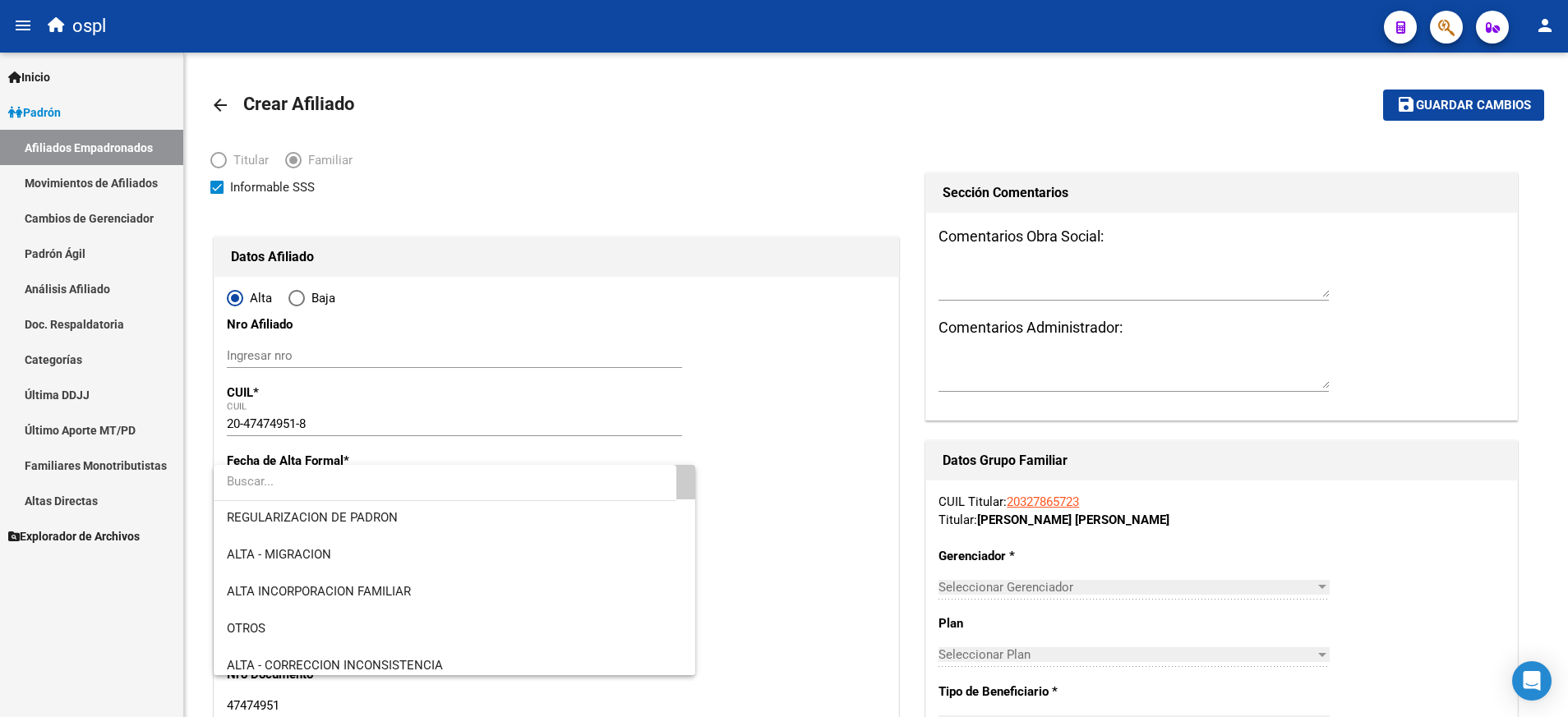
scroll to position [197, 0]
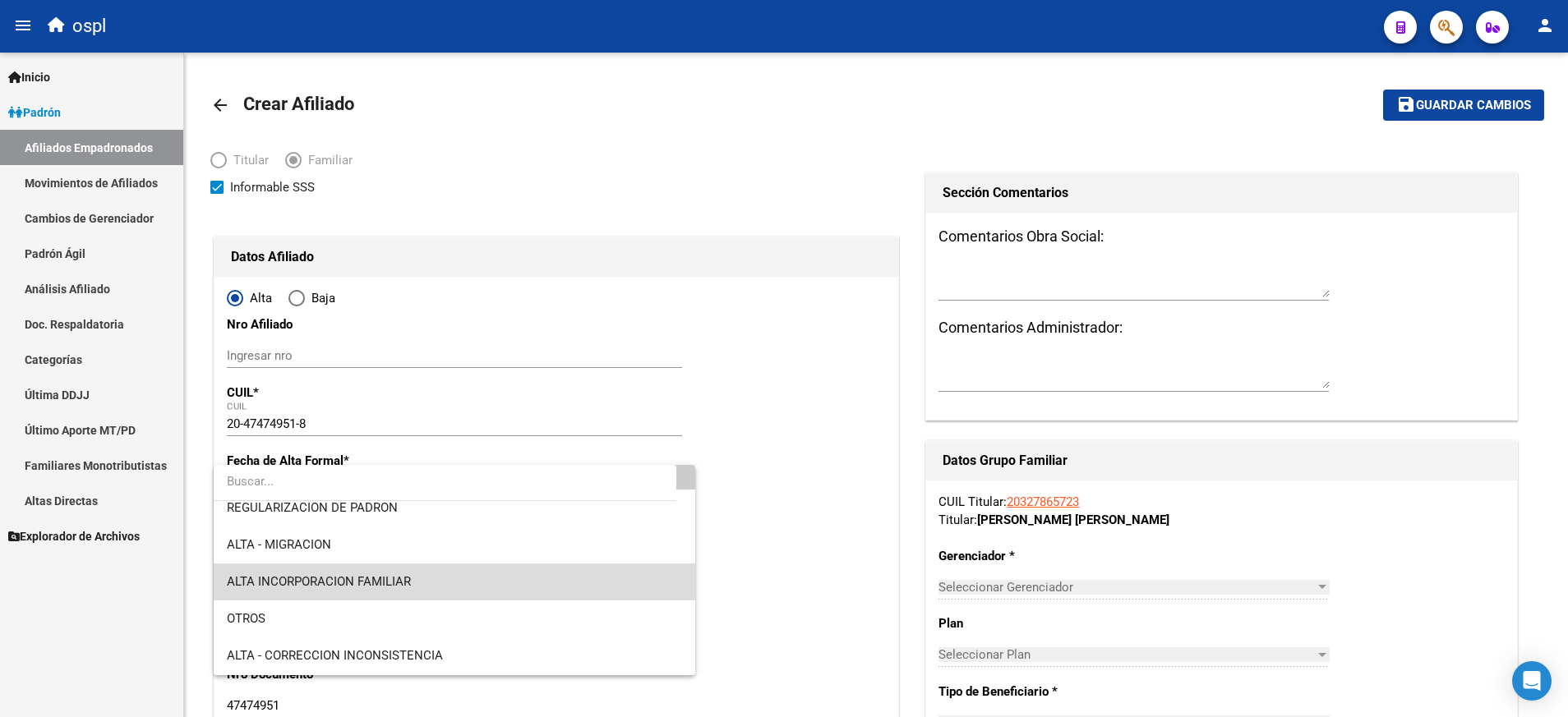
click at [632, 576] on span "ALTA INCORPORACION FAMILIAR" at bounding box center [454, 582] width 455 height 37
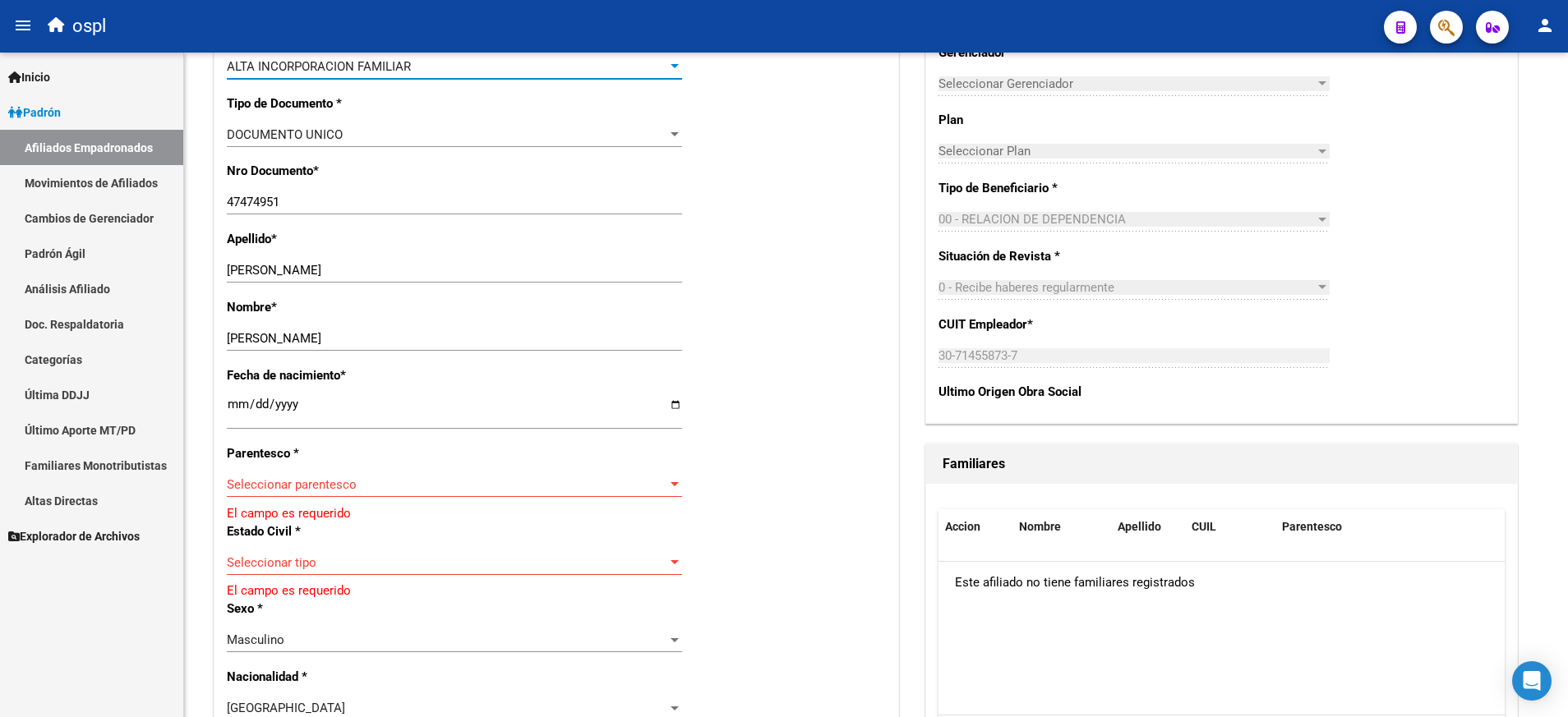
scroll to position [506, 0]
click at [676, 480] on div at bounding box center [674, 482] width 8 height 4
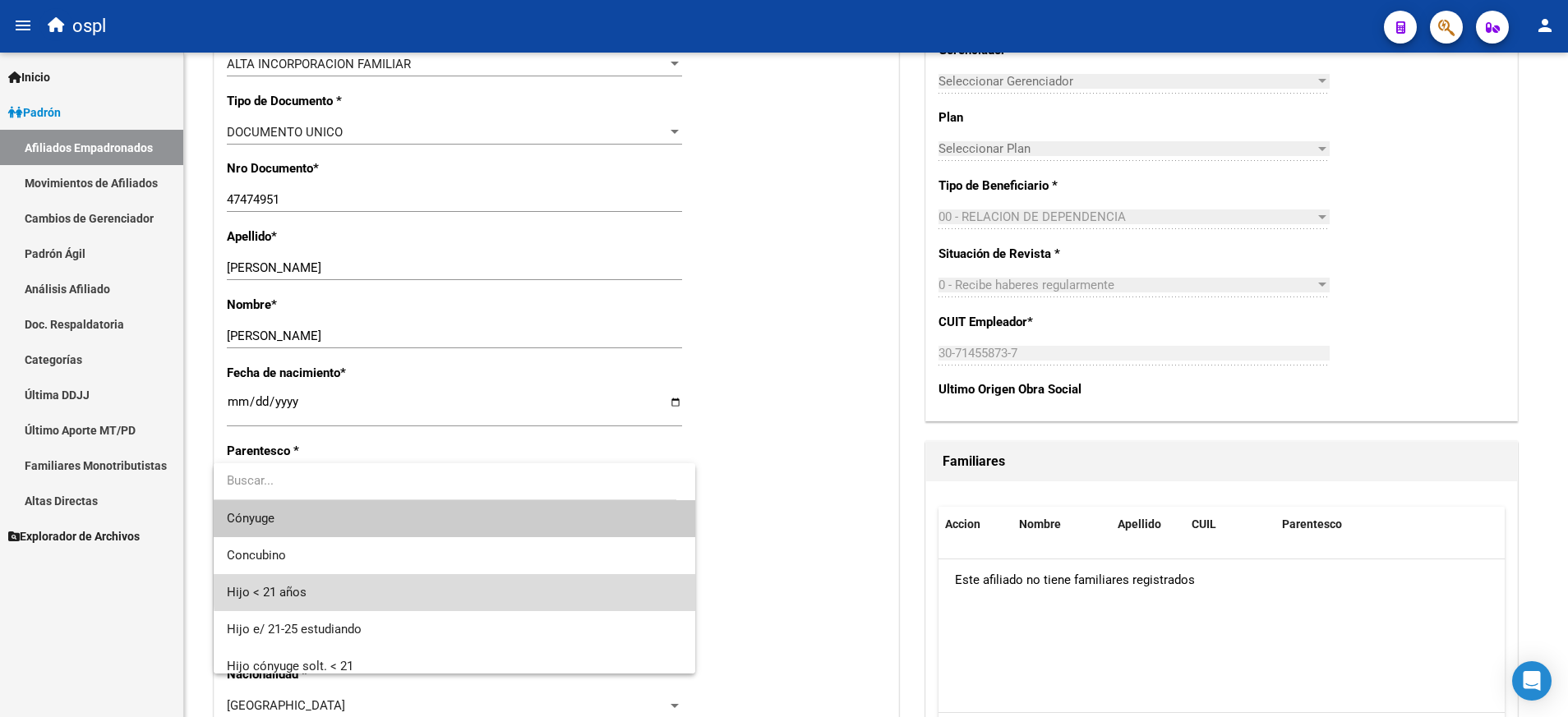
click at [593, 581] on span "Hijo < 21 años" at bounding box center [454, 592] width 455 height 37
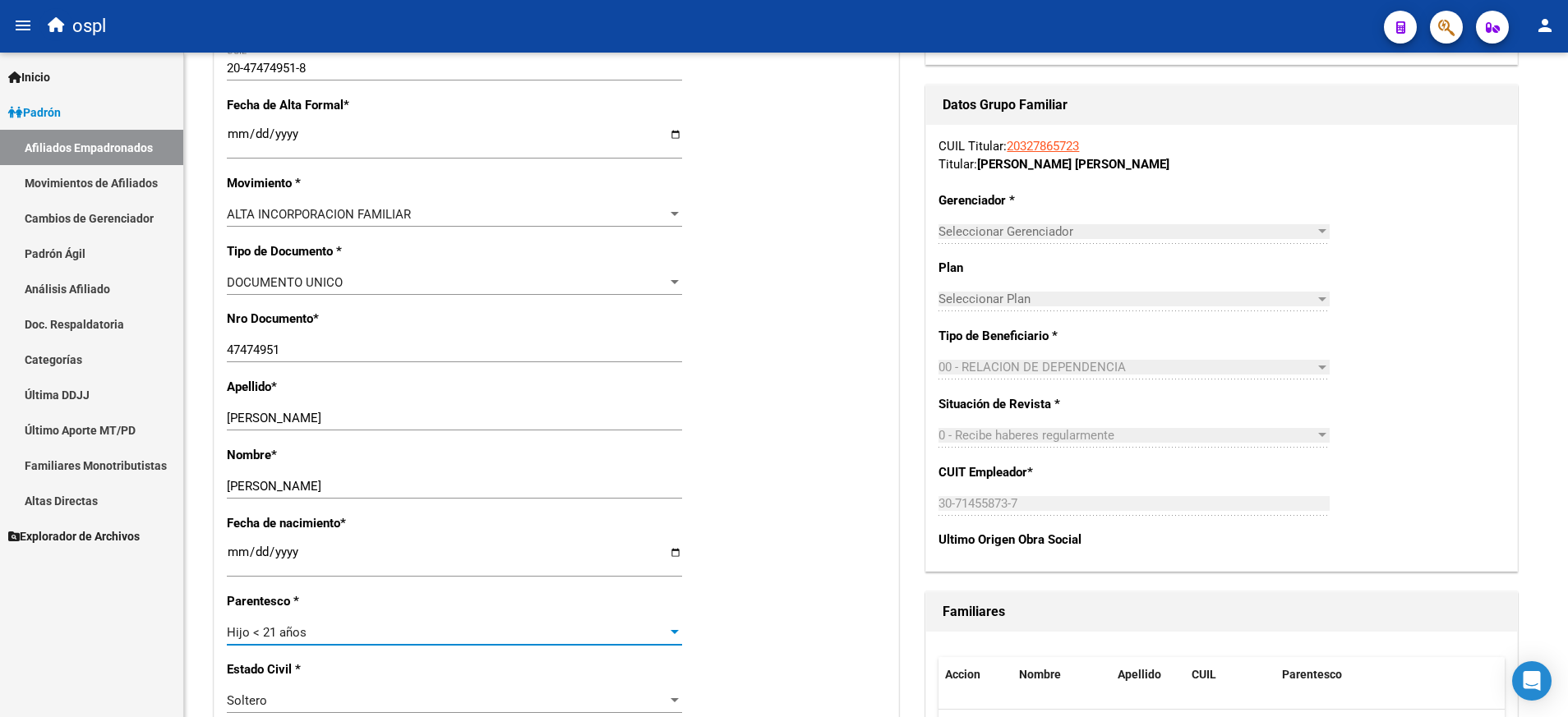
scroll to position [0, 0]
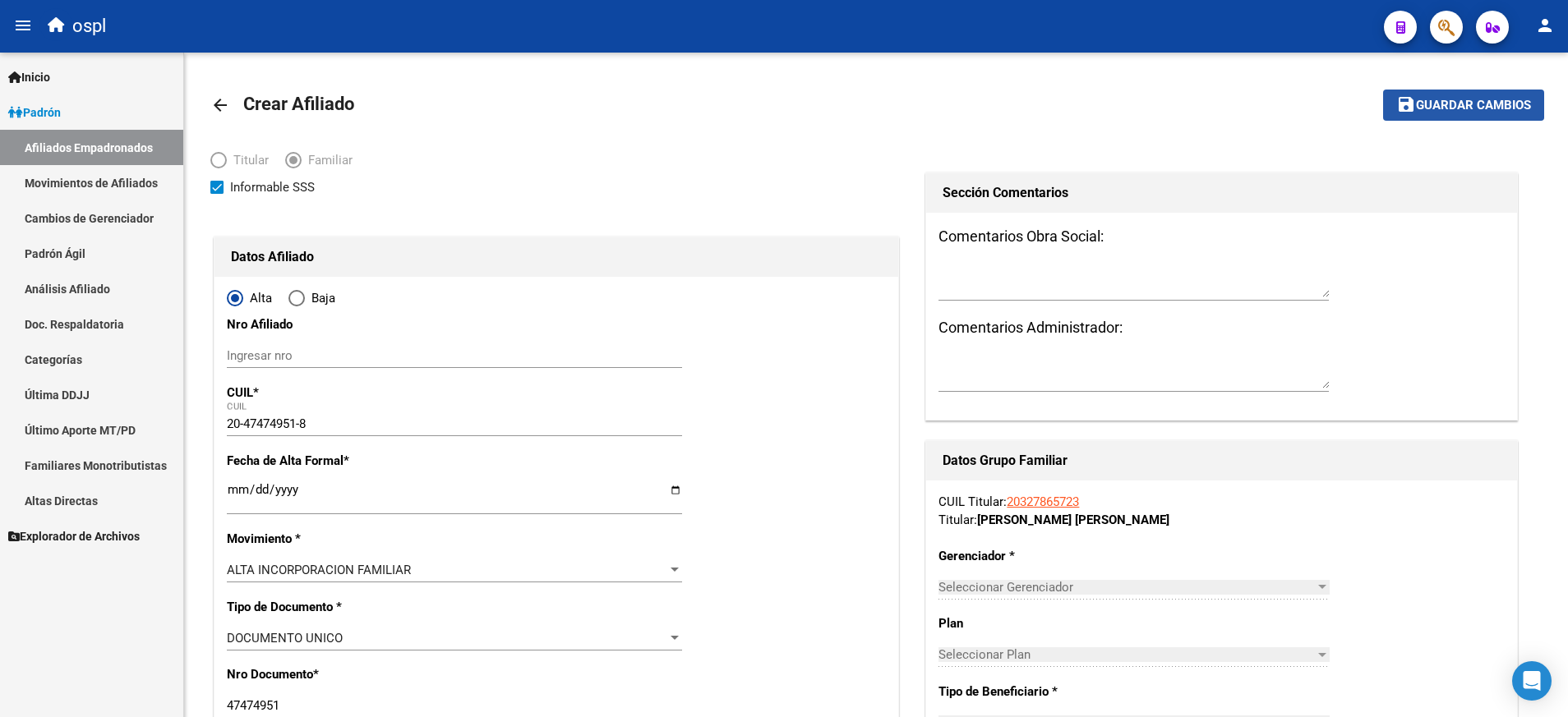
click at [1432, 99] on span "Guardar cambios" at bounding box center [1473, 106] width 115 height 15
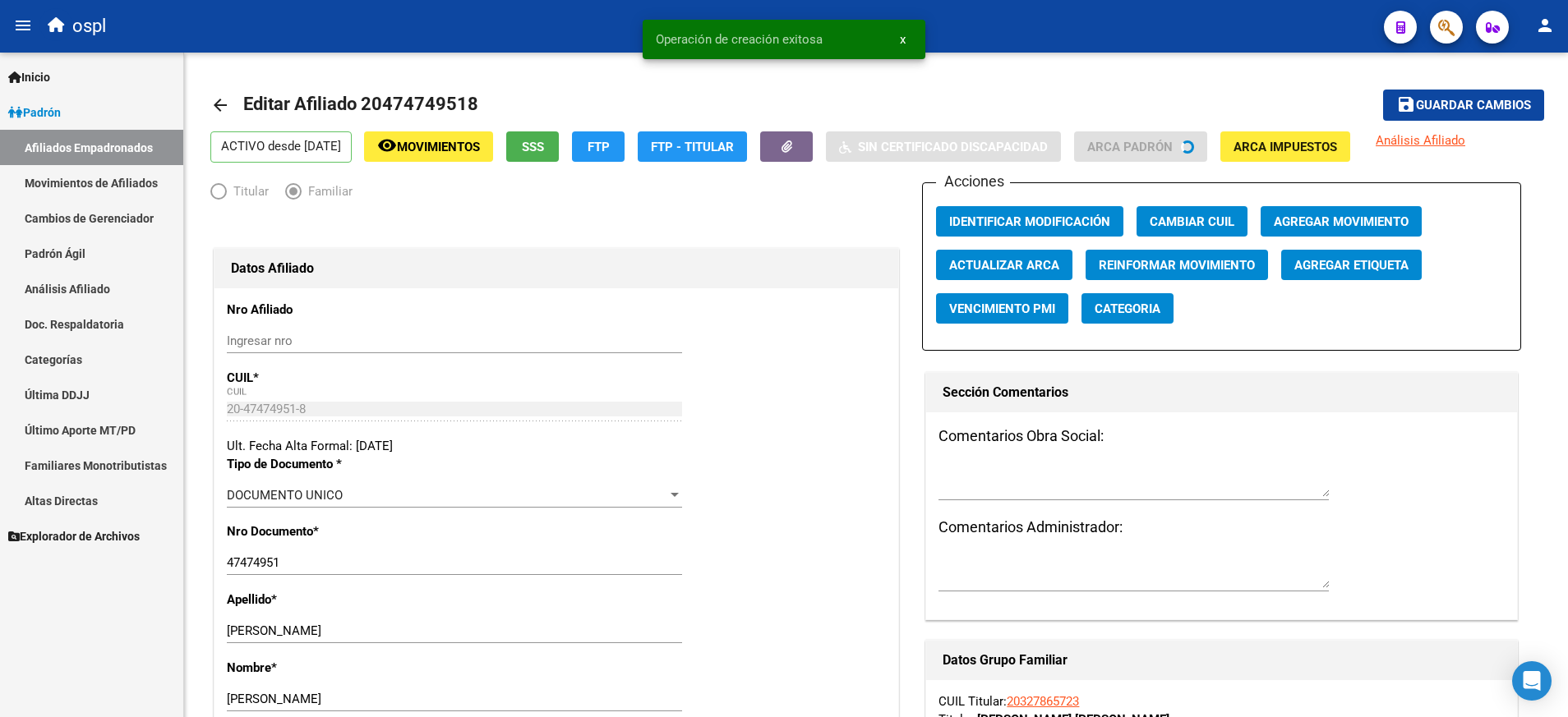
radio input "true"
type input "30-71455873-7"
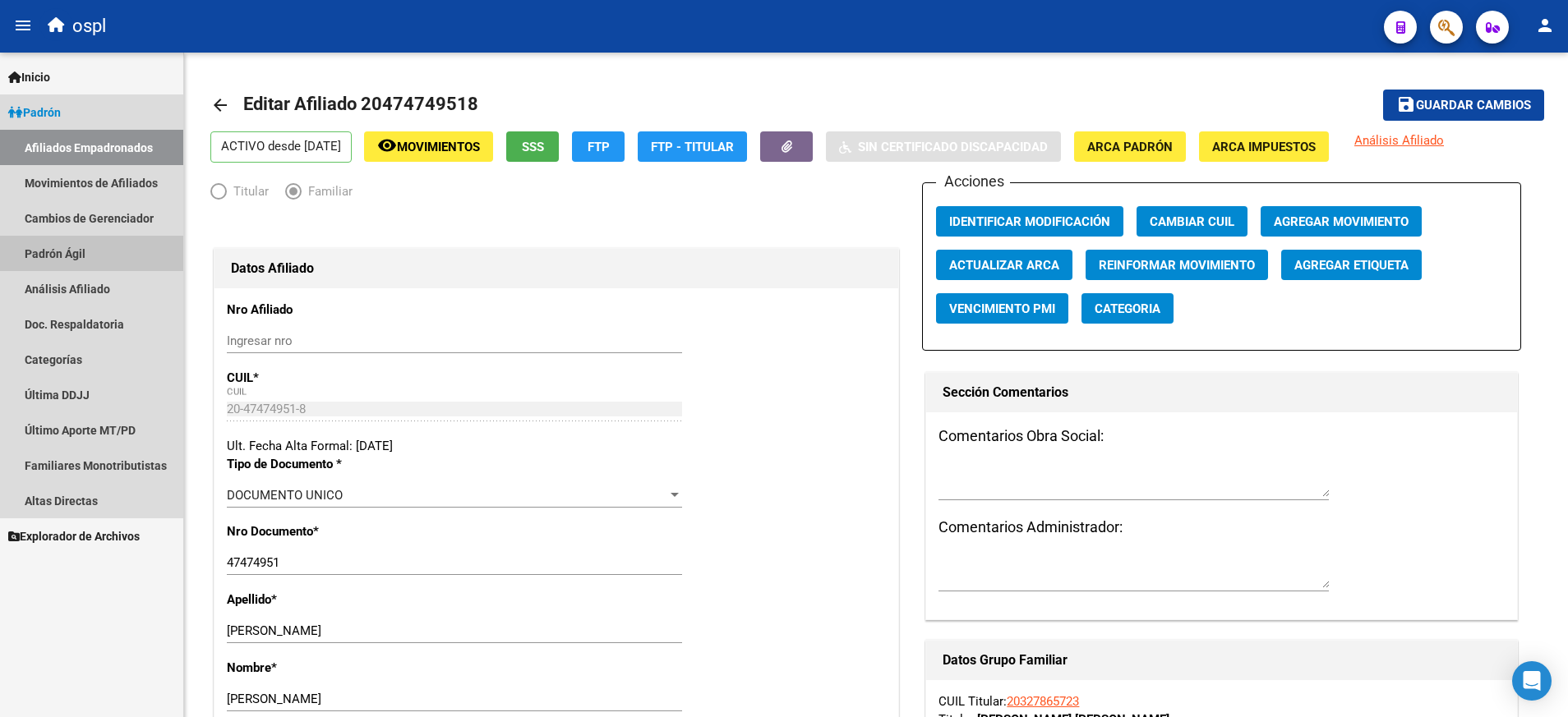
click at [95, 251] on link "Padrón Ágil" at bounding box center [91, 253] width 183 height 36
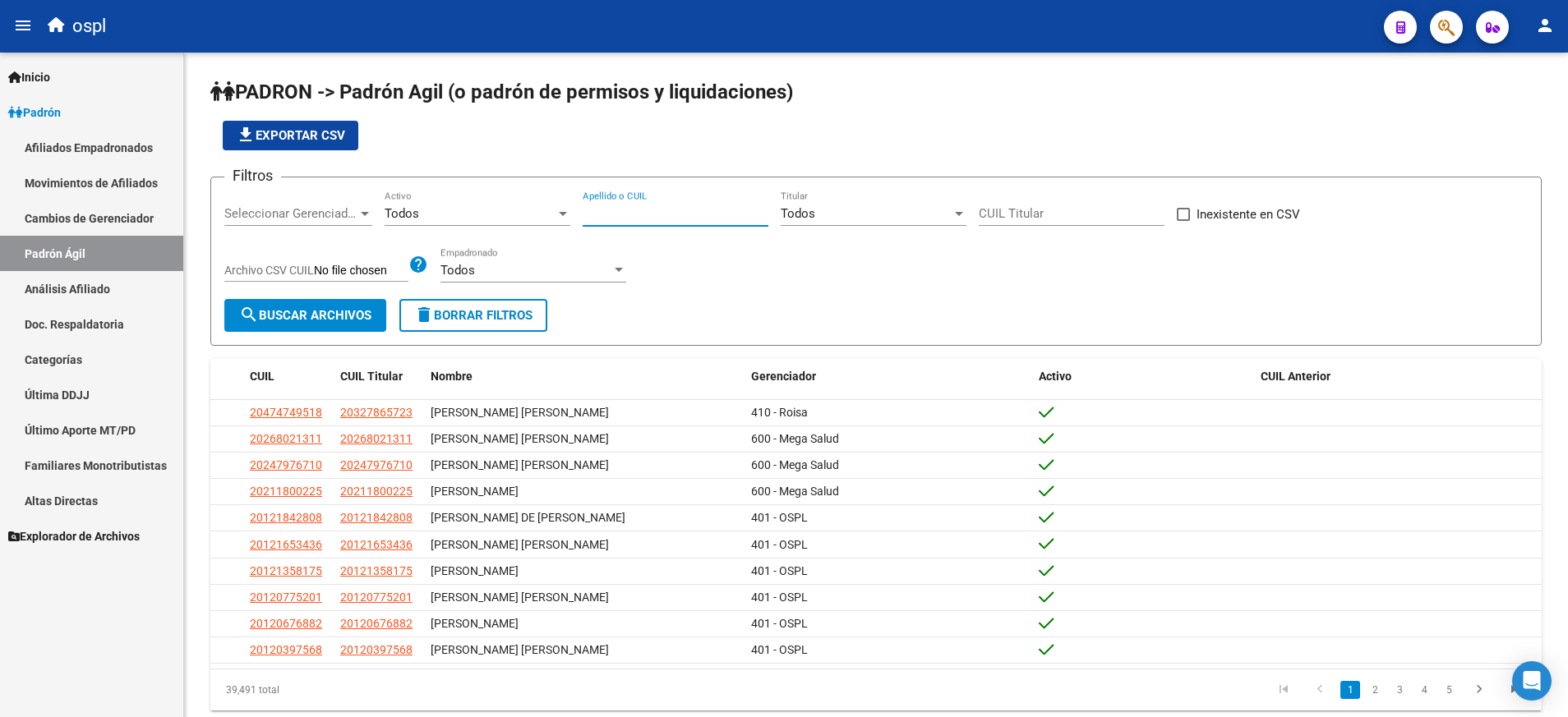
click at [710, 216] on input "Apellido o CUIL" at bounding box center [675, 214] width 186 height 15
paste input "20331914038"
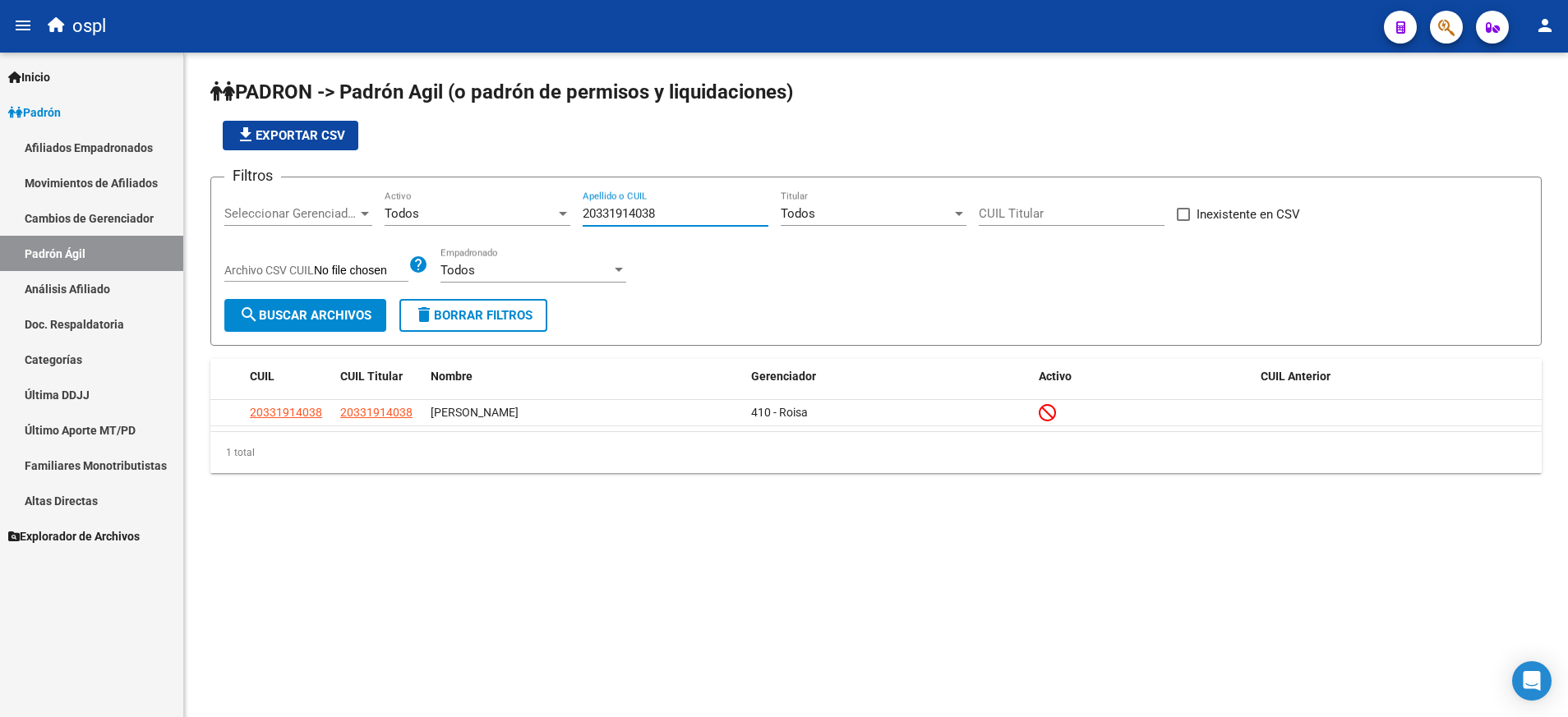
type input "20331914038"
